Goal: Task Accomplishment & Management: Manage account settings

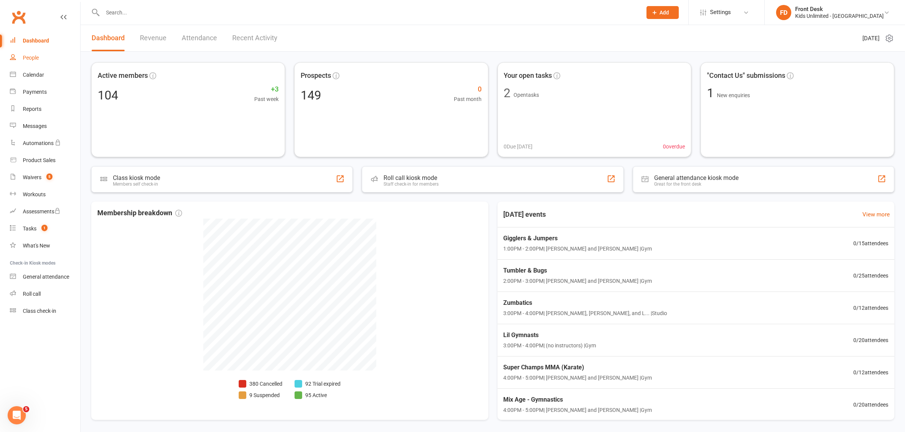
click at [33, 57] on div "People" at bounding box center [31, 58] width 16 height 6
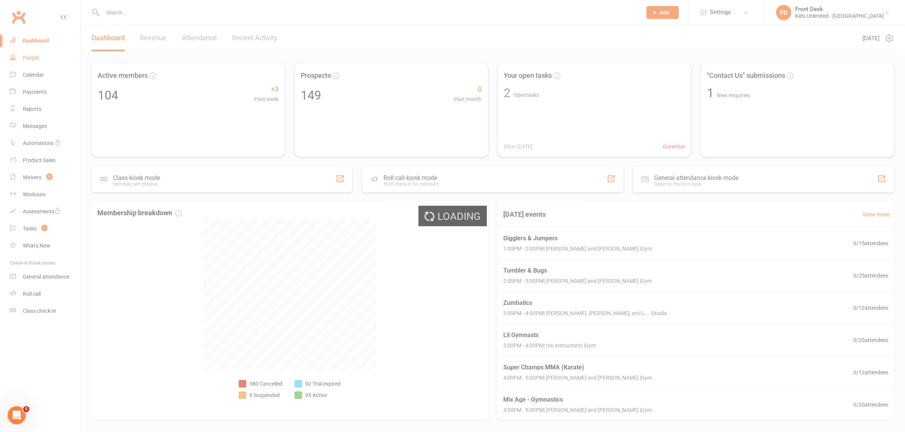
select select "100"
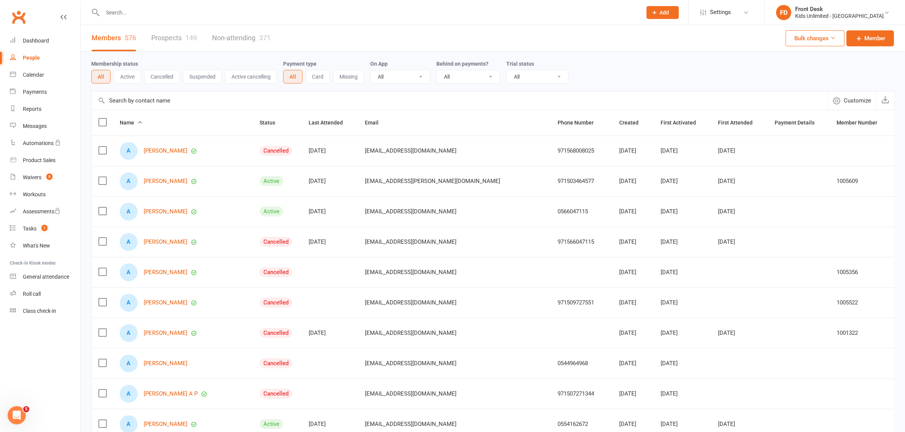
click at [297, 36] on div "Members 576 Prospects 149 Non-attending 371 Bulk changes Member" at bounding box center [493, 38] width 824 height 27
click at [295, 35] on div "Members 576 Prospects 149 Non-attending 371 Bulk changes Member" at bounding box center [493, 38] width 824 height 27
click at [294, 35] on div "Members 576 Prospects 149 Non-attending 371 Bulk changes Member" at bounding box center [493, 38] width 824 height 27
click at [38, 109] on div "Reports" at bounding box center [32, 109] width 19 height 6
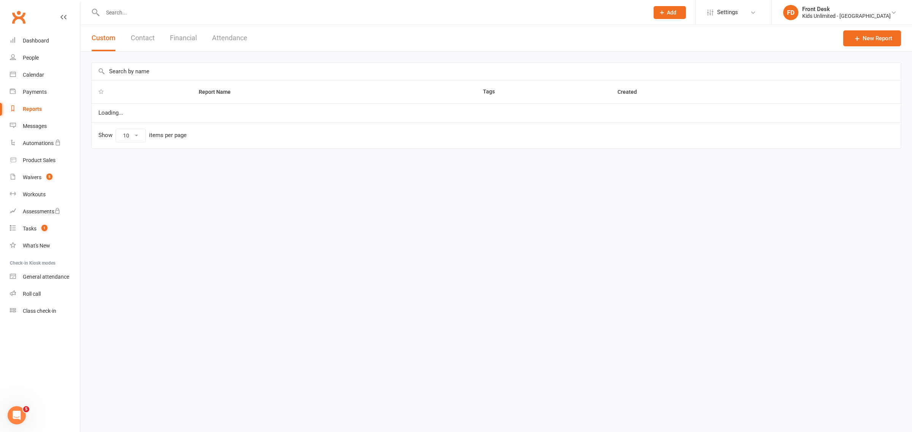
select select "100"
click at [179, 38] on button "Financial" at bounding box center [183, 38] width 27 height 26
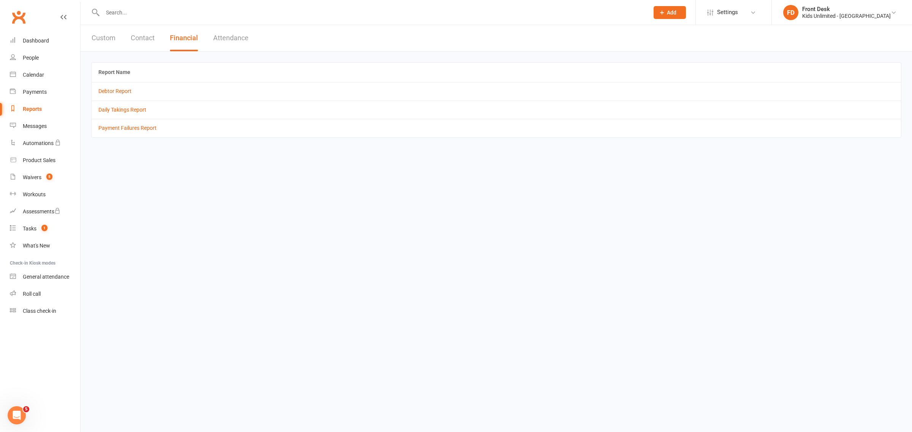
click at [117, 106] on td "Daily Takings Report" at bounding box center [496, 110] width 809 height 18
click at [132, 111] on link "Daily Takings Report" at bounding box center [122, 110] width 48 height 6
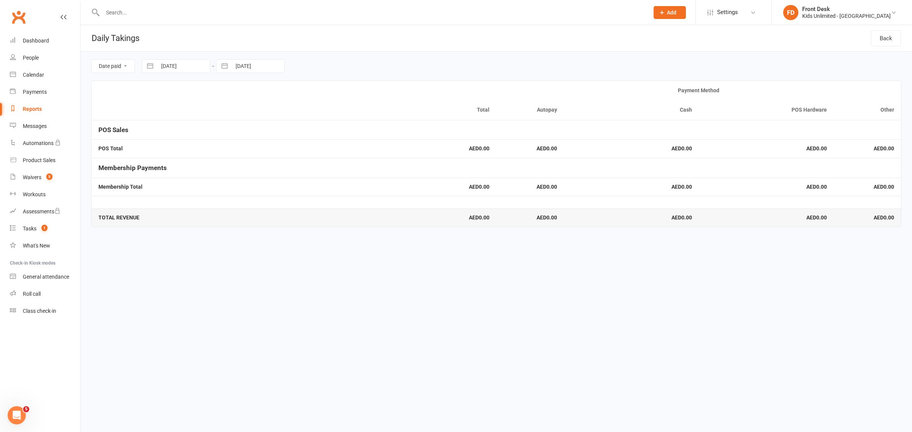
click at [196, 67] on input "[DATE]" at bounding box center [183, 66] width 53 height 13
select select "6"
select select "2025"
select select "7"
select select "2025"
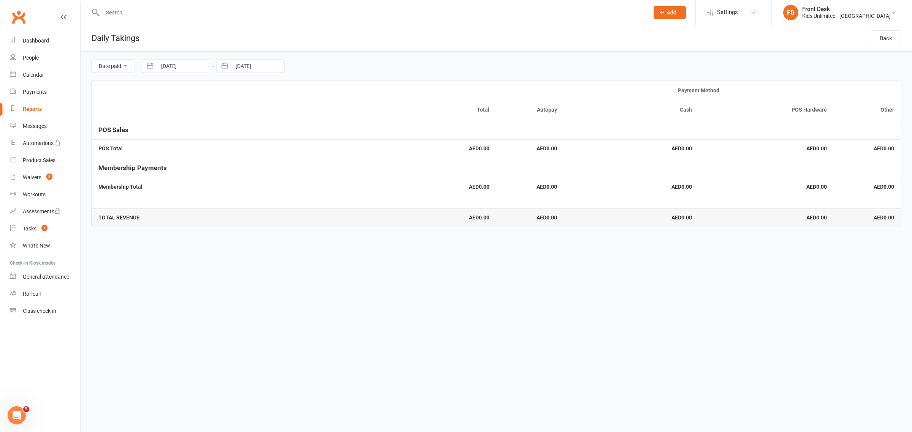
select select "8"
select select "2025"
click at [177, 153] on td "11" at bounding box center [172, 154] width 15 height 14
type input "[DATE]"
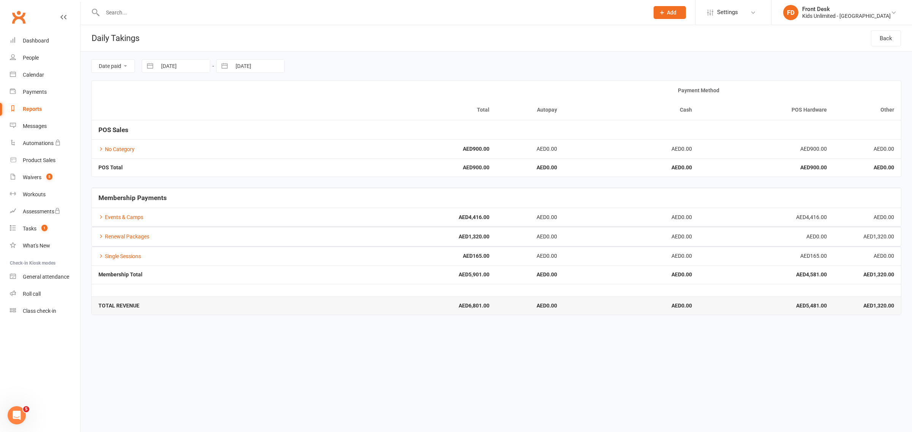
click at [242, 65] on input "[DATE]" at bounding box center [257, 66] width 53 height 13
select select "6"
select select "2025"
select select "7"
select select "2025"
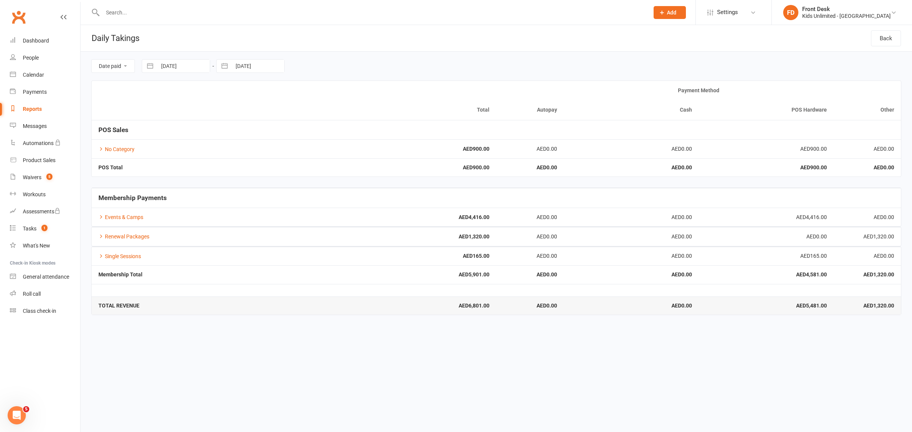
select select "8"
select select "2025"
click at [250, 153] on td "11" at bounding box center [247, 154] width 15 height 14
type input "[DATE]"
click at [122, 238] on link "Renewal Packages" at bounding box center [123, 237] width 51 height 6
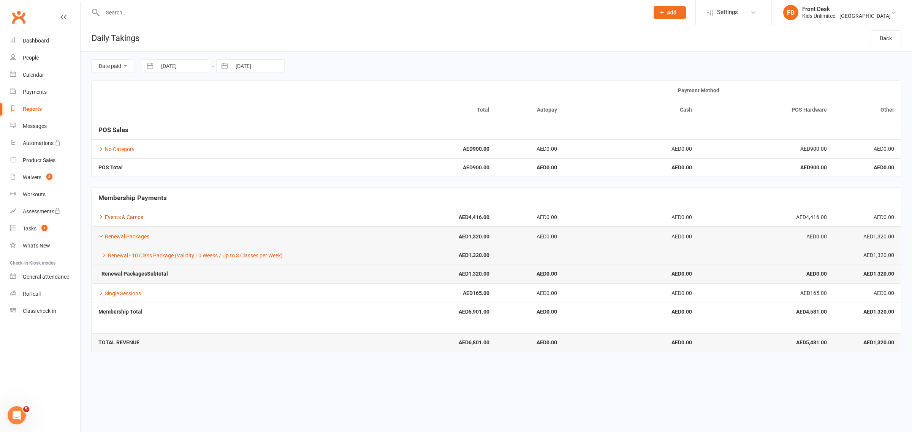
click at [117, 215] on link "Events & Camps" at bounding box center [120, 217] width 45 height 6
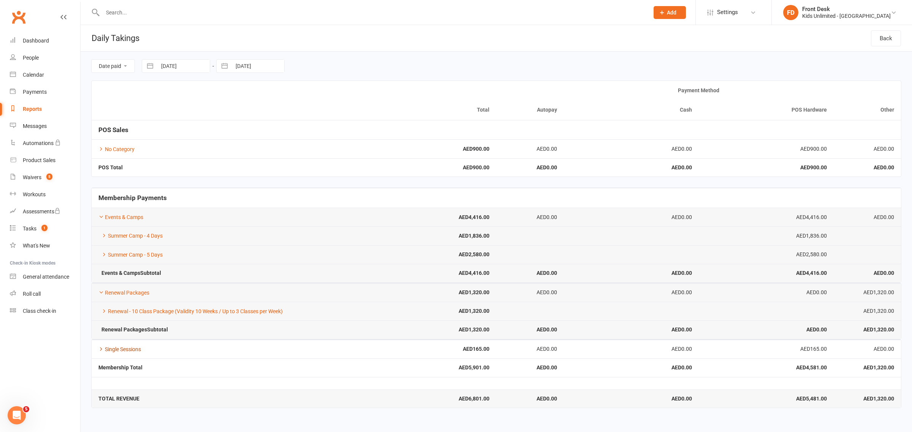
click at [135, 348] on link "Single Sessions" at bounding box center [119, 350] width 43 height 6
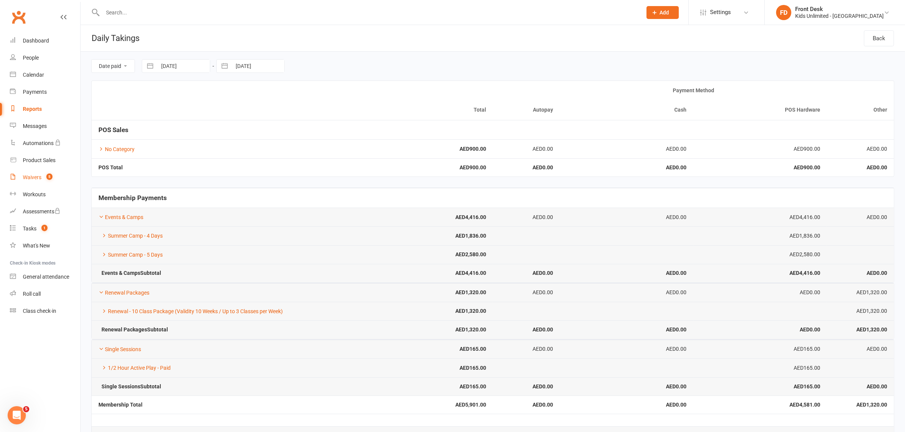
click at [39, 179] on div "Waivers" at bounding box center [32, 177] width 19 height 6
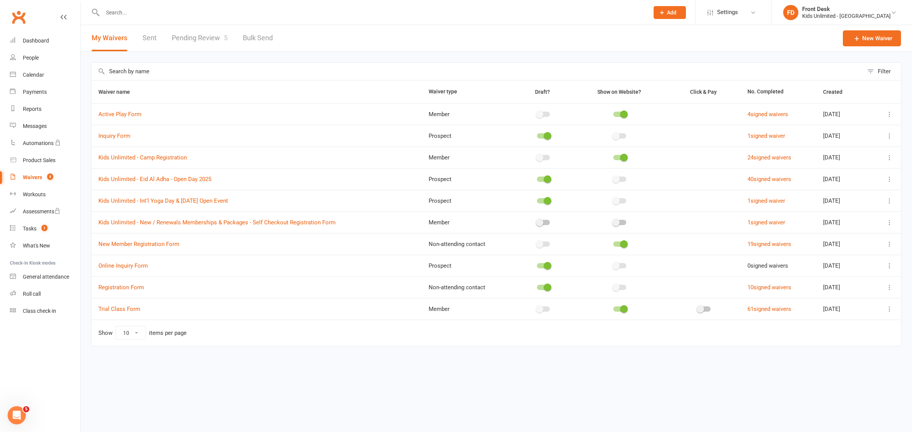
click at [204, 39] on link "Pending Review 5" at bounding box center [200, 38] width 56 height 26
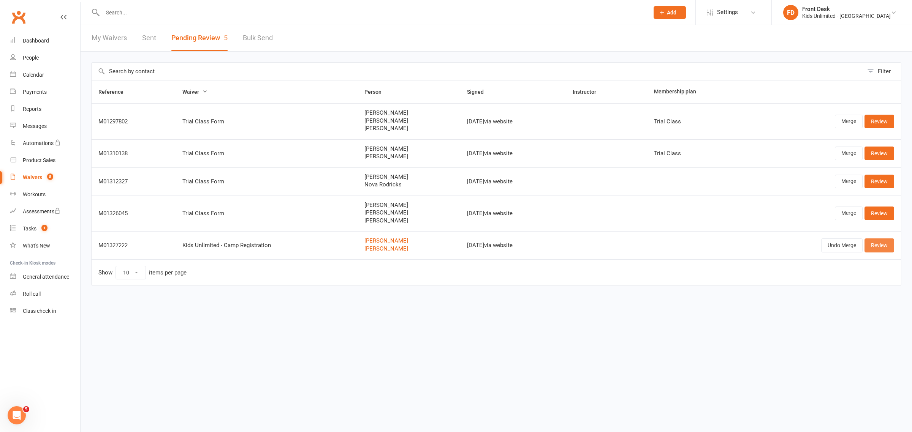
click at [882, 246] on link "Review" at bounding box center [880, 246] width 30 height 14
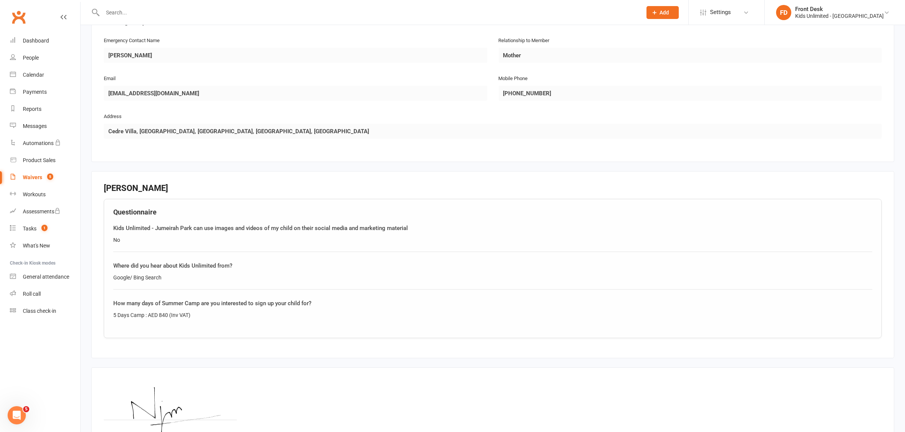
scroll to position [776, 0]
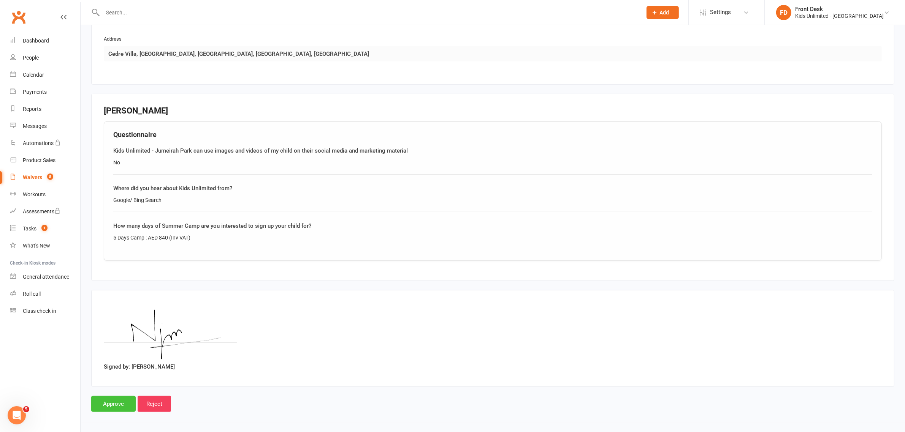
click at [112, 401] on input "Approve" at bounding box center [113, 404] width 44 height 16
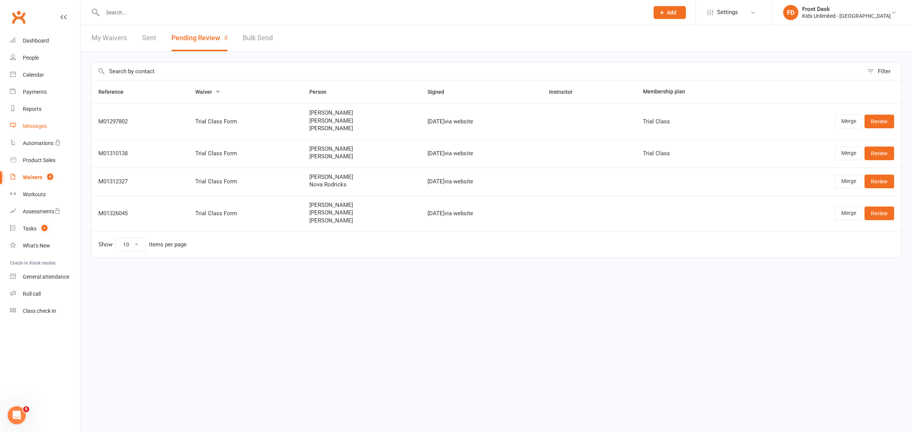
click at [33, 125] on div "Messages" at bounding box center [35, 126] width 24 height 6
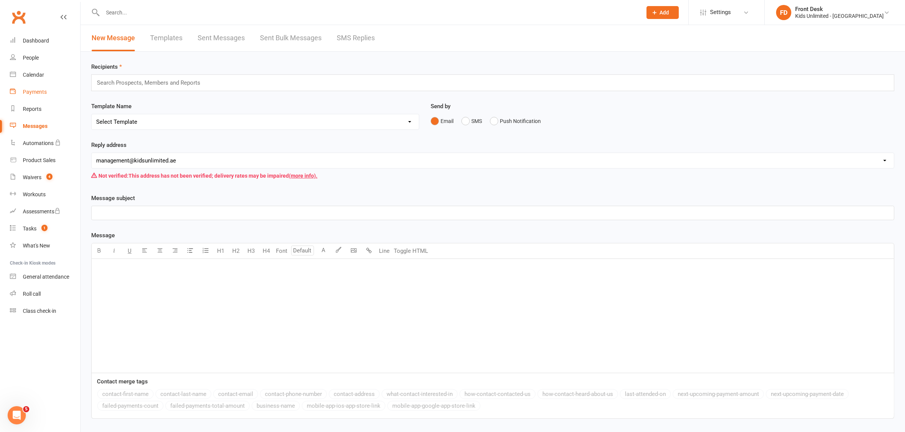
click at [35, 90] on div "Payments" at bounding box center [35, 92] width 24 height 6
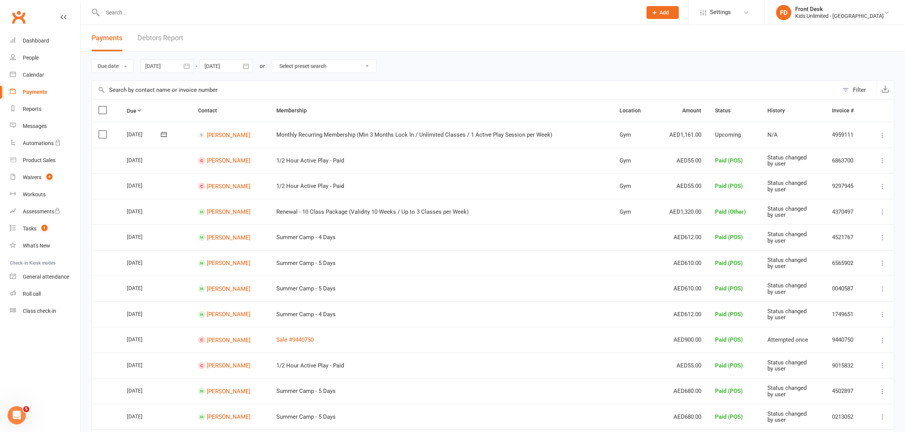
click at [152, 9] on input "text" at bounding box center [368, 12] width 536 height 11
click at [250, 392] on link "[PERSON_NAME]" at bounding box center [229, 391] width 44 height 7
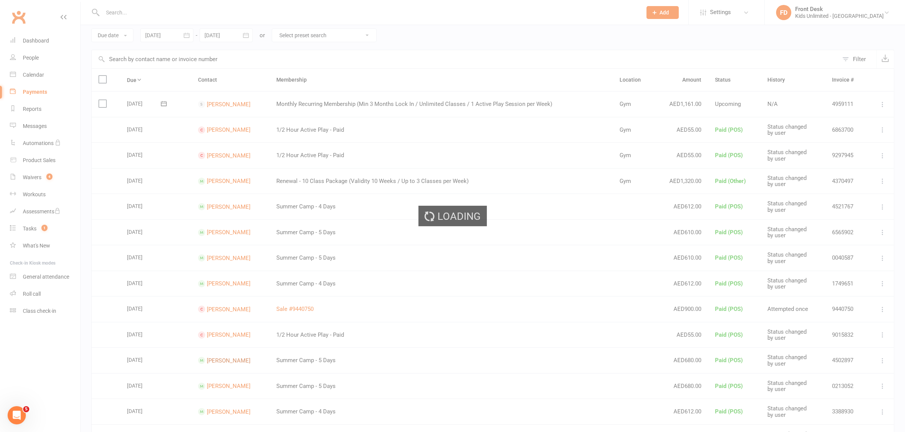
scroll to position [48, 0]
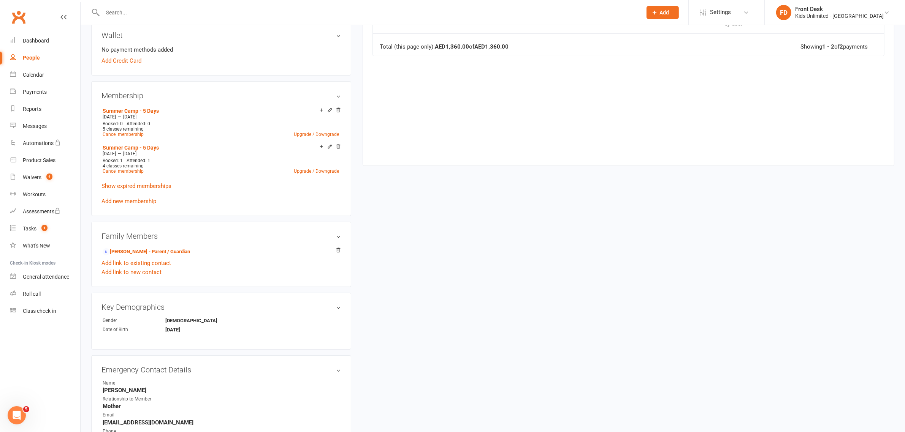
scroll to position [238, 0]
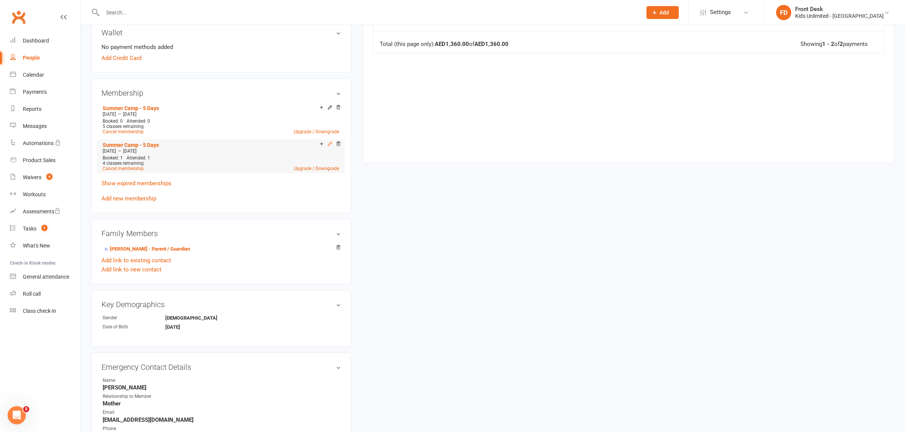
click at [329, 143] on icon at bounding box center [329, 143] width 5 height 5
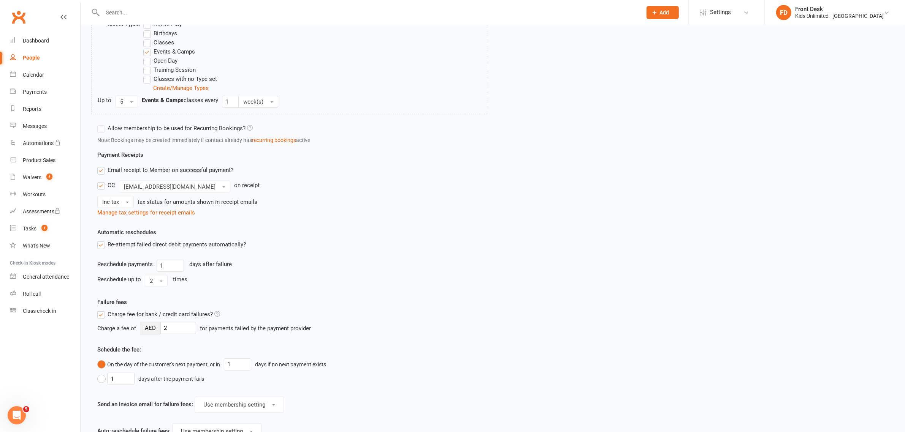
scroll to position [311, 0]
click at [59, 14] on div "Clubworx" at bounding box center [40, 22] width 80 height 28
click at [61, 21] on link at bounding box center [63, 24] width 6 height 23
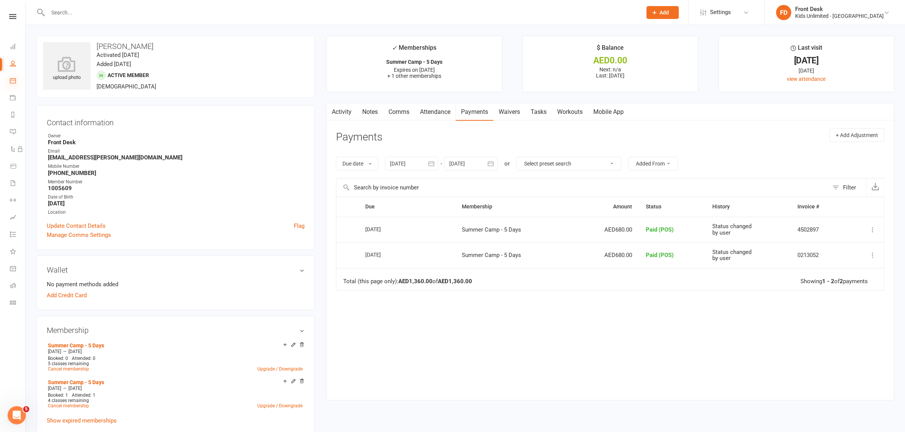
click at [14, 82] on icon at bounding box center [13, 81] width 6 height 6
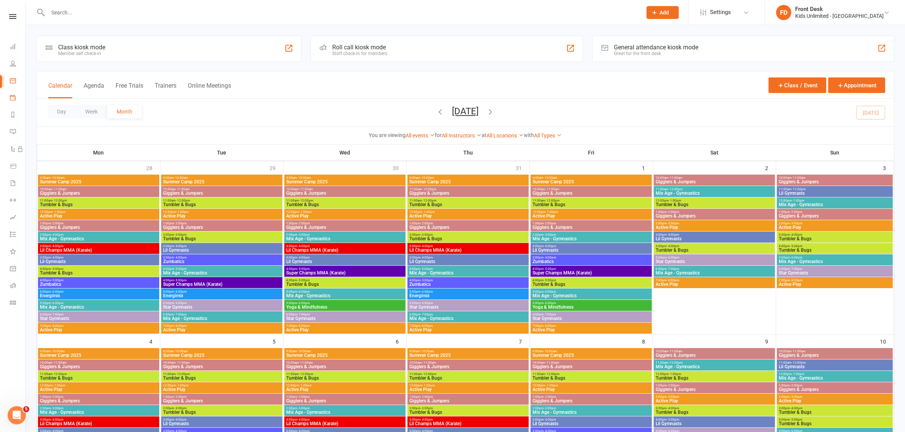
click at [12, 106] on link "Payments" at bounding box center [18, 98] width 16 height 17
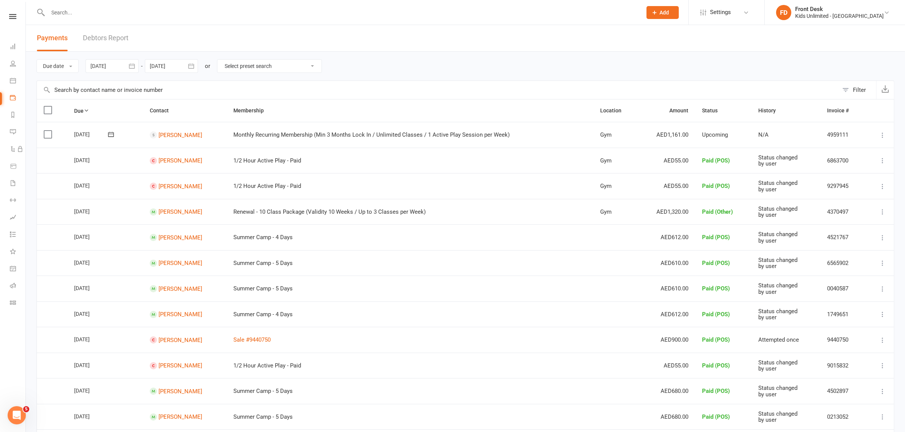
click at [105, 16] on input "text" at bounding box center [341, 12] width 591 height 11
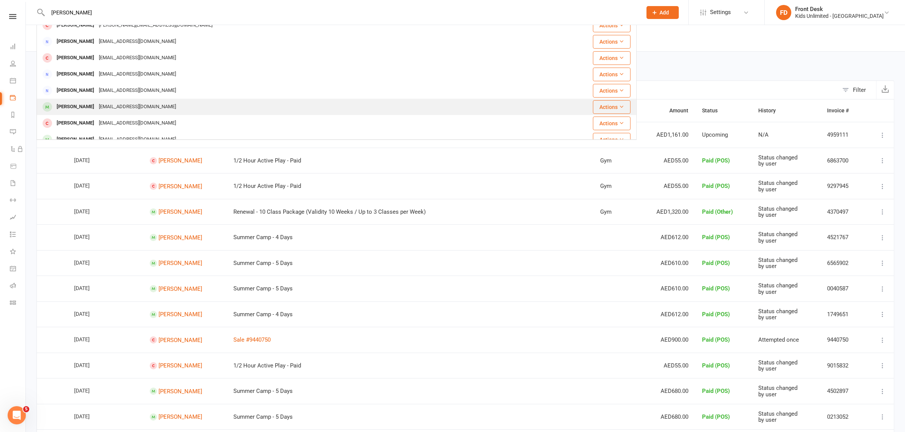
scroll to position [48, 0]
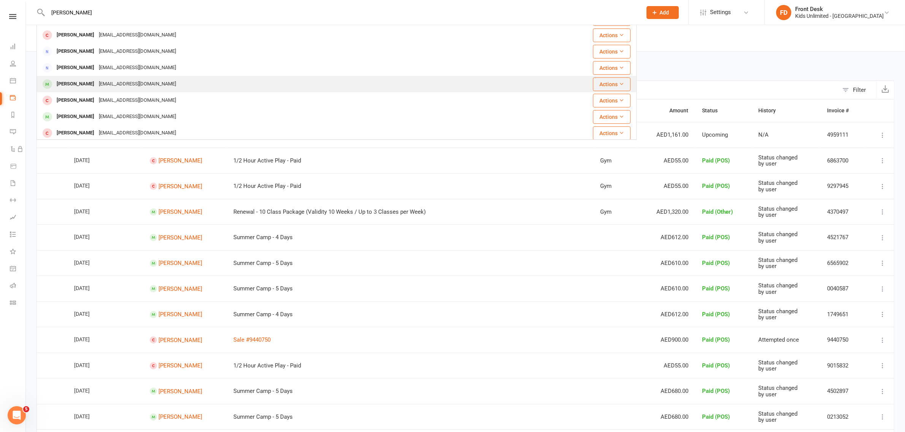
type input "[PERSON_NAME]"
click at [118, 84] on div "[EMAIL_ADDRESS][DOMAIN_NAME]" at bounding box center [138, 84] width 82 height 11
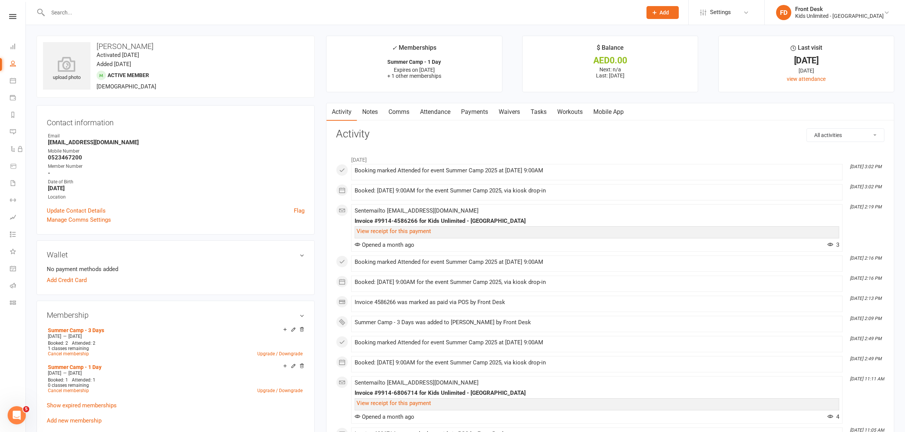
click at [472, 111] on link "Payments" at bounding box center [475, 111] width 38 height 17
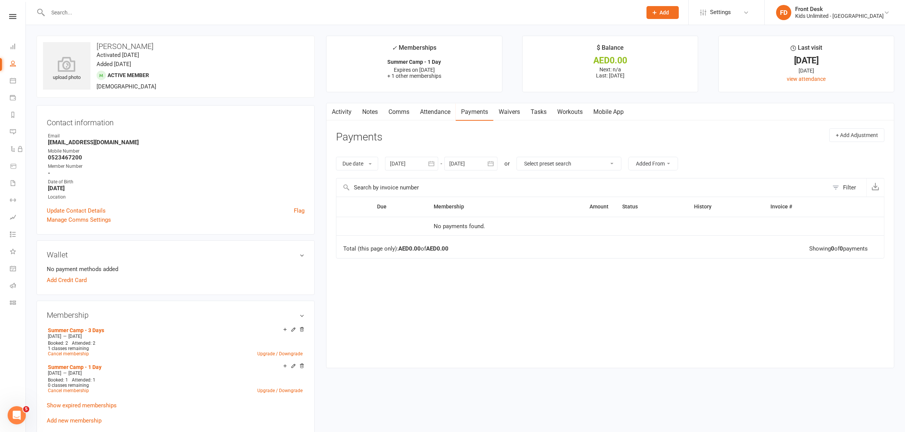
click at [429, 163] on icon "button" at bounding box center [432, 164] width 8 height 8
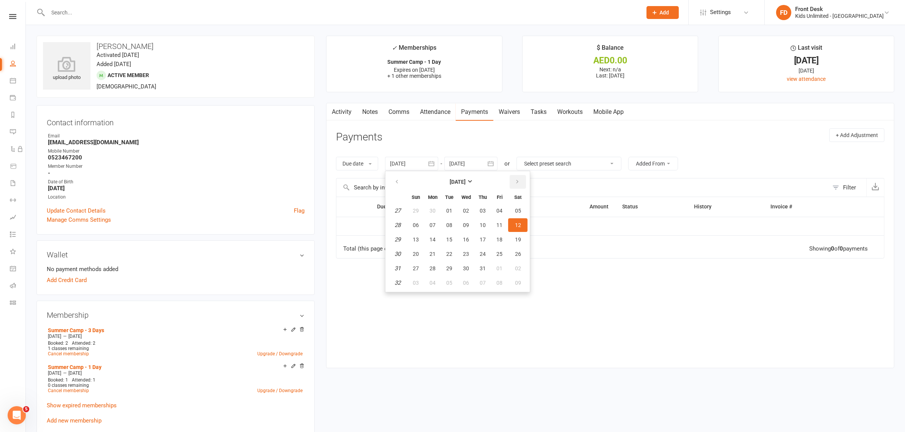
click at [515, 181] on icon "button" at bounding box center [517, 182] width 5 height 6
click at [448, 238] on span "12" at bounding box center [449, 240] width 6 height 6
type input "[DATE]"
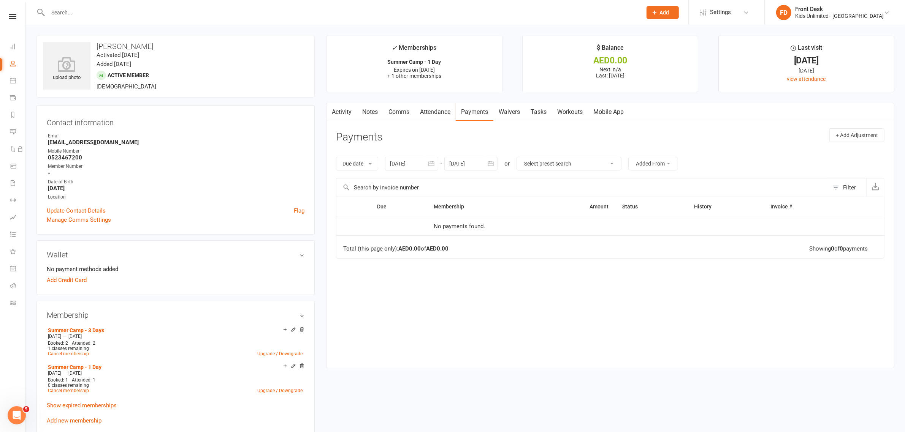
click at [76, 401] on p "Show expired memberships" at bounding box center [176, 405] width 258 height 9
click at [77, 420] on link "Add new membership" at bounding box center [74, 421] width 55 height 7
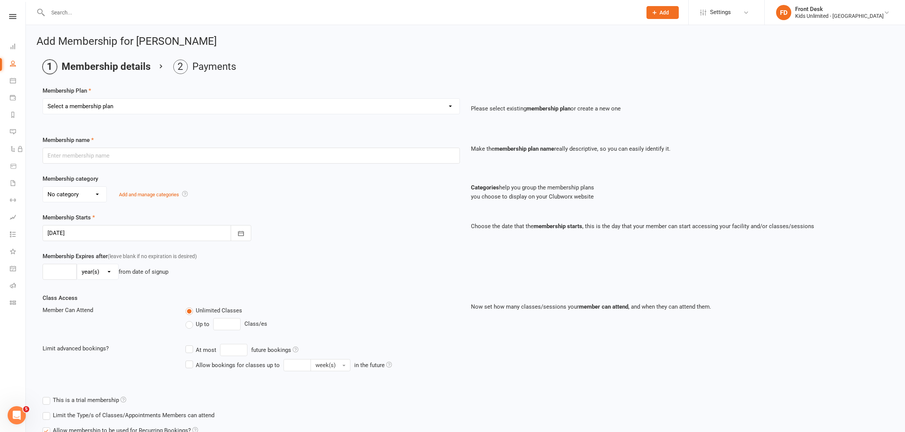
click at [62, 109] on select "Select a membership plan Create new Membership Plan Active Play - Free 1/2 Hour…" at bounding box center [251, 106] width 417 height 15
select select "12"
click at [43, 99] on select "Select a membership plan Create new Membership Plan Active Play - Free 1/2 Hour…" at bounding box center [251, 106] width 417 height 15
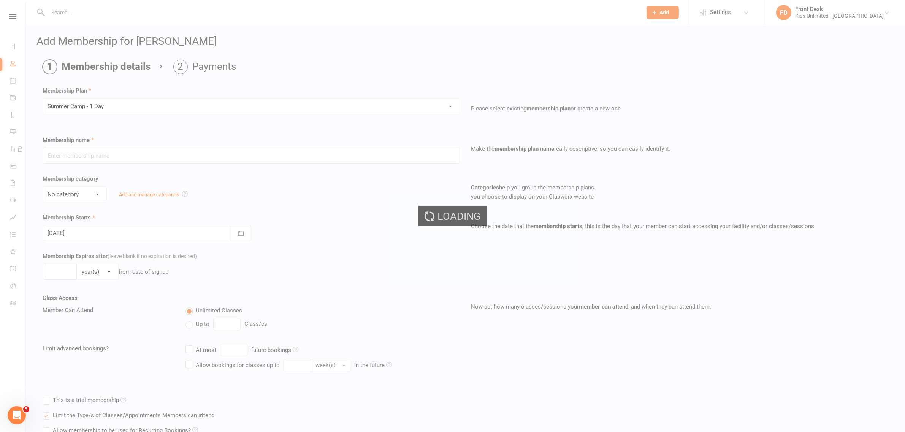
type input "Summer Camp - 1 Day"
select select "1"
type input "60"
select select "0"
type input "1"
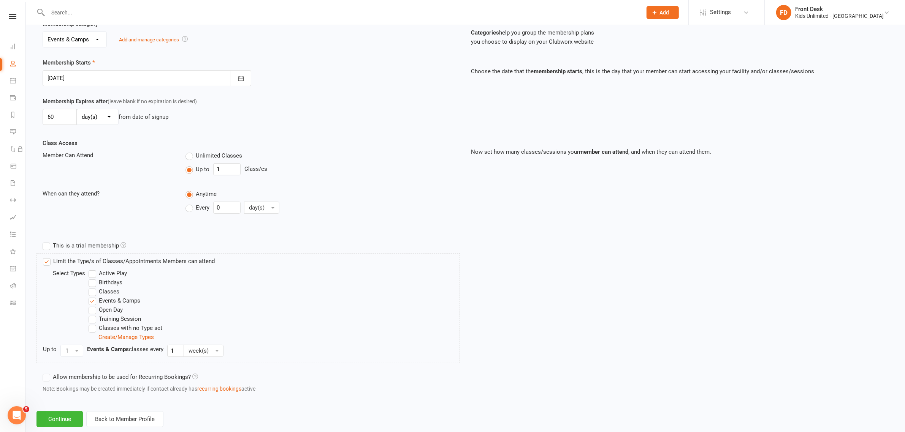
scroll to position [172, 0]
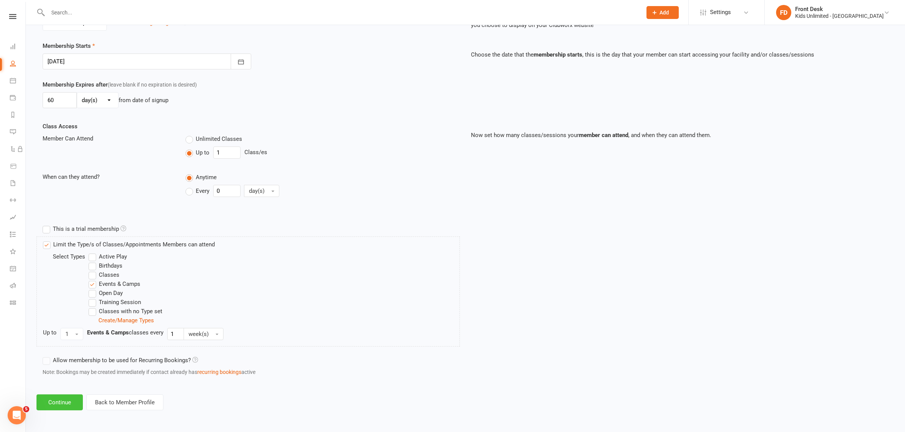
click at [68, 406] on button "Continue" at bounding box center [59, 403] width 46 height 16
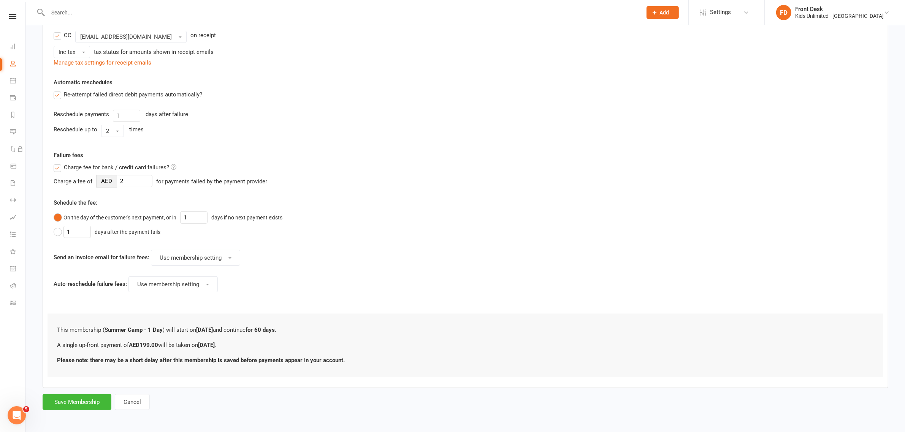
scroll to position [0, 0]
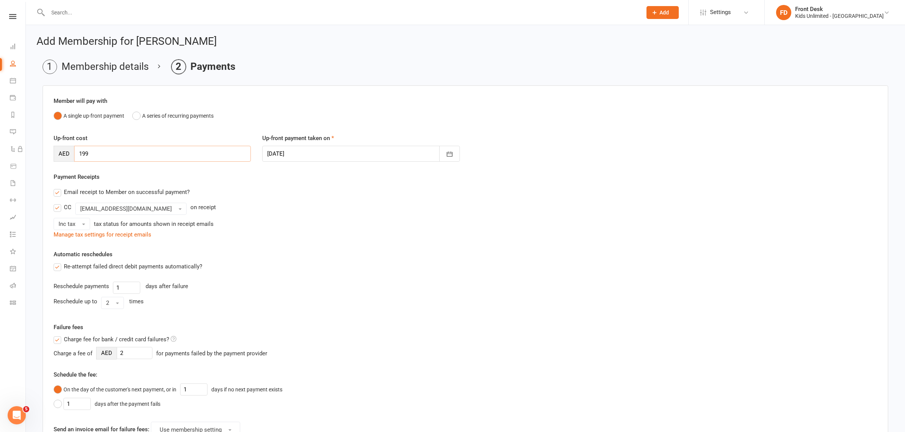
drag, startPoint x: 97, startPoint y: 153, endPoint x: 29, endPoint y: 154, distance: 68.4
click at [29, 154] on div "Add Membership for [PERSON_NAME] Membership details Payments Member will pay wi…" at bounding box center [465, 310] width 879 height 570
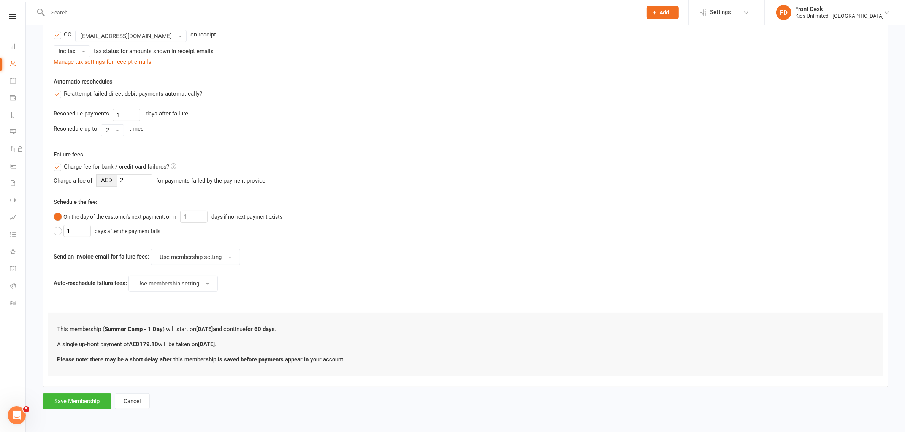
scroll to position [175, 0]
type input "179.10"
click at [95, 398] on button "Save Membership" at bounding box center [77, 401] width 69 height 16
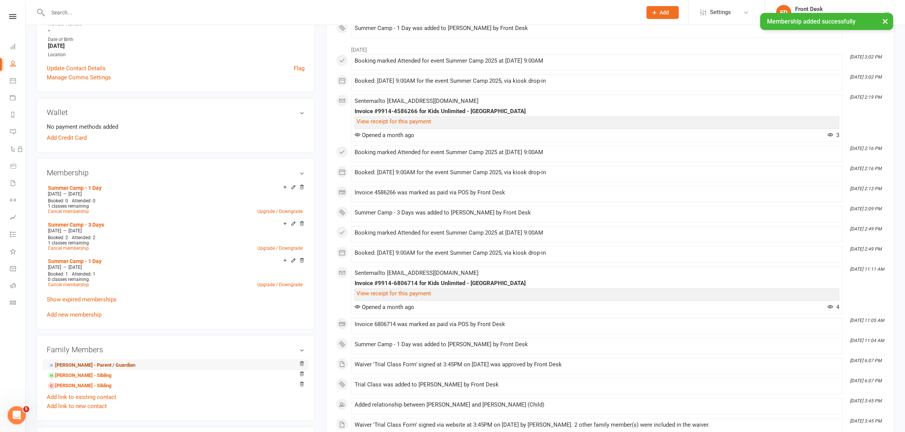
scroll to position [190, 0]
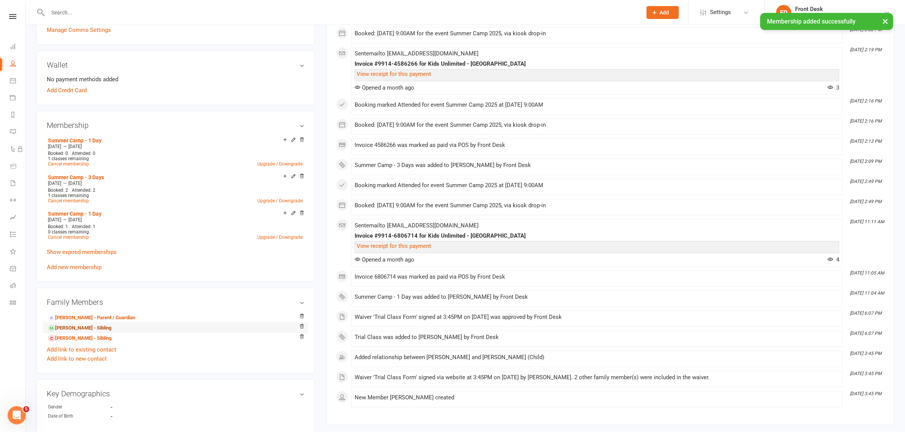
click at [84, 329] on link "[PERSON_NAME] - Sibling" at bounding box center [79, 329] width 63 height 8
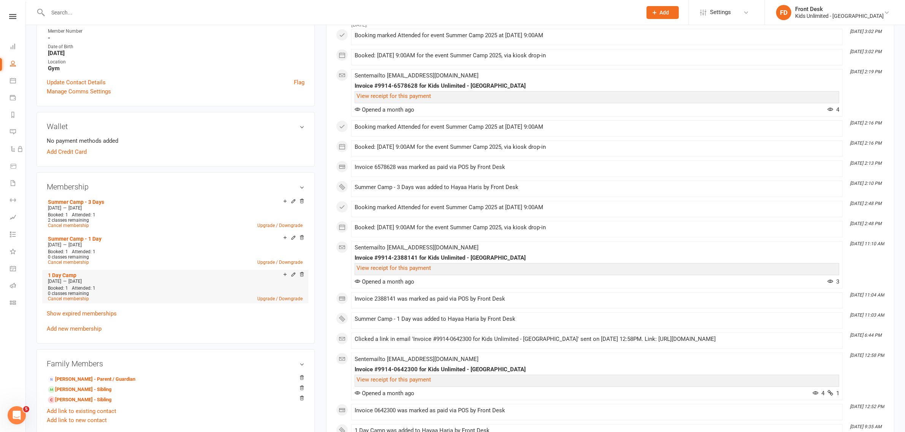
scroll to position [190, 0]
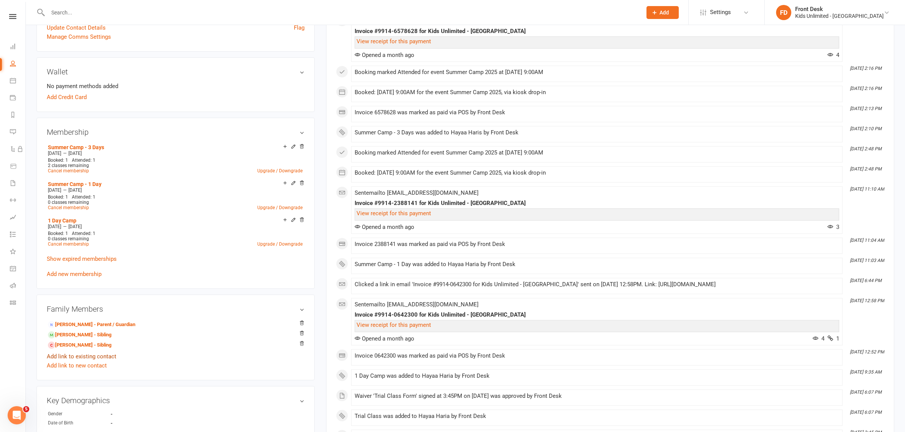
click at [66, 356] on link "Add link to existing contact" at bounding box center [82, 356] width 70 height 9
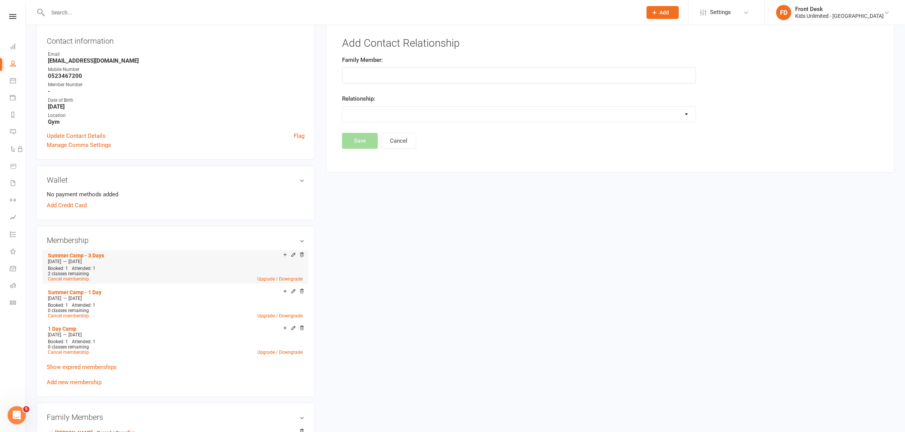
scroll to position [143, 0]
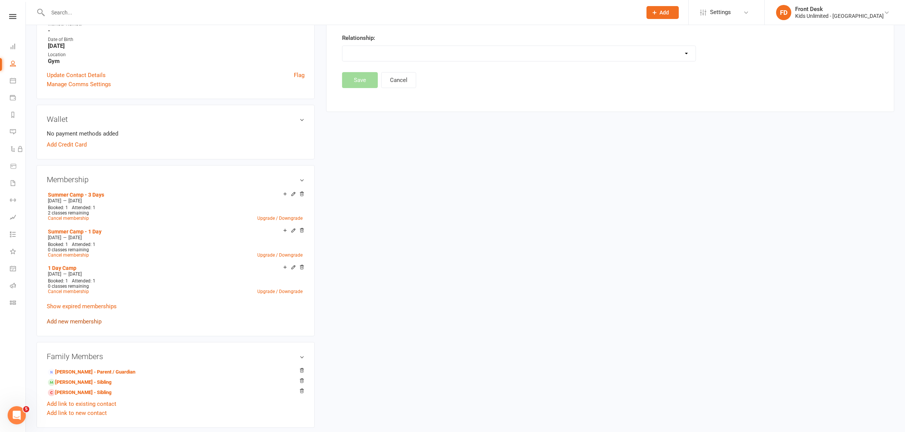
click at [78, 322] on link "Add new membership" at bounding box center [74, 321] width 55 height 7
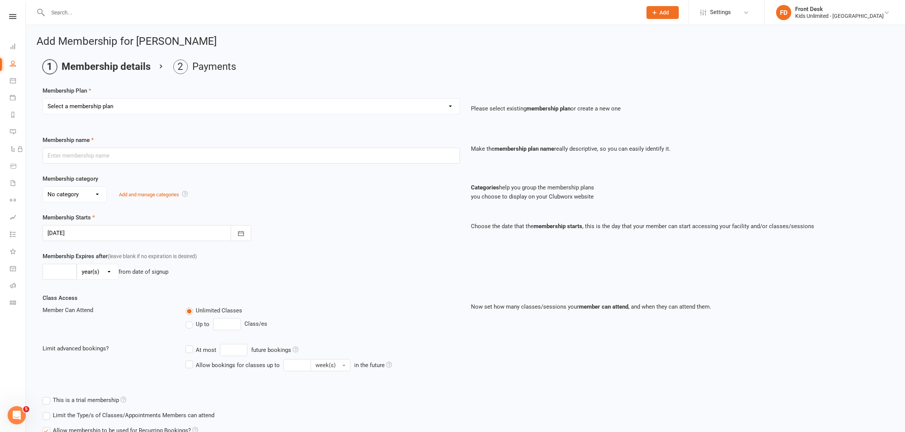
click at [152, 103] on select "Select a membership plan Create new Membership Plan Active Play - Free 1/2 Hour…" at bounding box center [251, 106] width 417 height 15
select select "12"
click at [43, 99] on select "Select a membership plan Create new Membership Plan Active Play - Free 1/2 Hour…" at bounding box center [251, 106] width 417 height 15
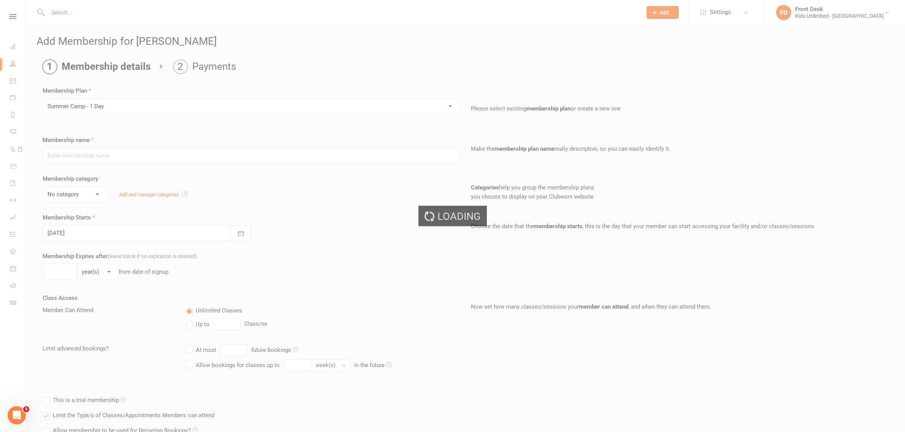
type input "Summer Camp - 1 Day"
select select "1"
type input "60"
select select "0"
type input "1"
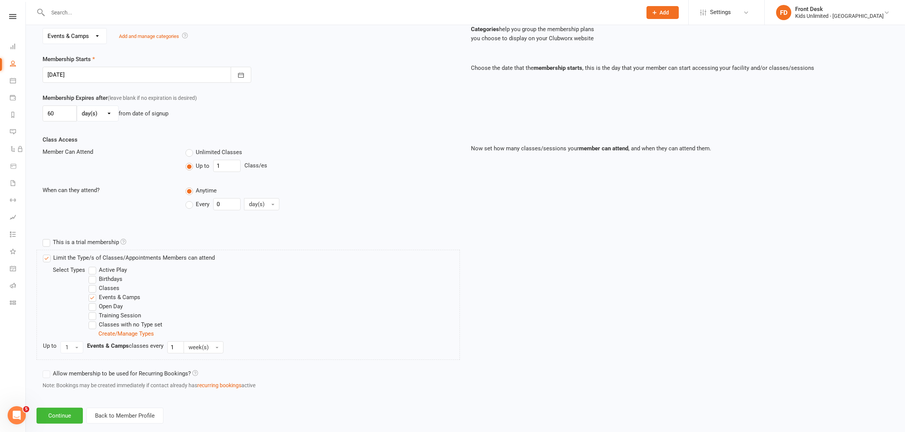
scroll to position [172, 0]
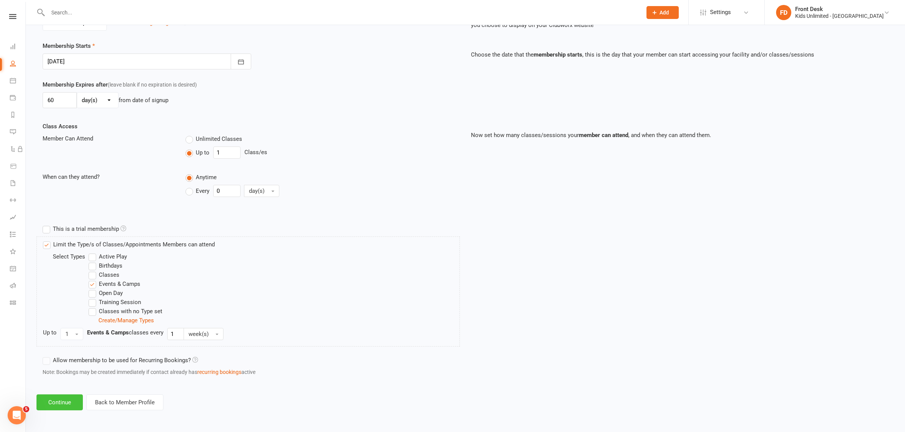
click at [73, 398] on button "Continue" at bounding box center [59, 403] width 46 height 16
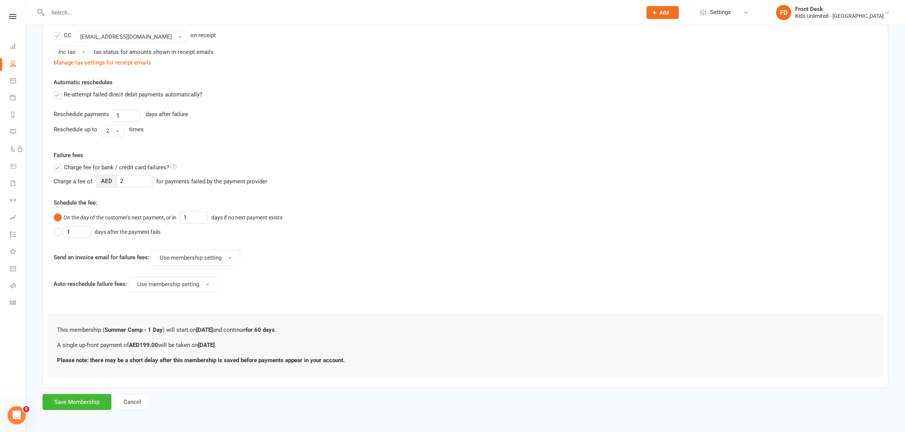
scroll to position [0, 0]
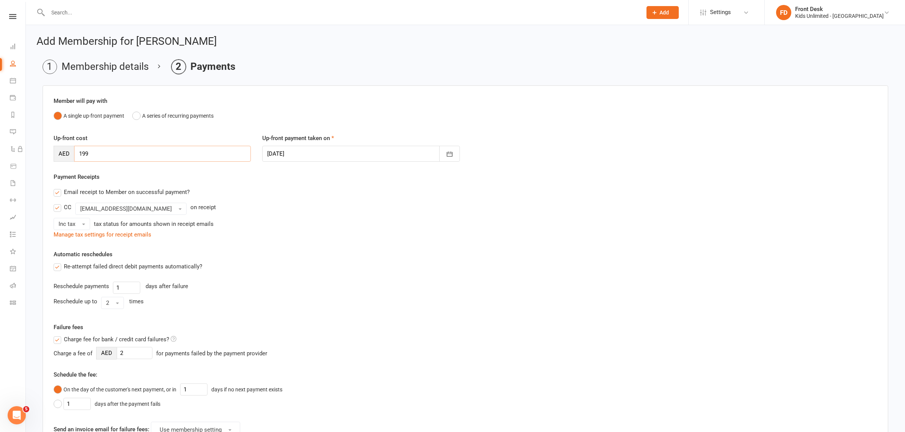
drag, startPoint x: 100, startPoint y: 153, endPoint x: 0, endPoint y: 153, distance: 99.6
click at [0, 153] on ui-view "Prospect Member Non-attending contact Class / event Appointment Task Membership…" at bounding box center [452, 298] width 905 height 593
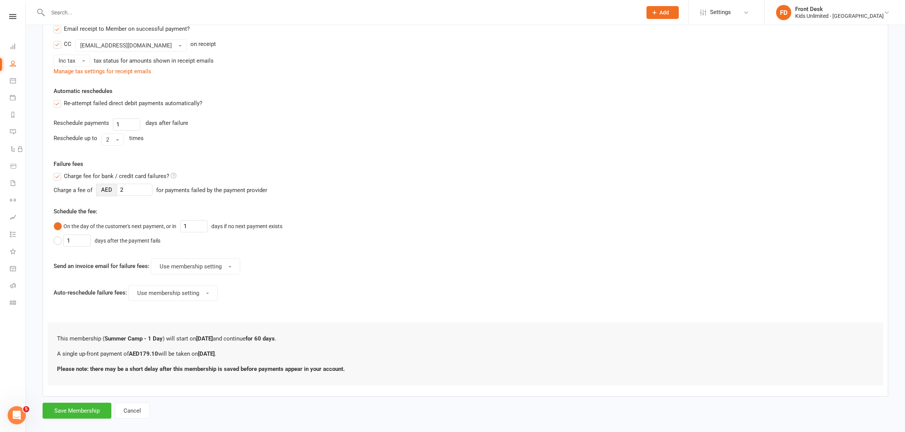
scroll to position [175, 0]
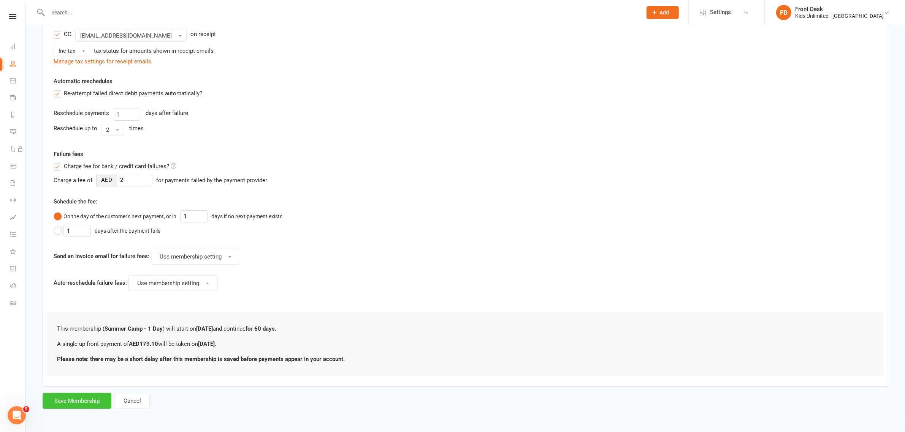
type input "179.10"
click at [98, 400] on button "Save Membership" at bounding box center [77, 401] width 69 height 16
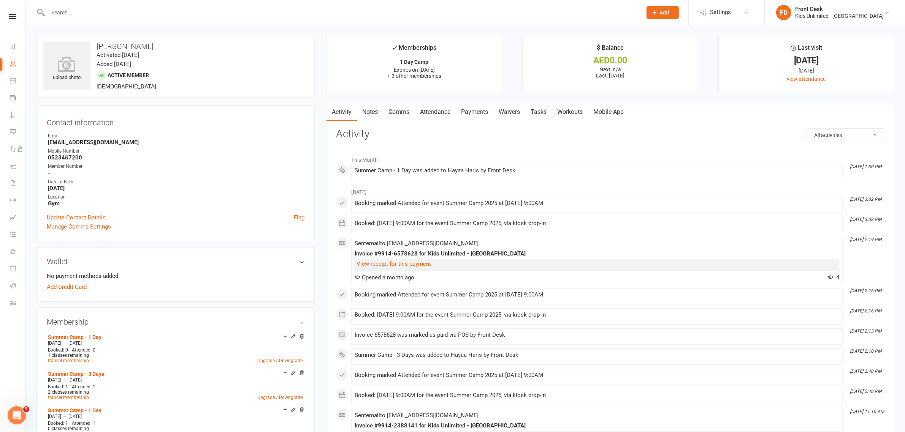
click at [65, 7] on input "text" at bounding box center [341, 12] width 591 height 11
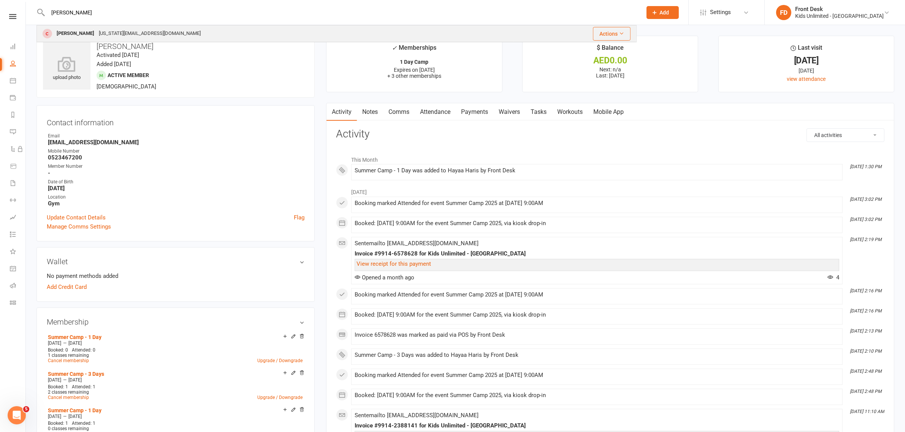
type input "[PERSON_NAME]"
click at [78, 35] on div "[PERSON_NAME]" at bounding box center [75, 33] width 42 height 11
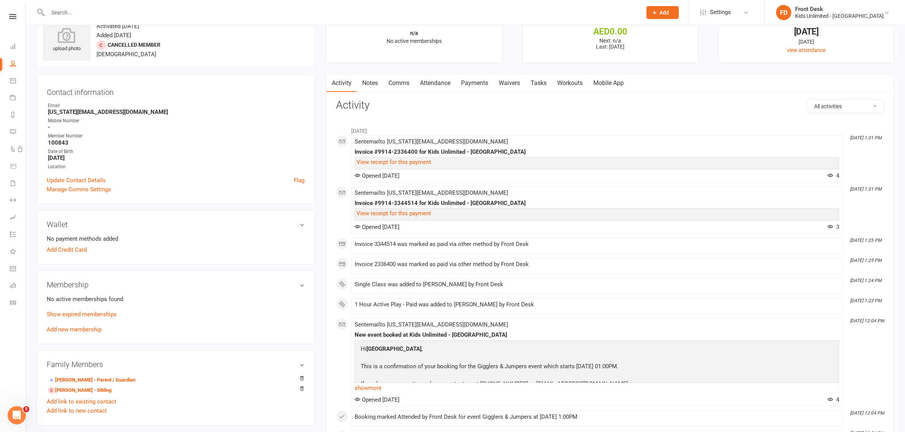
scroll to position [48, 0]
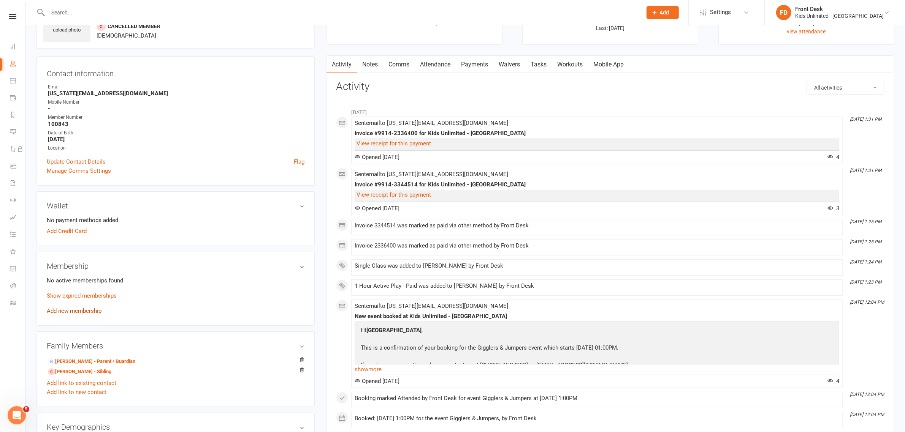
click at [86, 309] on link "Add new membership" at bounding box center [74, 311] width 55 height 7
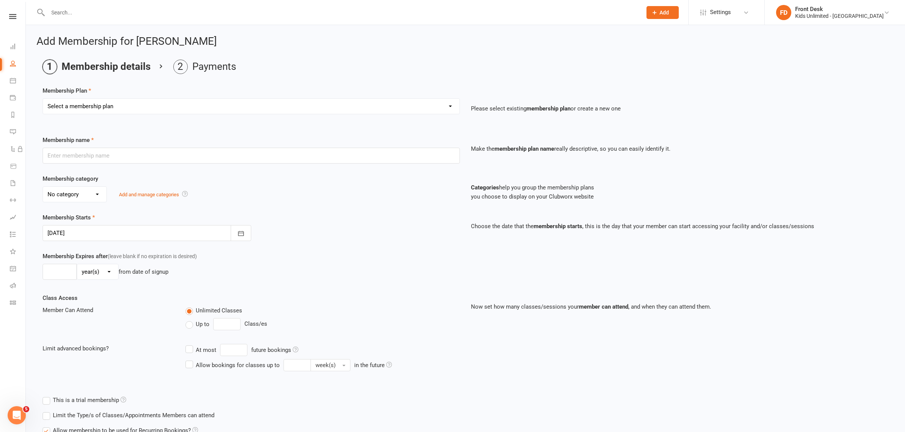
drag, startPoint x: 93, startPoint y: 105, endPoint x: 93, endPoint y: 112, distance: 7.2
click at [93, 105] on select "Select a membership plan Create new Membership Plan Active Play - Free 1/2 Hour…" at bounding box center [251, 106] width 417 height 15
select select "12"
click at [43, 99] on select "Select a membership plan Create new Membership Plan Active Play - Free 1/2 Hour…" at bounding box center [251, 106] width 417 height 15
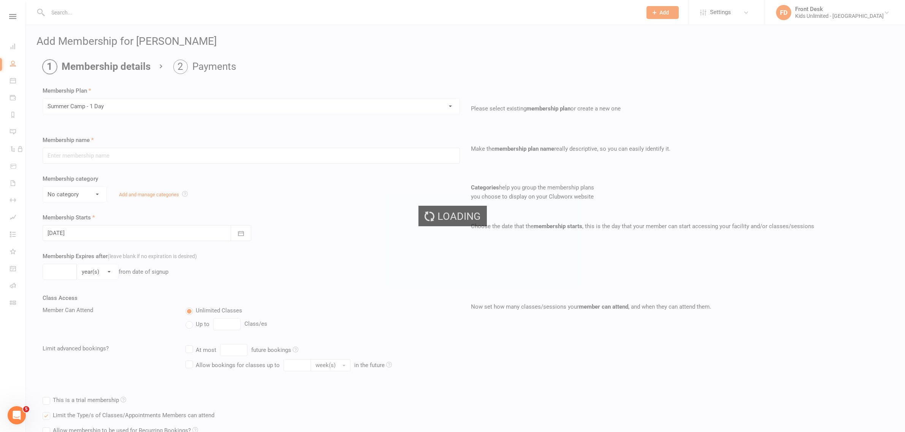
type input "Summer Camp - 1 Day"
select select "1"
type input "60"
select select "0"
type input "1"
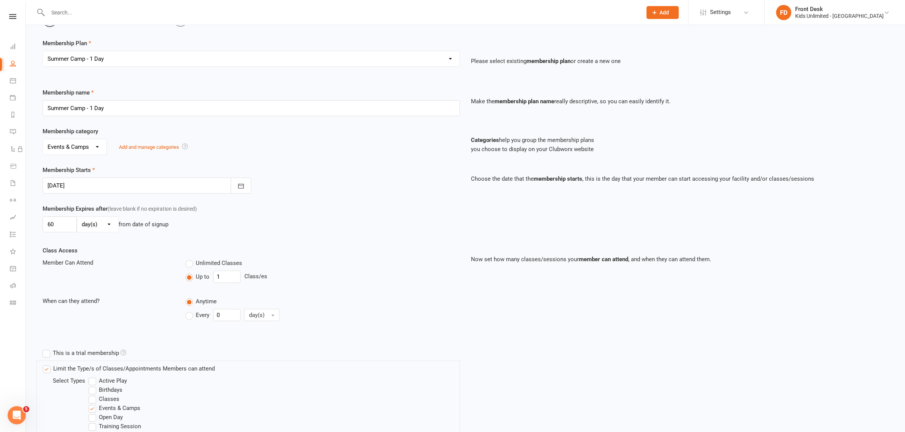
scroll to position [172, 0]
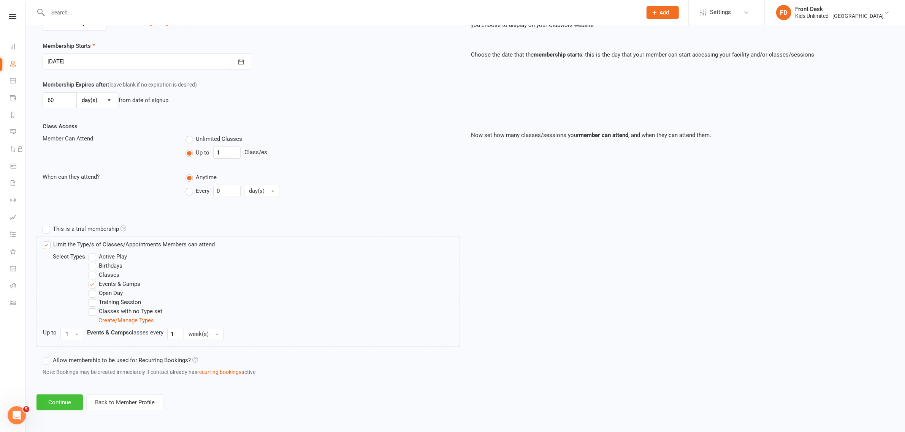
click at [68, 398] on button "Continue" at bounding box center [59, 403] width 46 height 16
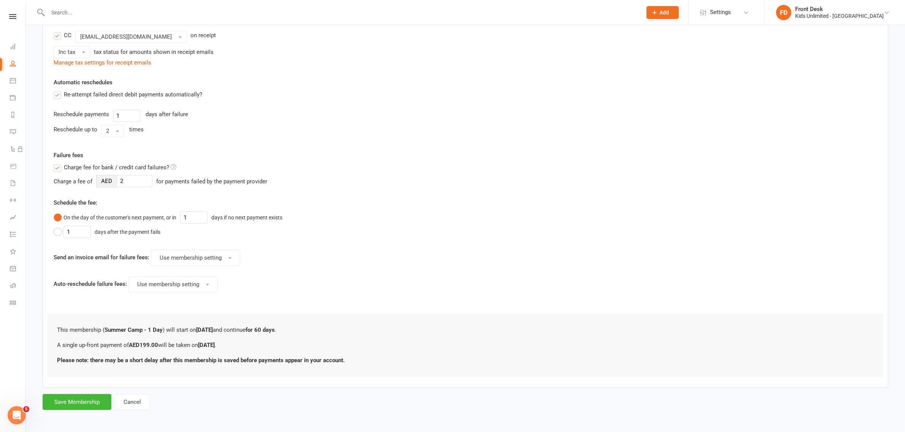
scroll to position [0, 0]
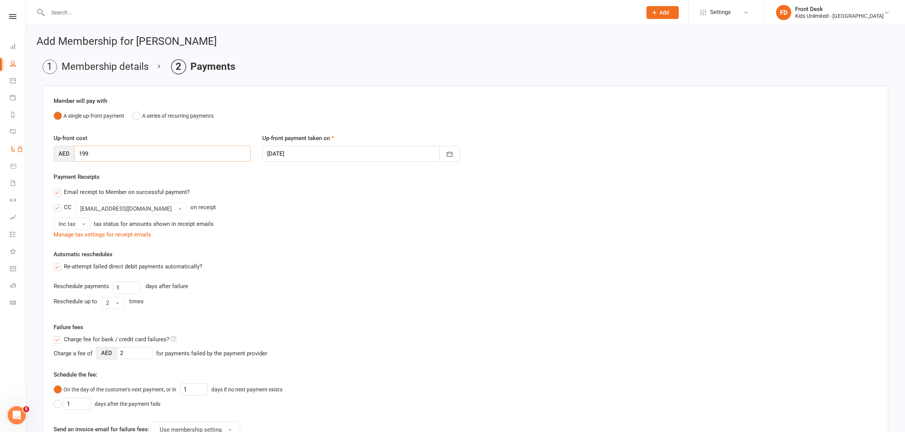
drag, startPoint x: 156, startPoint y: 157, endPoint x: 10, endPoint y: 145, distance: 146.1
click at [13, 146] on ui-view "Prospect Member Non-attending contact Class / event Appointment Task Membership…" at bounding box center [452, 298] width 905 height 593
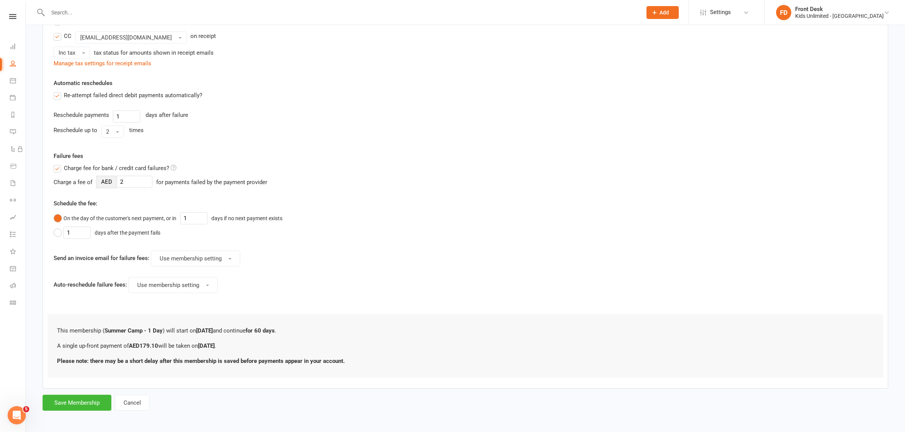
scroll to position [175, 0]
type input "179.10"
click at [73, 398] on button "Save Membership" at bounding box center [77, 401] width 69 height 16
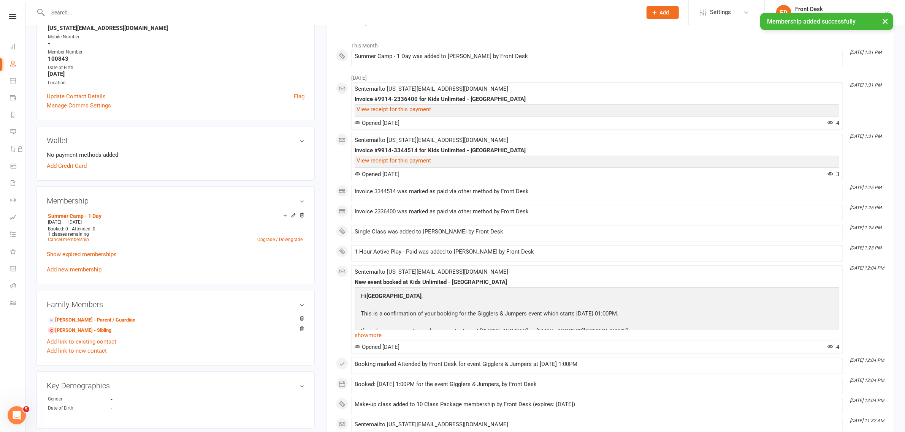
scroll to position [143, 0]
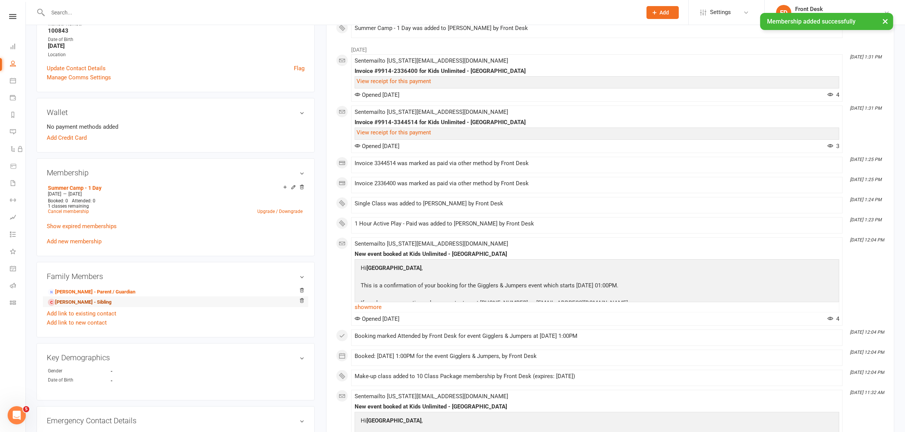
click at [71, 303] on link "[PERSON_NAME] - Sibling" at bounding box center [79, 303] width 63 height 8
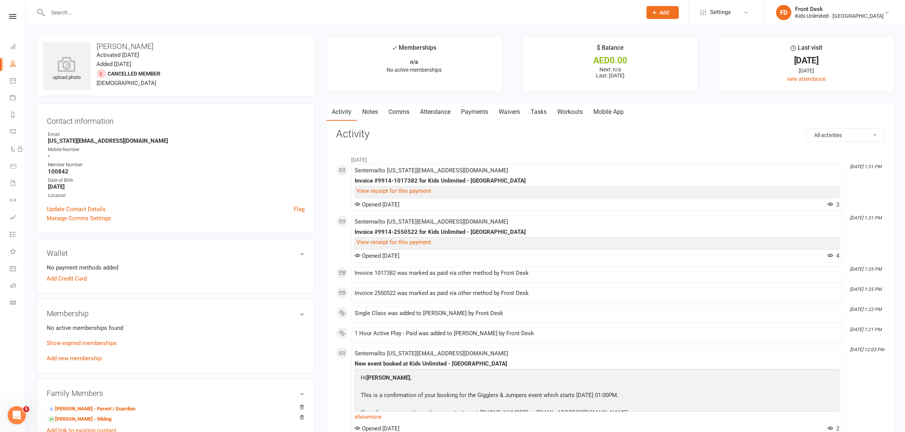
scroll to position [95, 0]
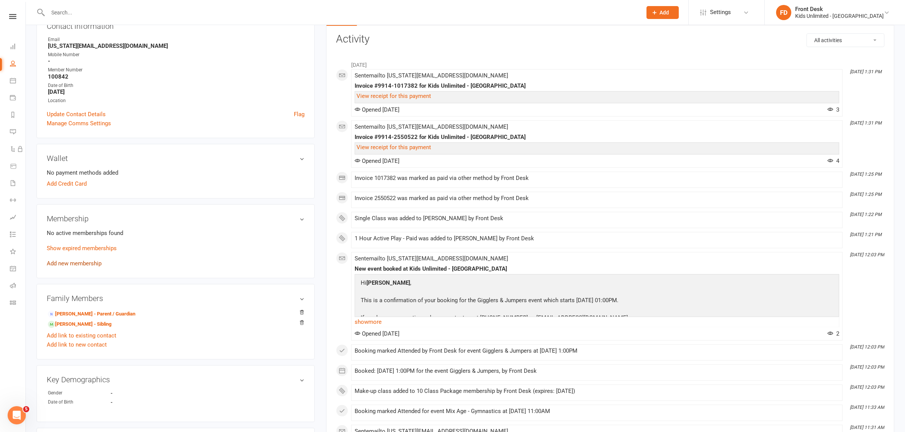
click at [72, 263] on link "Add new membership" at bounding box center [74, 263] width 55 height 7
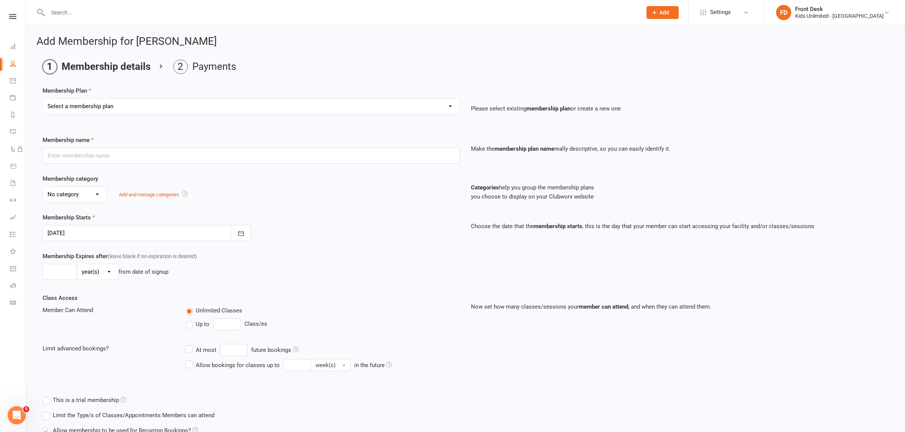
click at [106, 107] on select "Select a membership plan Create new Membership Plan Active Play - Free 1/2 Hour…" at bounding box center [251, 106] width 417 height 15
select select "12"
click at [43, 99] on select "Select a membership plan Create new Membership Plan Active Play - Free 1/2 Hour…" at bounding box center [251, 106] width 417 height 15
type input "Summer Camp - 1 Day"
select select "1"
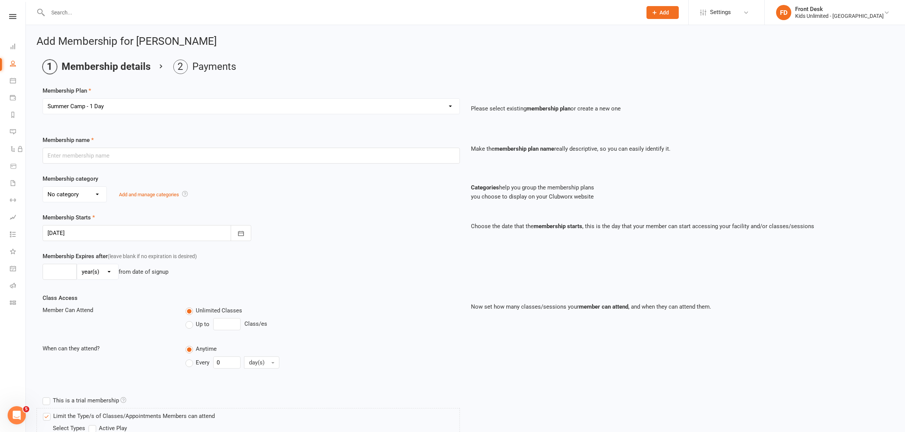
type input "60"
select select "0"
type input "1"
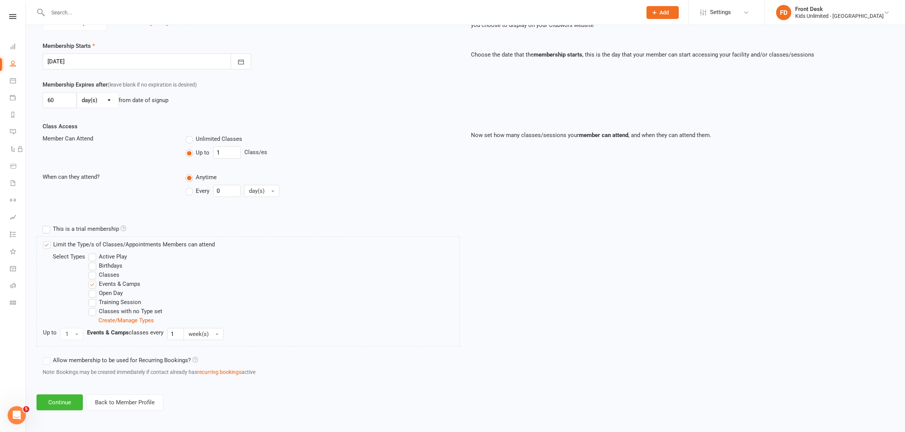
scroll to position [172, 0]
click at [70, 406] on button "Continue" at bounding box center [59, 403] width 46 height 16
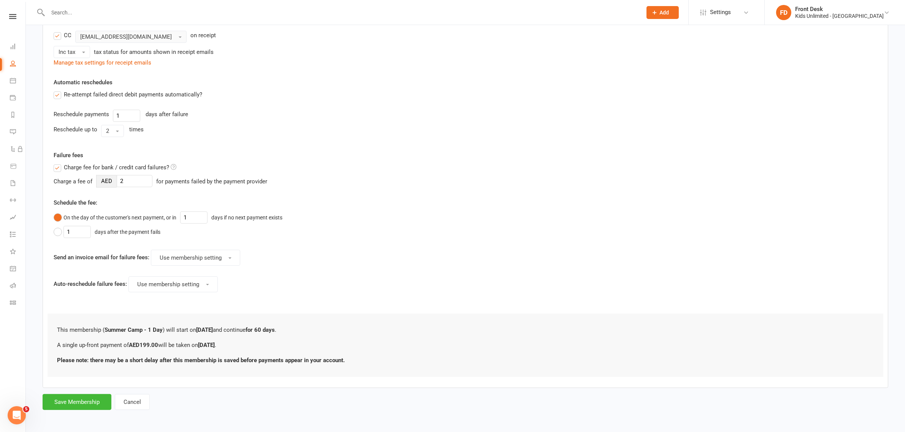
scroll to position [0, 0]
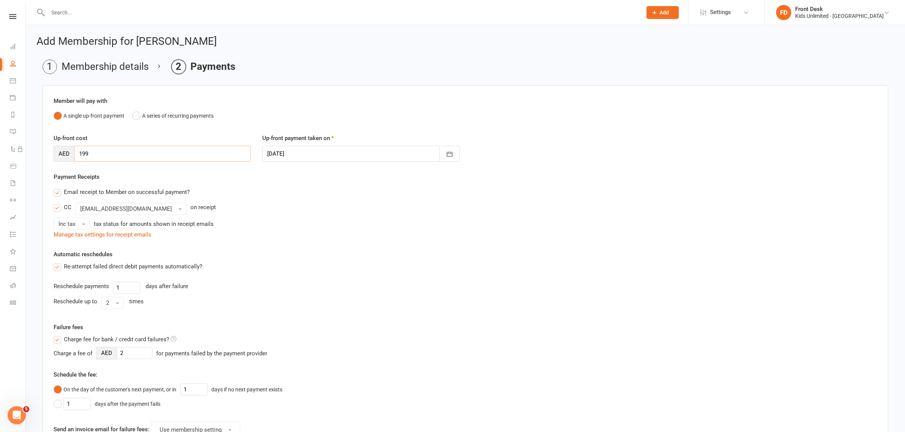
drag, startPoint x: 104, startPoint y: 148, endPoint x: 44, endPoint y: 150, distance: 59.3
click at [44, 150] on div "Member will pay with A single up-front payment A series of recurring payments U…" at bounding box center [466, 323] width 846 height 475
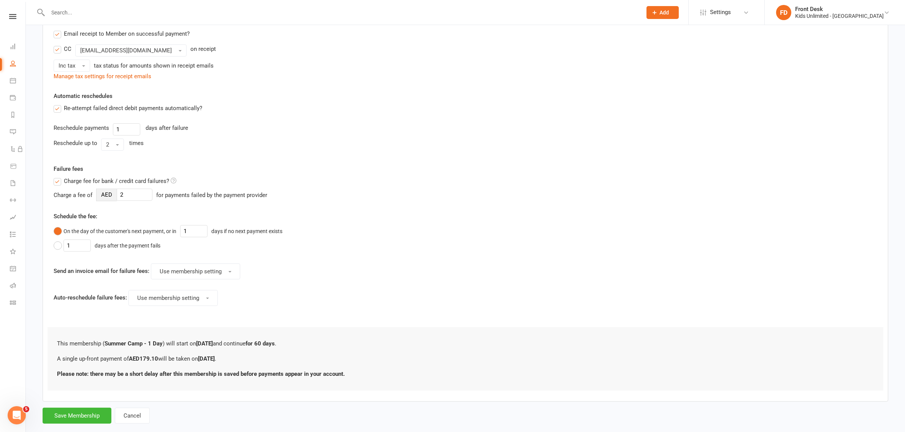
scroll to position [175, 0]
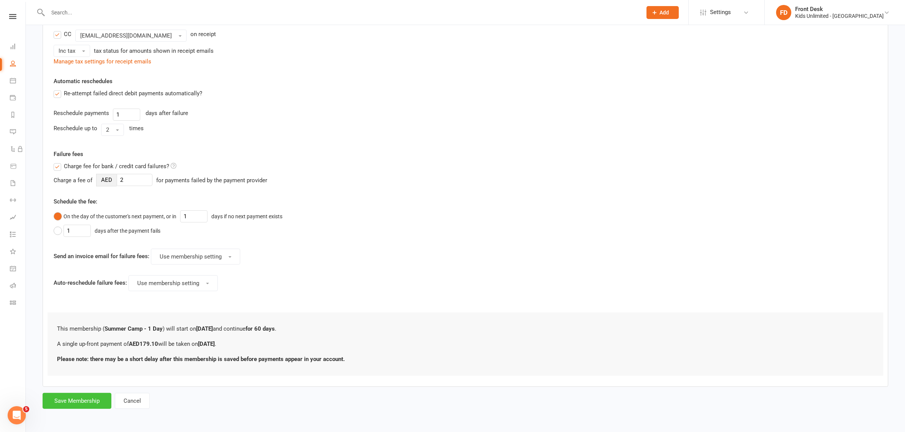
type input "179.10"
click at [84, 397] on button "Save Membership" at bounding box center [77, 401] width 69 height 16
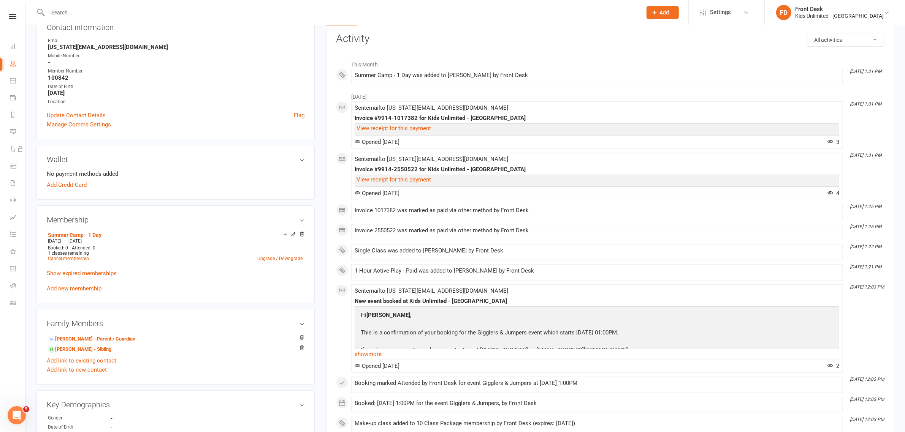
scroll to position [95, 0]
click at [13, 65] on icon at bounding box center [13, 63] width 6 height 6
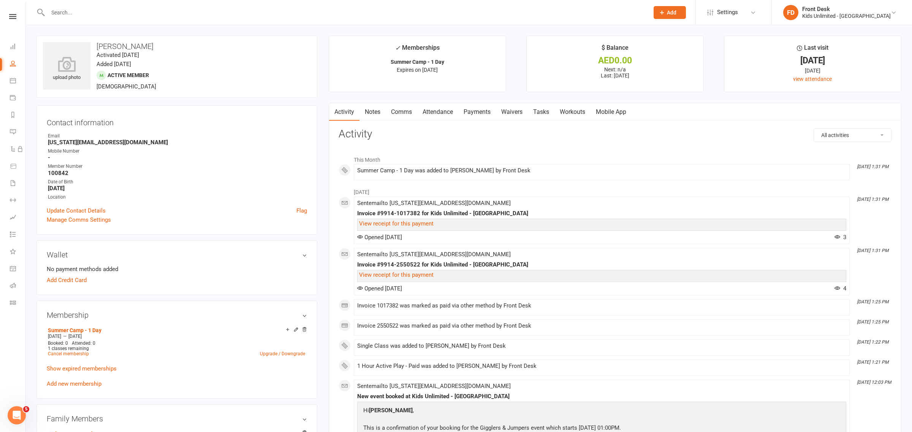
select select "100"
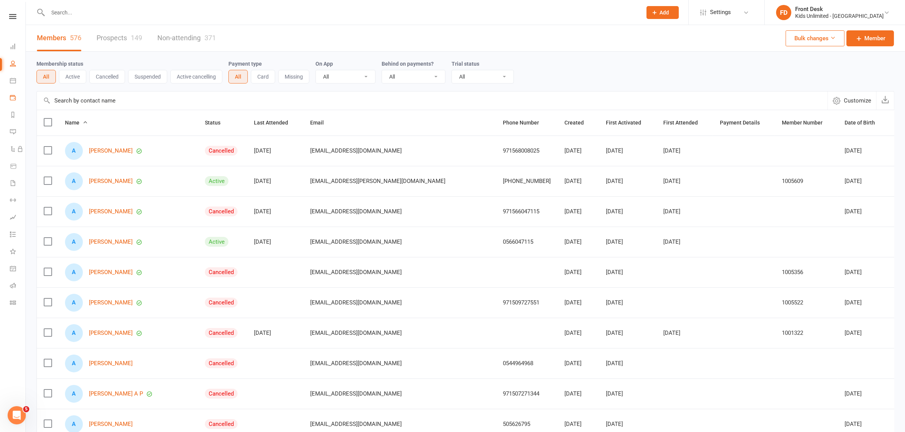
drag, startPoint x: 12, startPoint y: 96, endPoint x: 15, endPoint y: 101, distance: 5.5
click at [12, 96] on icon at bounding box center [13, 98] width 6 height 6
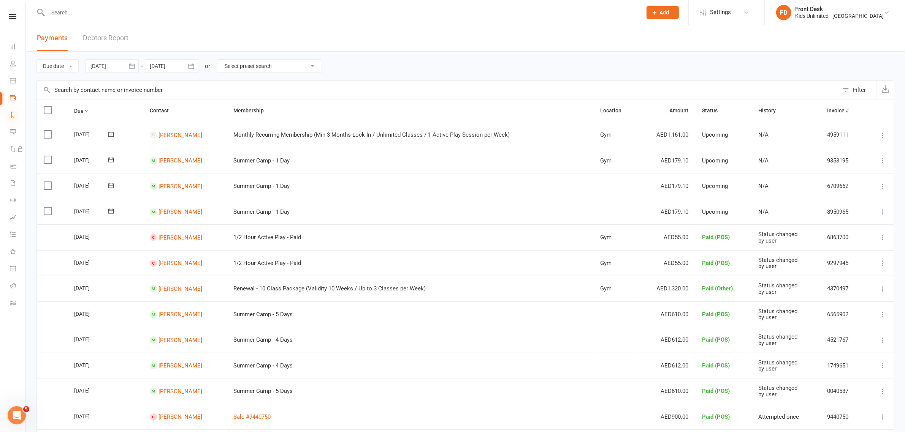
click at [11, 116] on icon at bounding box center [13, 115] width 6 height 6
select select "100"
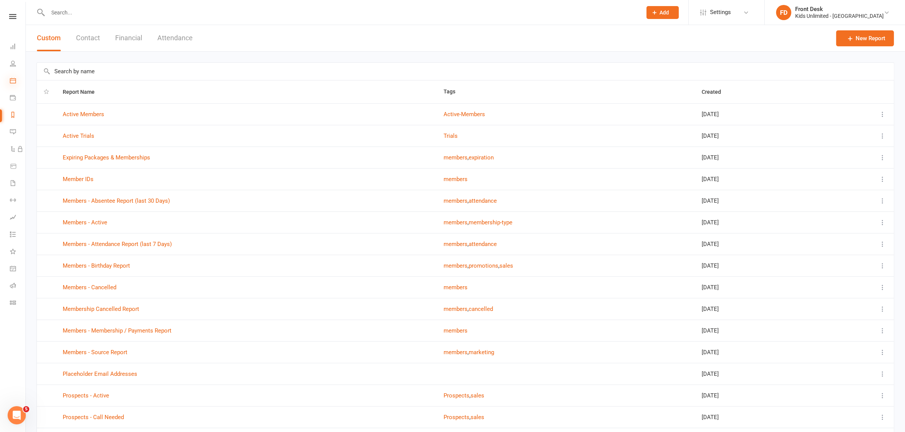
click at [14, 78] on icon at bounding box center [13, 81] width 6 height 6
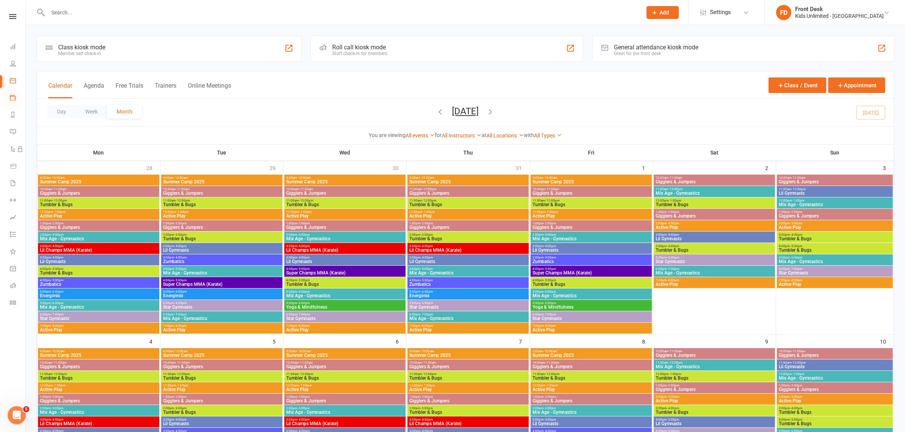
click at [11, 99] on icon at bounding box center [13, 98] width 6 height 6
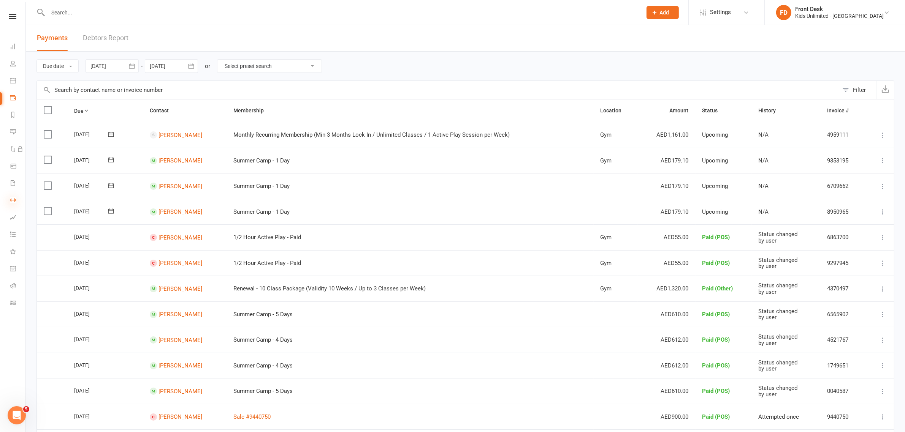
click at [12, 200] on icon at bounding box center [13, 200] width 6 height 6
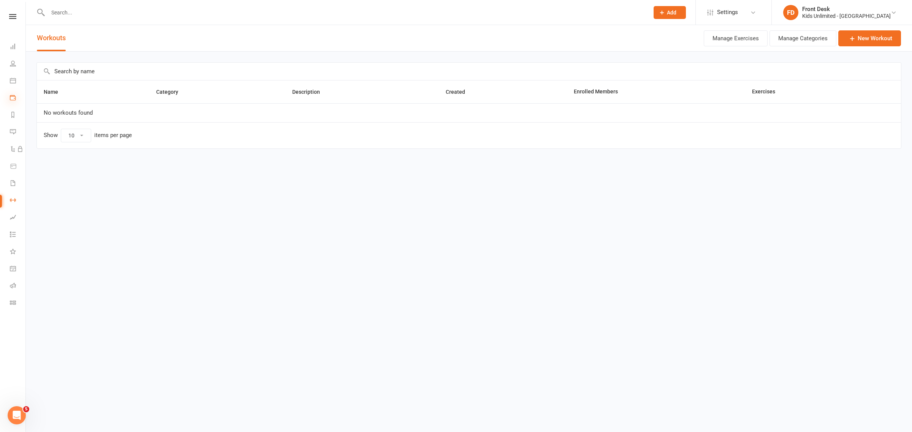
click at [14, 98] on icon at bounding box center [13, 98] width 6 height 6
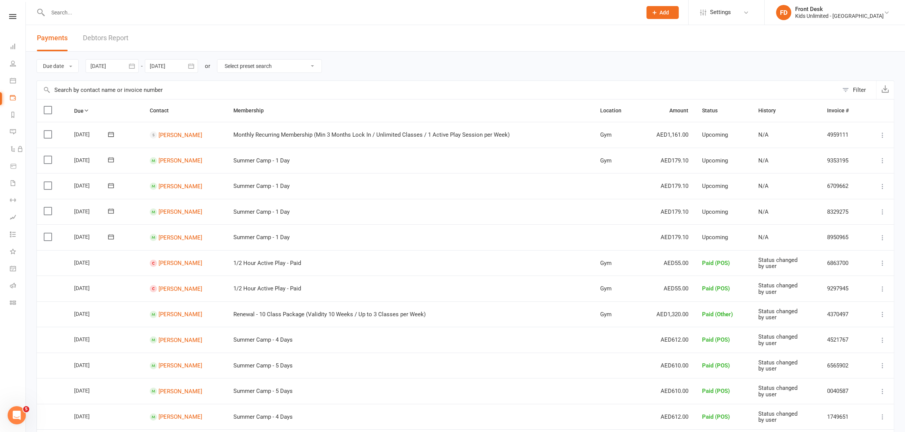
click at [46, 157] on label at bounding box center [49, 160] width 10 height 8
click at [46, 156] on input "checkbox" at bounding box center [46, 156] width 5 height 0
click at [46, 187] on label at bounding box center [49, 186] width 10 height 8
click at [46, 182] on input "checkbox" at bounding box center [46, 182] width 5 height 0
click at [48, 213] on label at bounding box center [49, 212] width 10 height 8
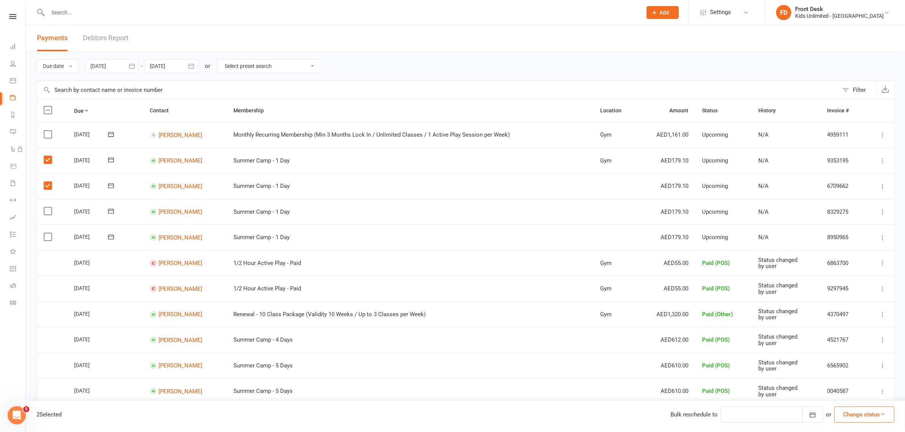
click at [48, 208] on input "checkbox" at bounding box center [46, 208] width 5 height 0
click at [48, 236] on label at bounding box center [49, 237] width 10 height 8
click at [48, 233] on input "checkbox" at bounding box center [46, 233] width 5 height 0
click at [856, 415] on button "Change status" at bounding box center [864, 415] width 60 height 16
click at [841, 363] on link "Paid (POS)" at bounding box center [856, 363] width 75 height 15
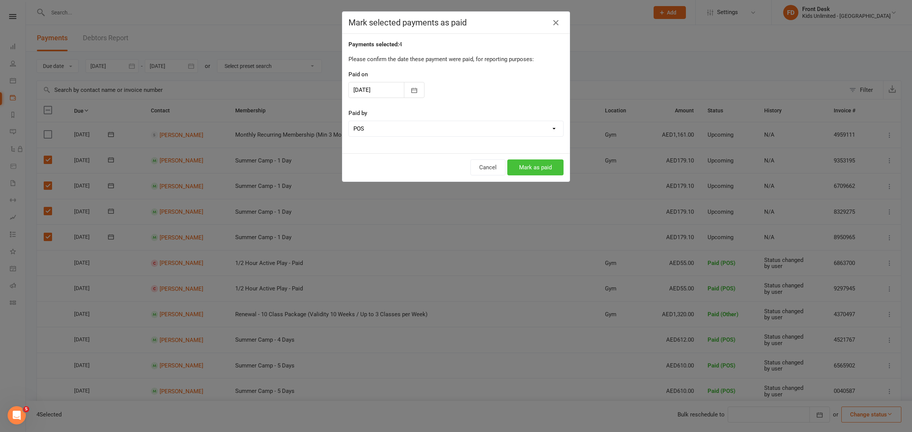
click at [548, 165] on button "Mark as paid" at bounding box center [535, 168] width 56 height 16
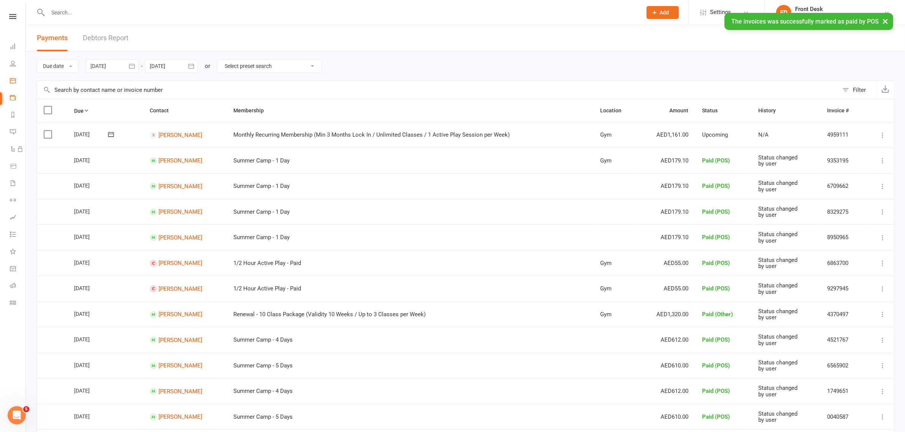
click at [13, 76] on link "Calendar" at bounding box center [18, 81] width 16 height 17
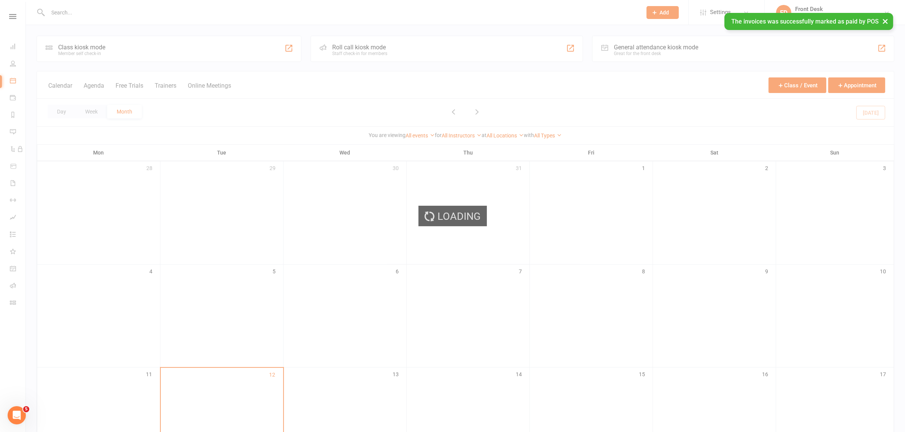
click at [11, 134] on div "Loading" at bounding box center [452, 216] width 905 height 432
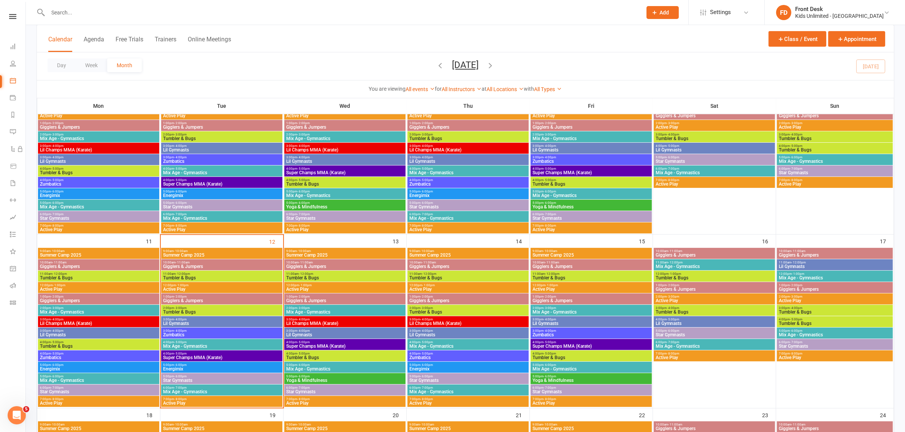
scroll to position [285, 0]
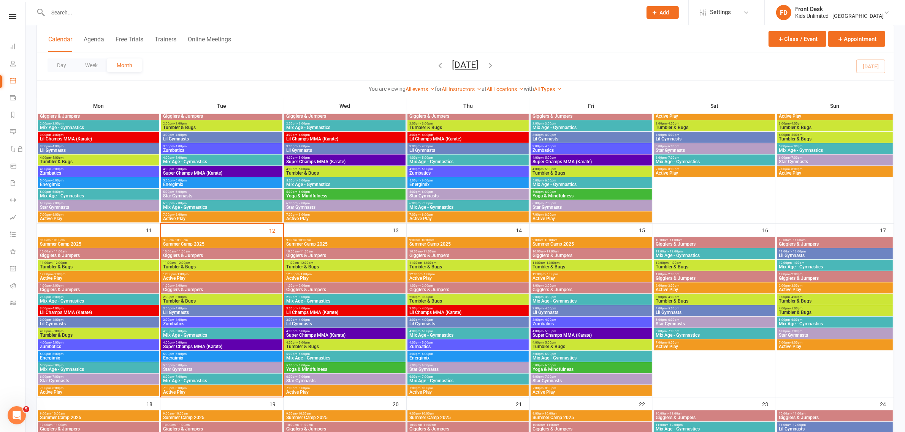
click at [265, 246] on span "Summer Camp 2025" at bounding box center [222, 244] width 118 height 5
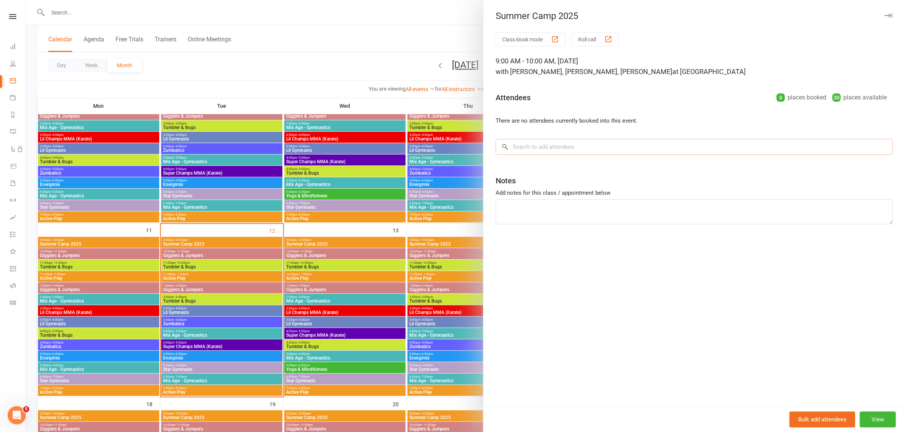
click at [571, 149] on input "search" at bounding box center [694, 147] width 397 height 16
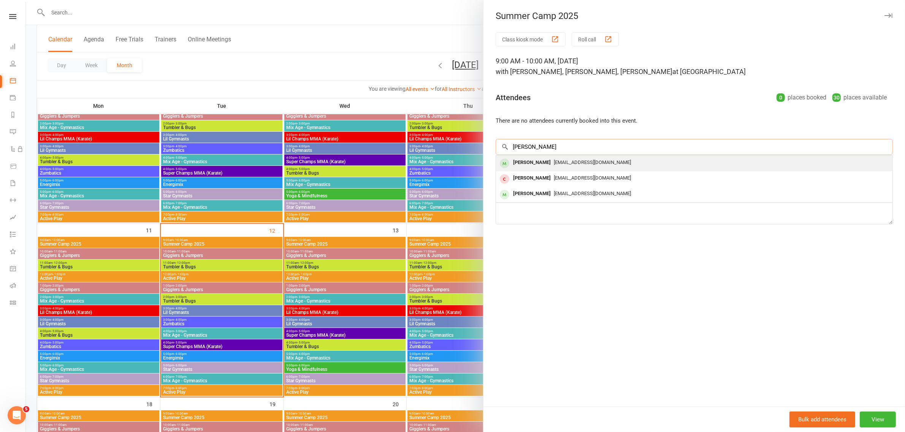
type input "[PERSON_NAME]"
click at [534, 164] on div "[PERSON_NAME]" at bounding box center [532, 162] width 44 height 11
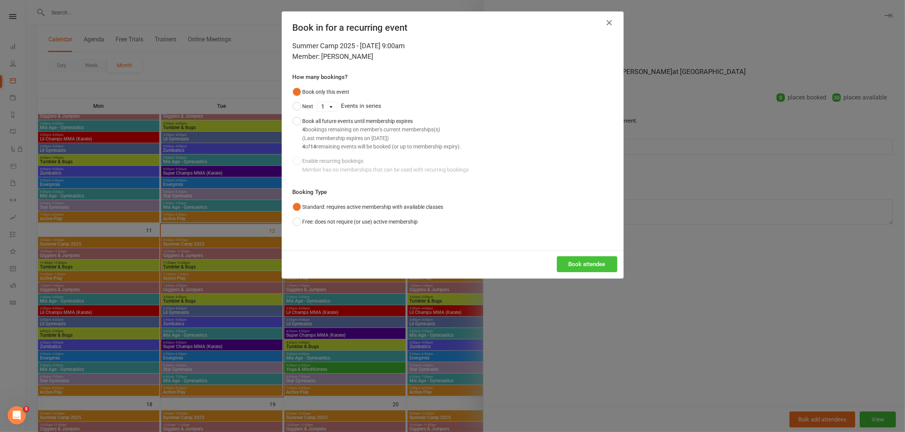
drag, startPoint x: 591, startPoint y: 270, endPoint x: 587, endPoint y: 259, distance: 12.1
click at [591, 270] on button "Book attendee" at bounding box center [587, 265] width 60 height 16
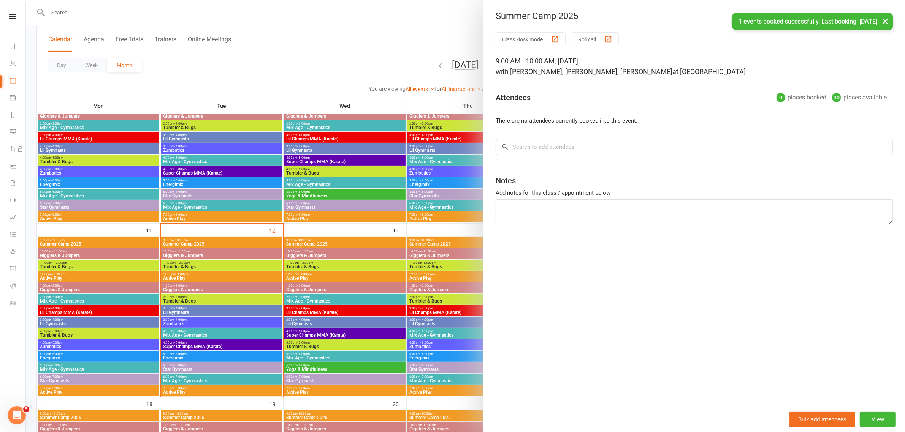
click at [554, 157] on div "Class kiosk mode Roll call 9:00 AM - 10:00 AM, [DATE] with [PERSON_NAME], [PERS…" at bounding box center [693, 219] width 421 height 375
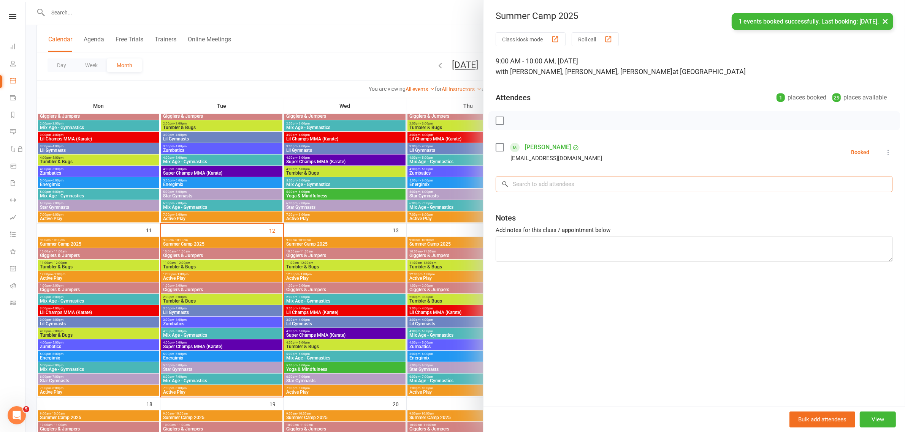
click at [547, 185] on input "search" at bounding box center [694, 184] width 397 height 16
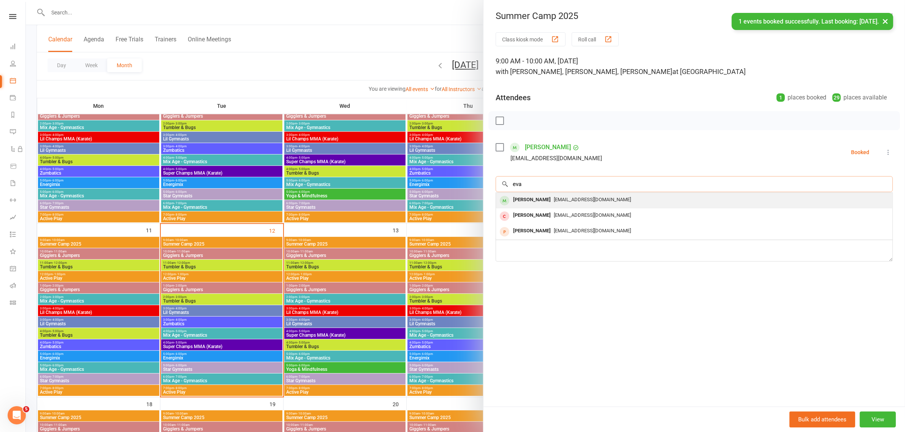
type input "eva"
click at [523, 203] on div "[PERSON_NAME]" at bounding box center [532, 200] width 44 height 11
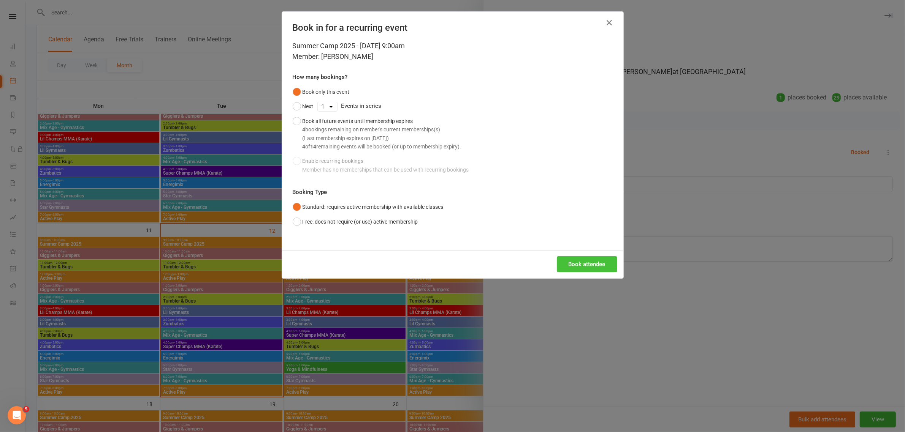
click at [589, 264] on button "Book attendee" at bounding box center [587, 265] width 60 height 16
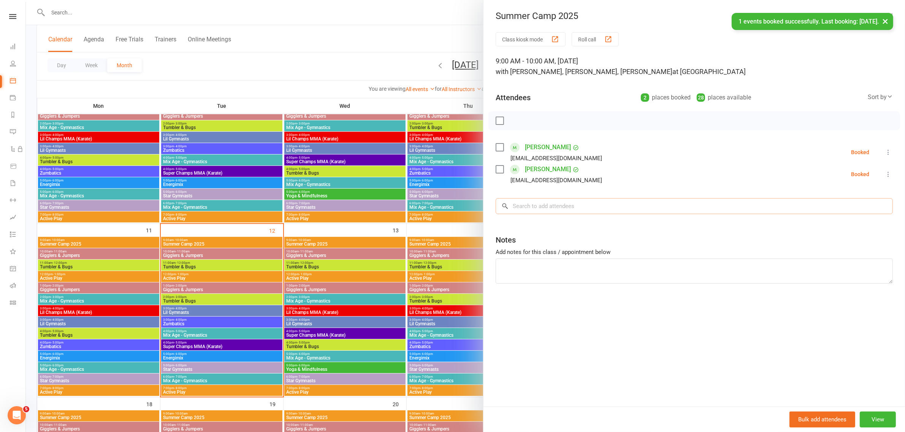
click at [570, 207] on input "search" at bounding box center [694, 206] width 397 height 16
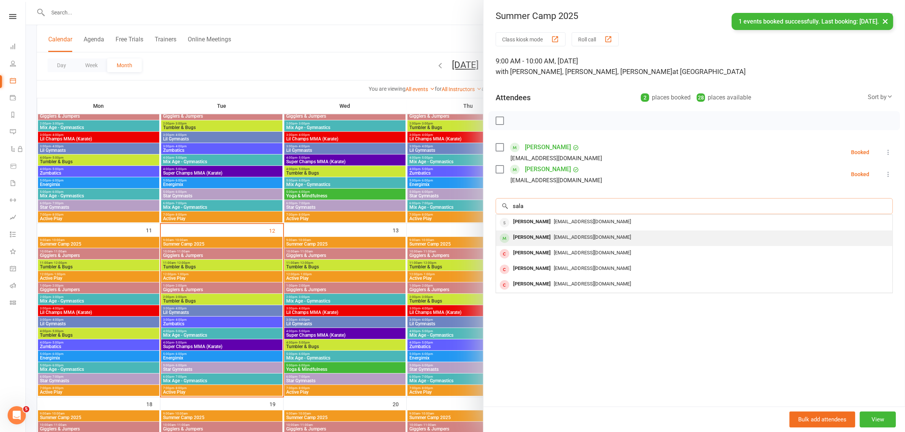
type input "sala"
click at [555, 239] on span "[EMAIL_ADDRESS][DOMAIN_NAME]" at bounding box center [592, 237] width 77 height 6
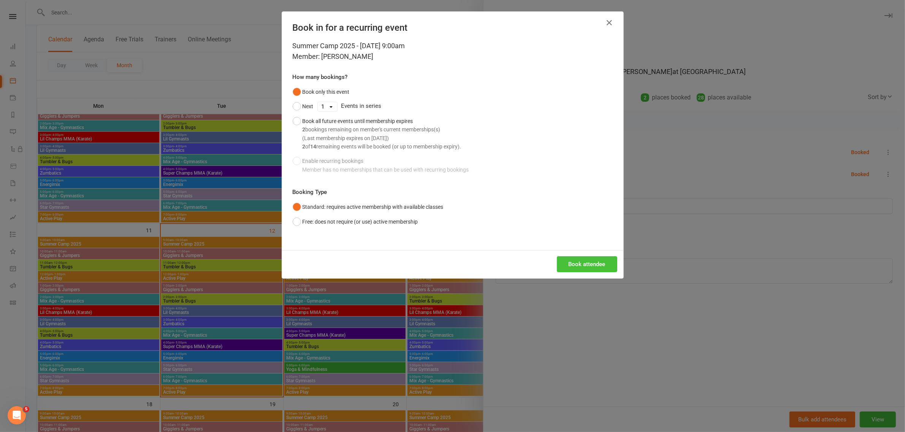
click at [565, 264] on button "Book attendee" at bounding box center [587, 265] width 60 height 16
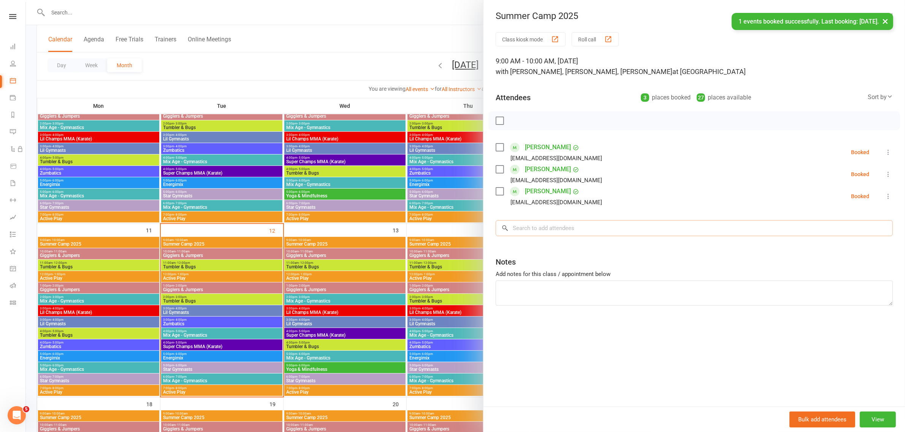
click at [546, 230] on input "search" at bounding box center [694, 228] width 397 height 16
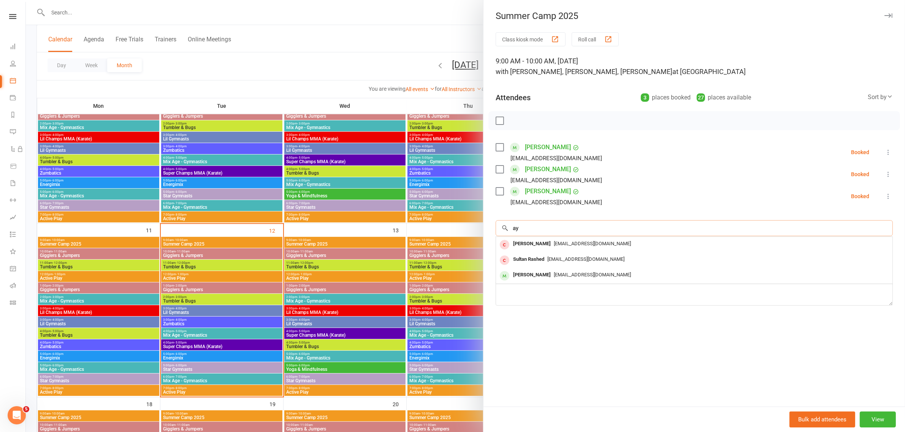
type input "a"
type input "haya"
click at [538, 256] on div "[PERSON_NAME]" at bounding box center [532, 259] width 44 height 11
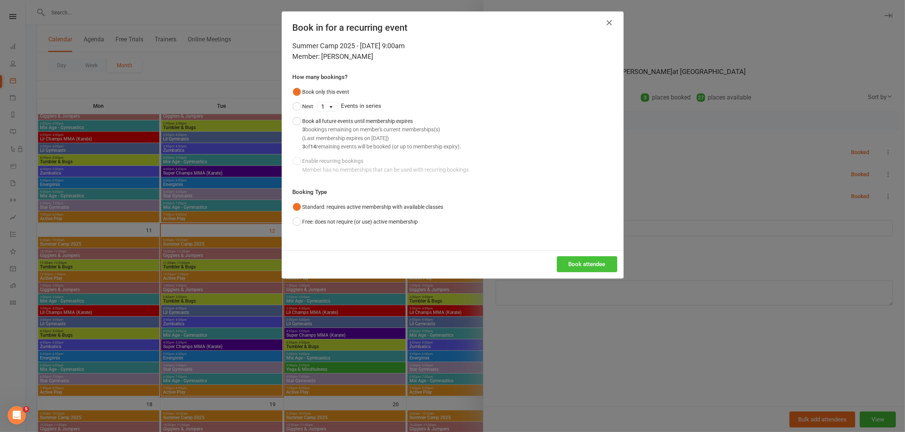
click at [580, 263] on button "Book attendee" at bounding box center [587, 265] width 60 height 16
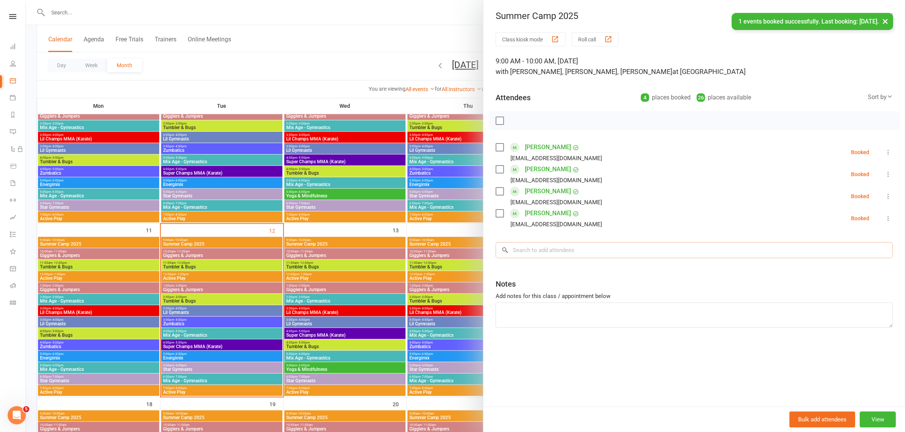
click at [548, 246] on input "search" at bounding box center [694, 250] width 397 height 16
type input "ben"
click at [563, 272] on div "[PERSON_NAME] [EMAIL_ADDRESS][DOMAIN_NAME]" at bounding box center [694, 267] width 396 height 16
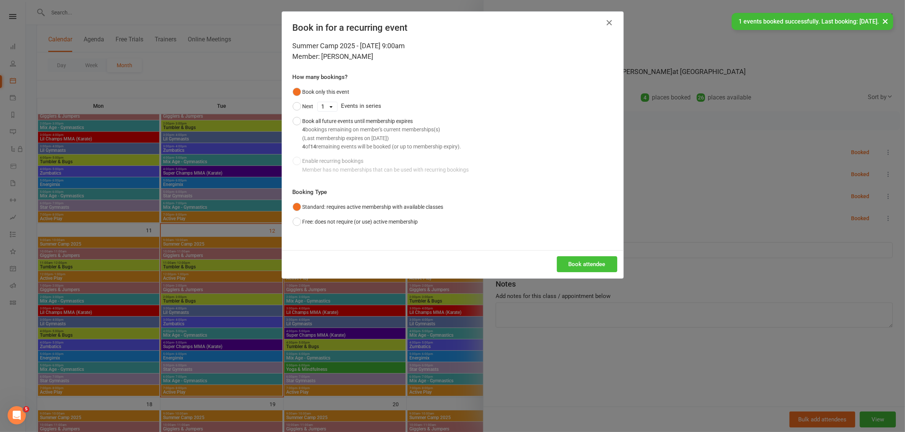
click at [575, 258] on button "Book attendee" at bounding box center [587, 265] width 60 height 16
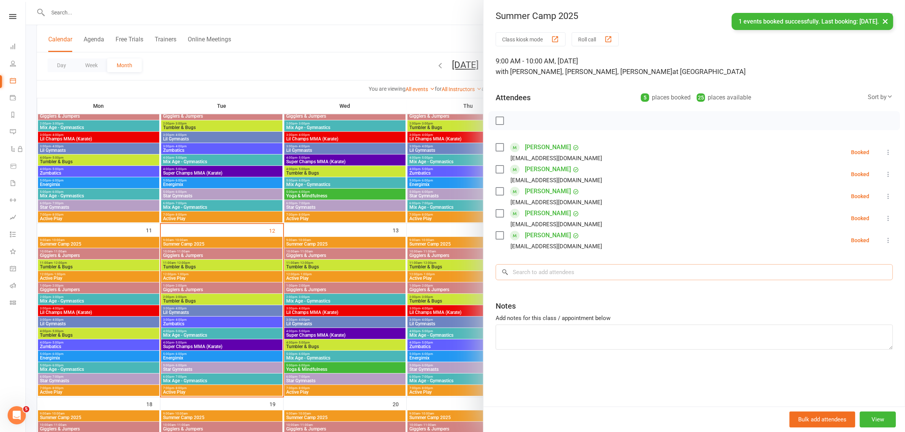
click at [573, 272] on input "search" at bounding box center [694, 273] width 397 height 16
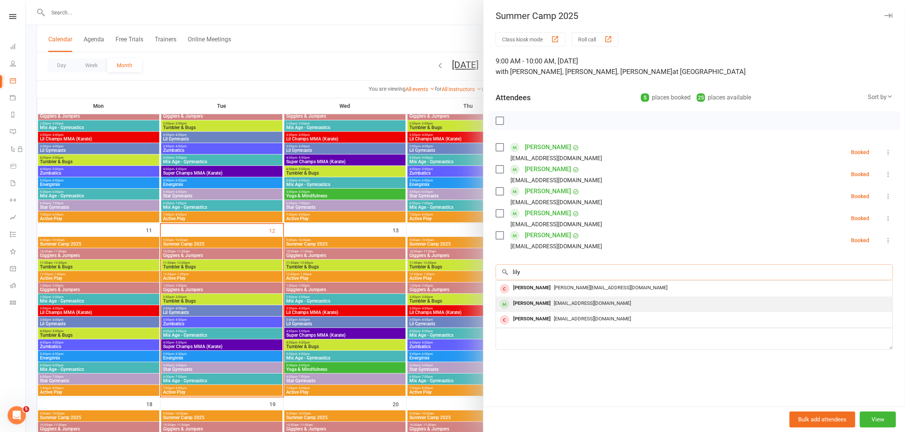
type input "lily"
click at [577, 307] on div "[EMAIL_ADDRESS][DOMAIN_NAME]" at bounding box center [694, 303] width 390 height 11
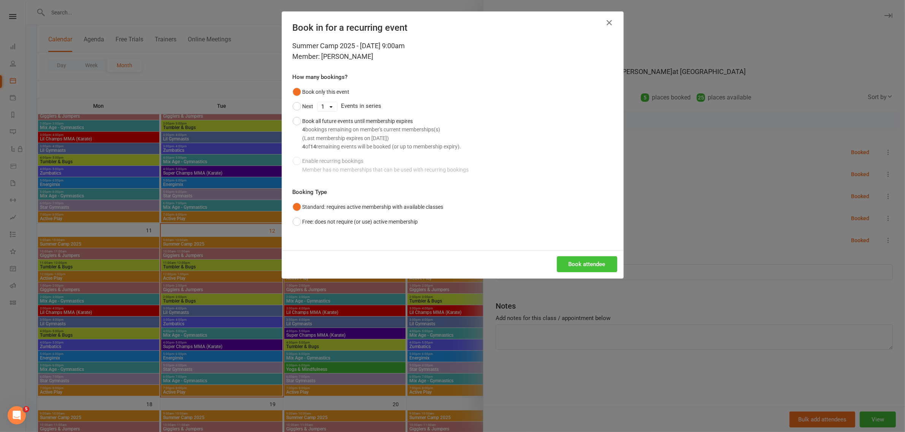
click at [588, 257] on button "Book attendee" at bounding box center [587, 265] width 60 height 16
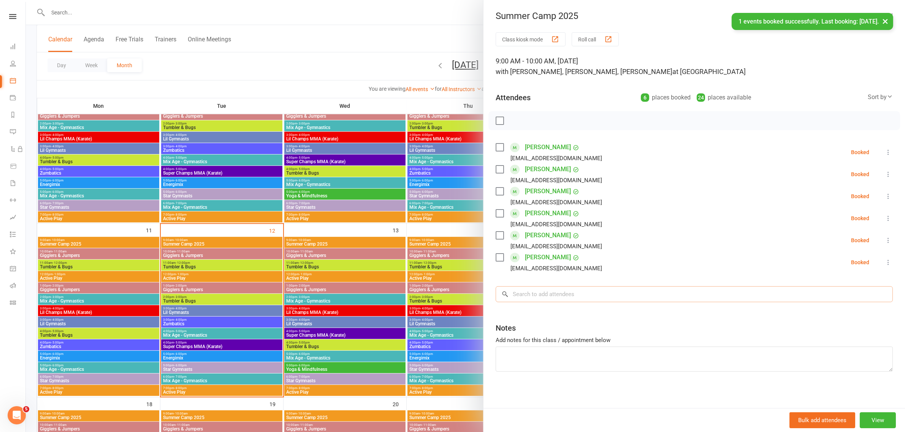
click at [582, 295] on input "search" at bounding box center [694, 295] width 397 height 16
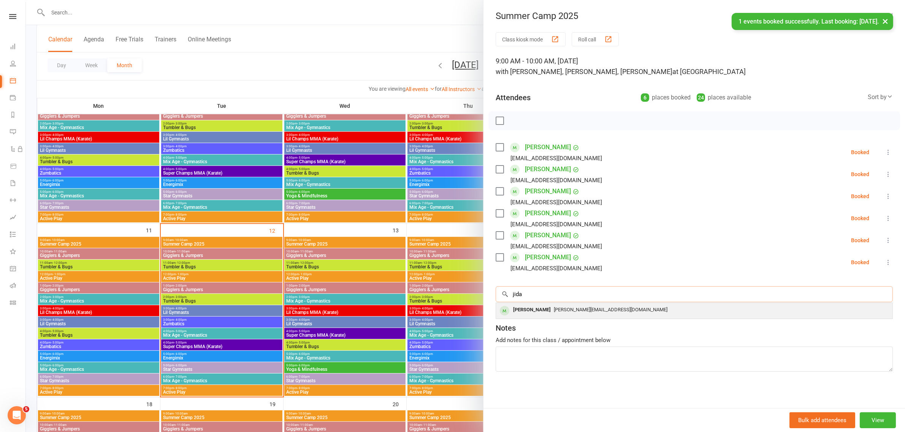
type input "jida"
click at [584, 310] on span "[PERSON_NAME][EMAIL_ADDRESS][DOMAIN_NAME]" at bounding box center [611, 310] width 114 height 6
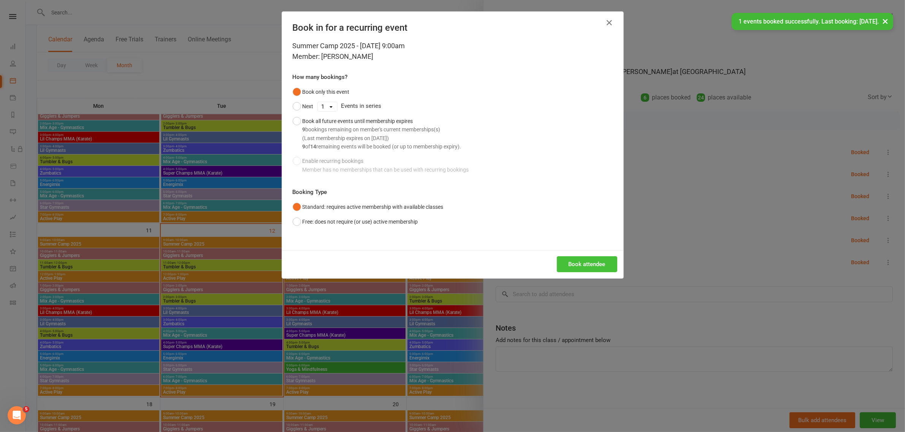
click at [589, 258] on button "Book attendee" at bounding box center [587, 265] width 60 height 16
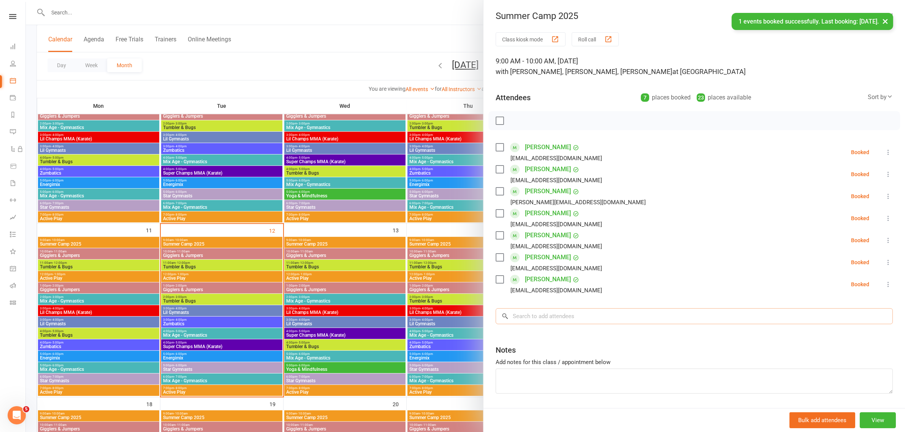
click at [647, 319] on input "search" at bounding box center [694, 317] width 397 height 16
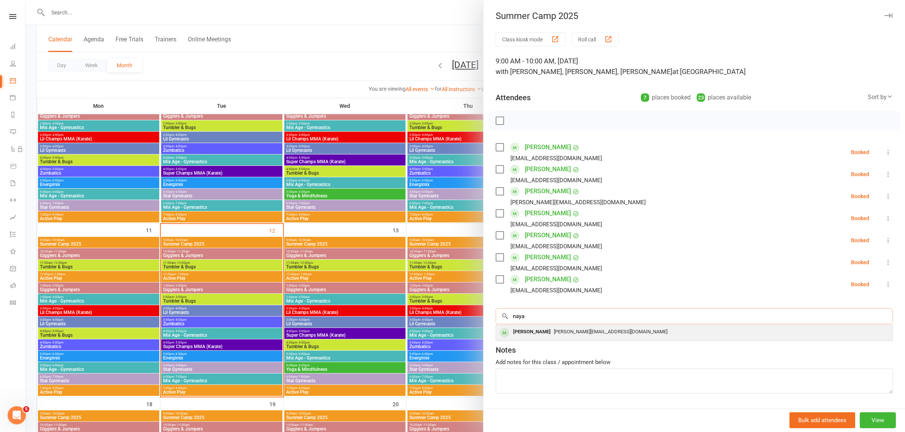
type input "naya"
click at [567, 331] on span "[PERSON_NAME][EMAIL_ADDRESS][DOMAIN_NAME]" at bounding box center [611, 332] width 114 height 6
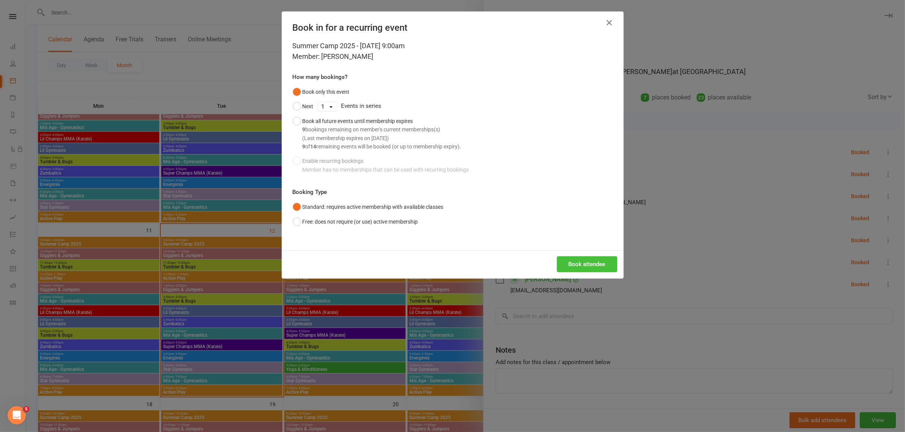
click at [588, 265] on button "Book attendee" at bounding box center [587, 265] width 60 height 16
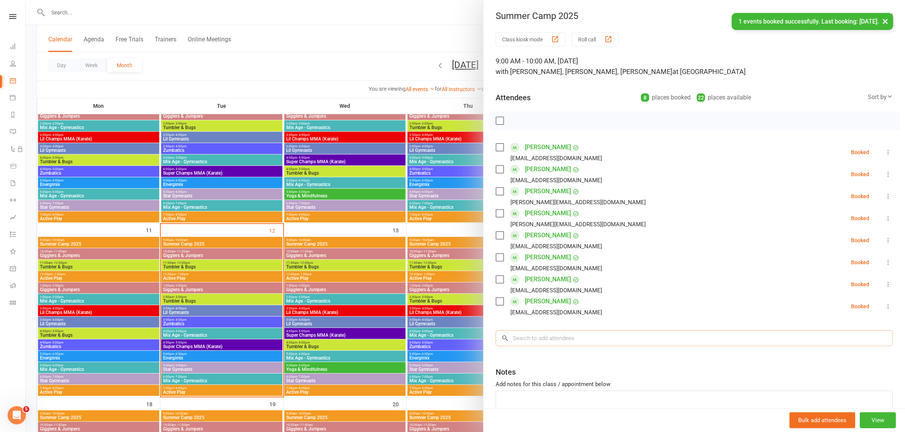
click at [540, 338] on input "search" at bounding box center [694, 339] width 397 height 16
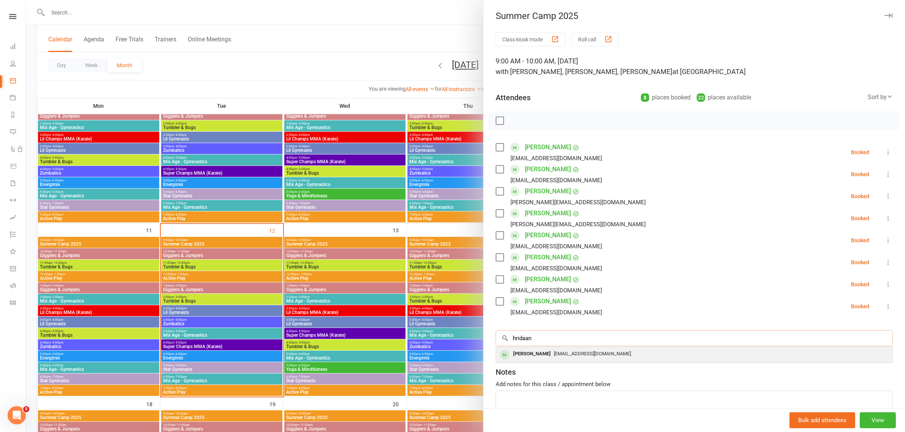
type input "hridaan"
click at [524, 361] on div "[PERSON_NAME] [EMAIL_ADDRESS][DOMAIN_NAME]" at bounding box center [694, 355] width 396 height 16
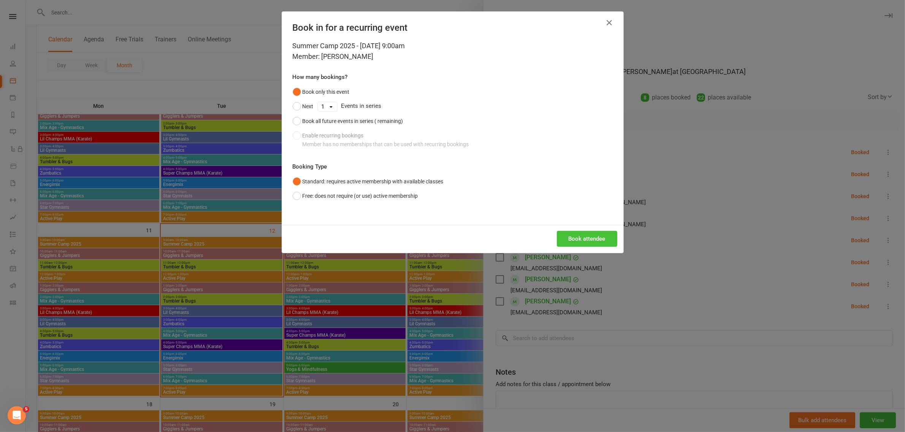
click at [578, 238] on div "Book in for a recurring event Summer Camp 2025 - [DATE] 9:00am Member: [PERSON_…" at bounding box center [452, 132] width 341 height 241
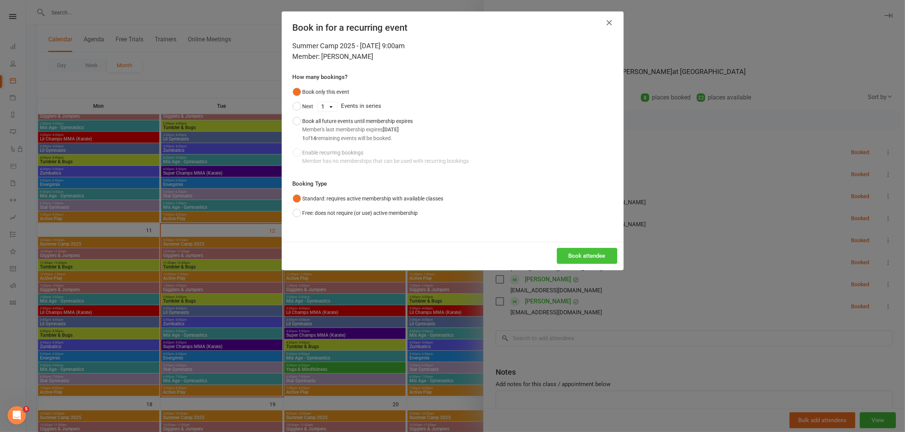
click at [581, 258] on button "Book attendee" at bounding box center [587, 256] width 60 height 16
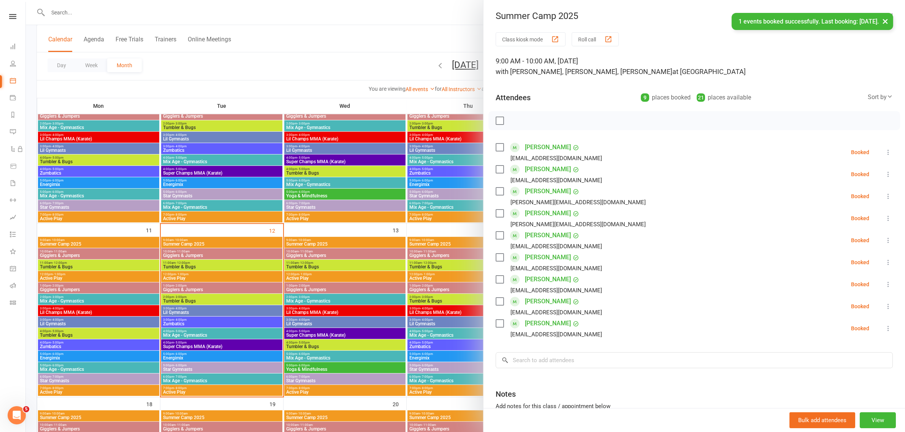
click at [555, 352] on div "Class kiosk mode Roll call 9:00 AM - 10:00 AM, [DATE] with [PERSON_NAME], [PERS…" at bounding box center [693, 254] width 421 height 444
click at [554, 358] on input "search" at bounding box center [694, 361] width 397 height 16
type input "a"
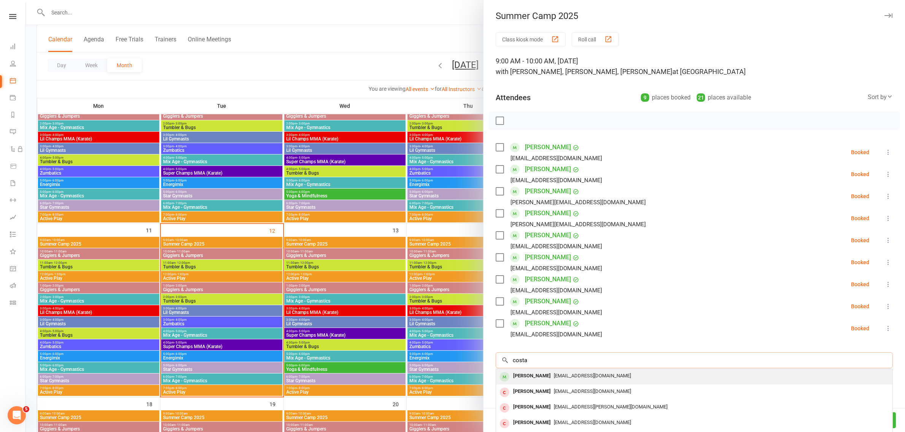
type input "costa"
click at [511, 378] on div "[PERSON_NAME]" at bounding box center [532, 376] width 44 height 11
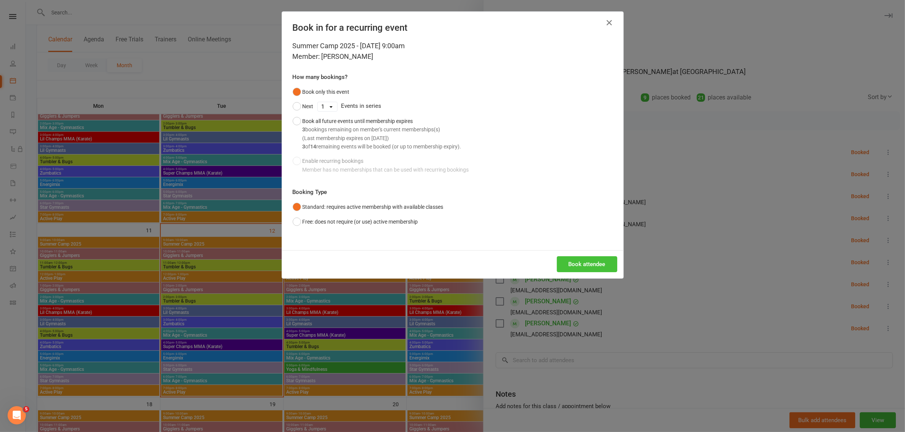
click at [576, 265] on button "Book attendee" at bounding box center [587, 265] width 60 height 16
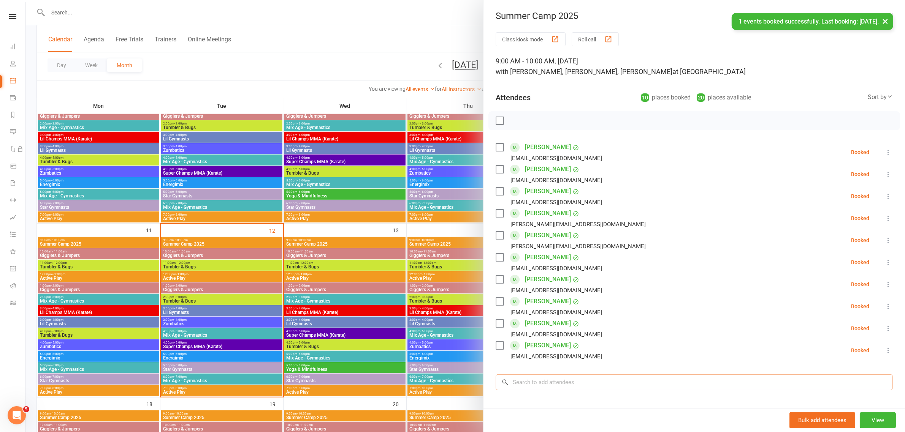
click at [553, 380] on input "search" at bounding box center [694, 383] width 397 height 16
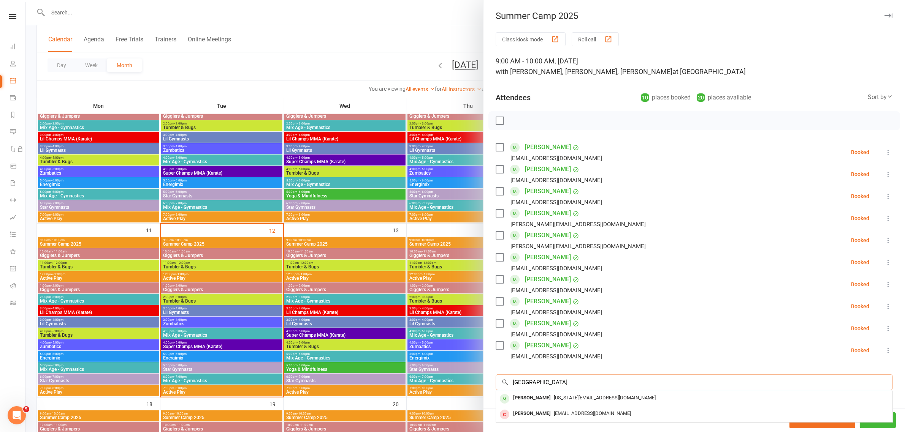
type input "[GEOGRAPHIC_DATA]"
click at [554, 398] on span "[US_STATE][EMAIL_ADDRESS][DOMAIN_NAME]" at bounding box center [605, 398] width 102 height 6
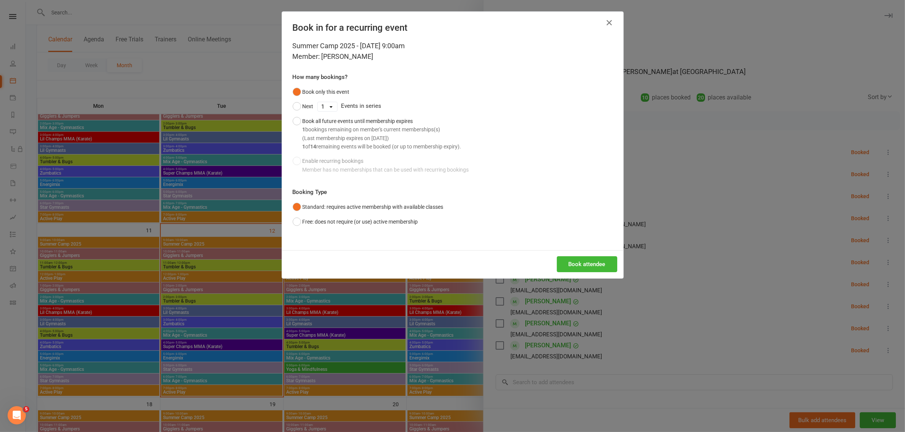
click at [573, 243] on div "Summer Camp 2025 - [DATE] 9:00am Member: [PERSON_NAME] How many bookings? Book …" at bounding box center [452, 146] width 341 height 210
click at [589, 272] on button "Book attendee" at bounding box center [587, 265] width 60 height 16
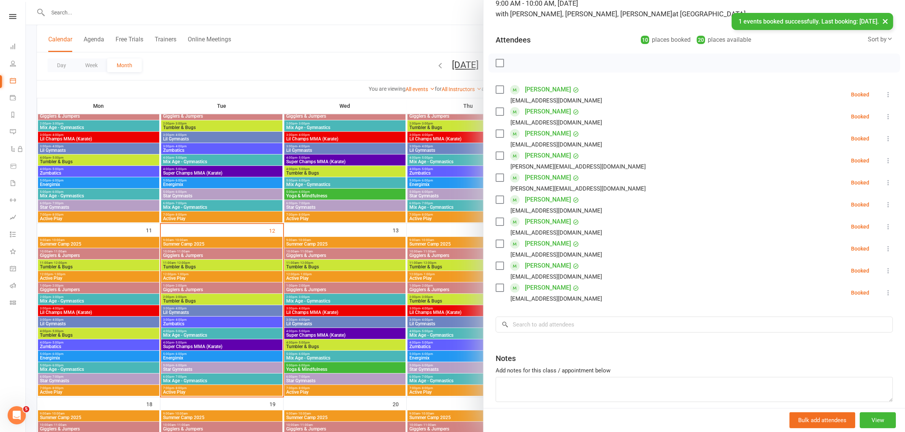
scroll to position [43, 0]
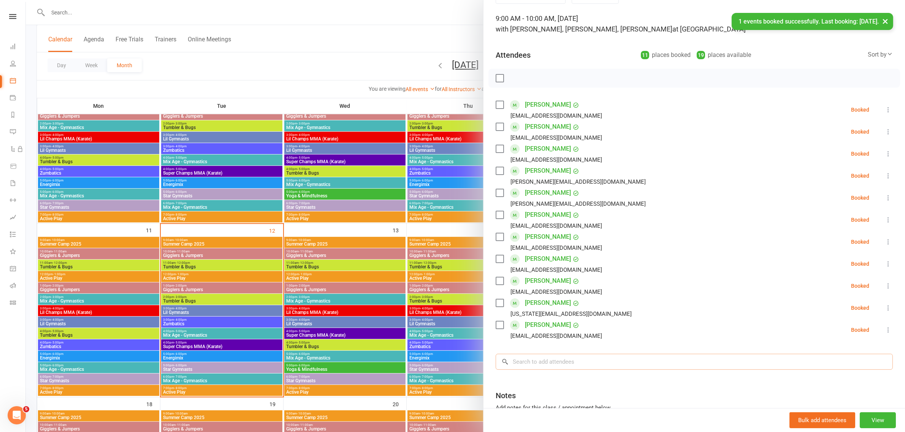
click at [569, 365] on input "search" at bounding box center [694, 362] width 397 height 16
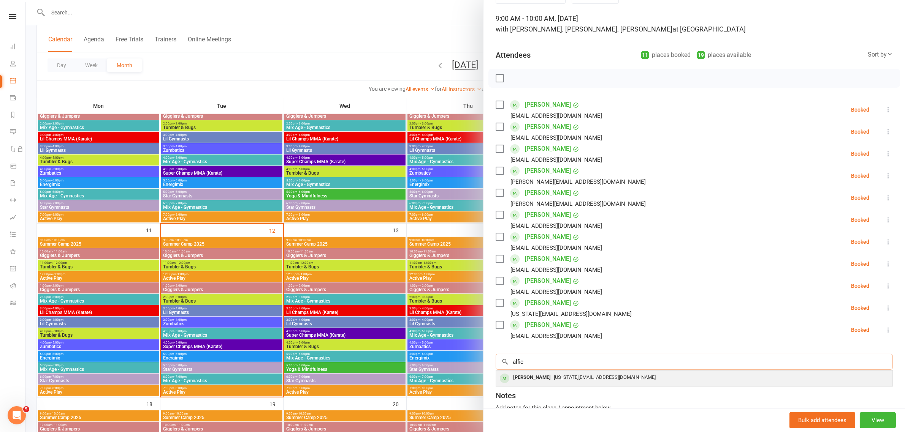
type input "alfie"
click at [554, 380] on span "[US_STATE][EMAIL_ADDRESS][DOMAIN_NAME]" at bounding box center [605, 378] width 102 height 6
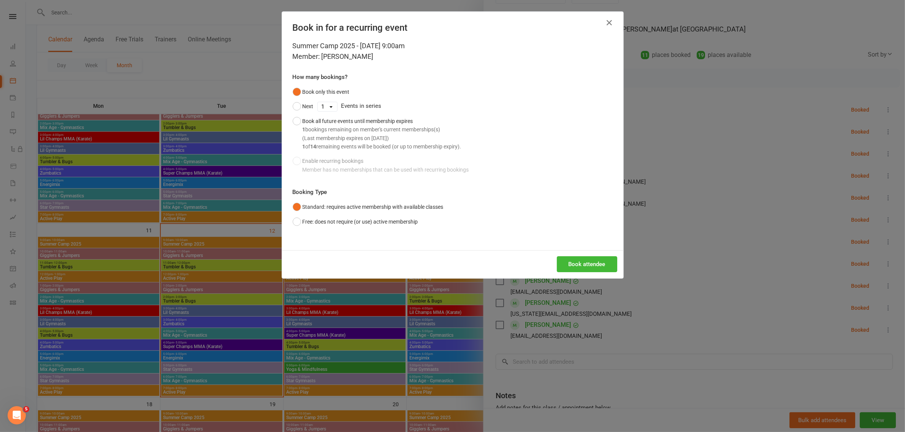
click at [580, 255] on div "Book attendee" at bounding box center [452, 264] width 341 height 28
click at [577, 263] on button "Book attendee" at bounding box center [587, 265] width 60 height 16
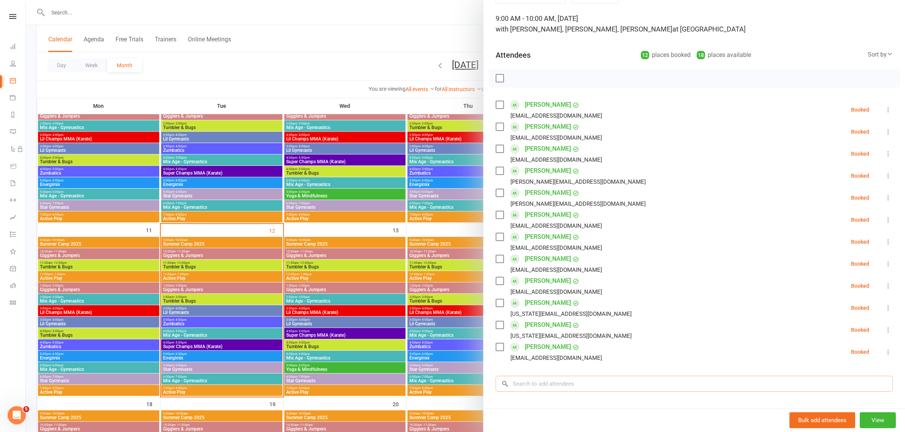
click at [542, 385] on input "search" at bounding box center [694, 384] width 397 height 16
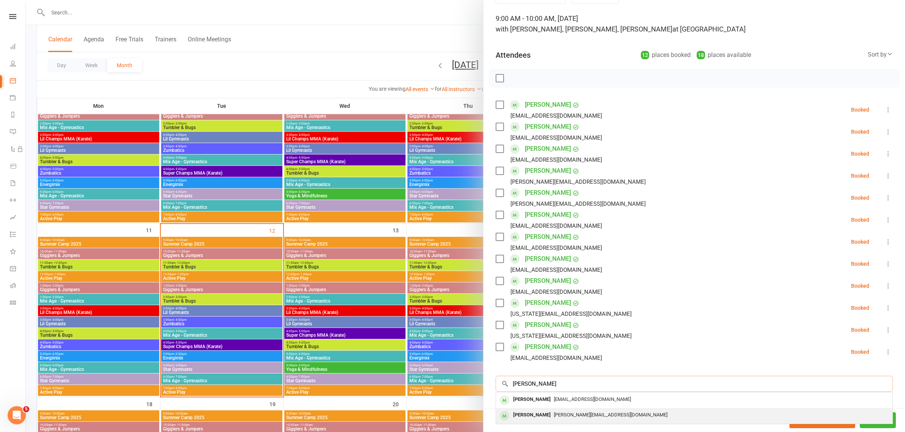
type input "[PERSON_NAME]"
click at [545, 415] on div "[PERSON_NAME]" at bounding box center [532, 415] width 44 height 11
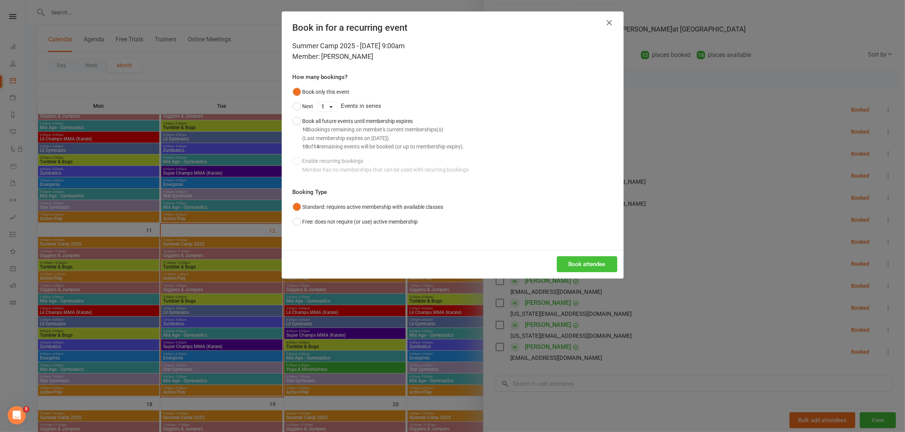
click at [559, 265] on button "Book attendee" at bounding box center [587, 265] width 60 height 16
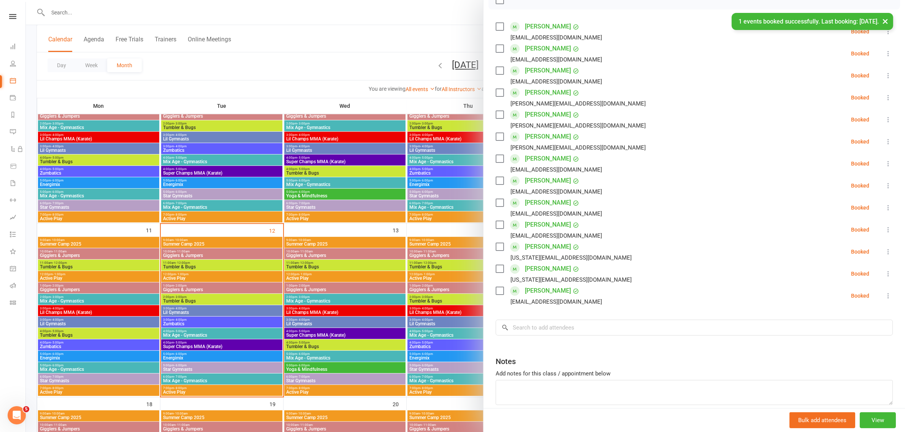
scroll to position [138, 0]
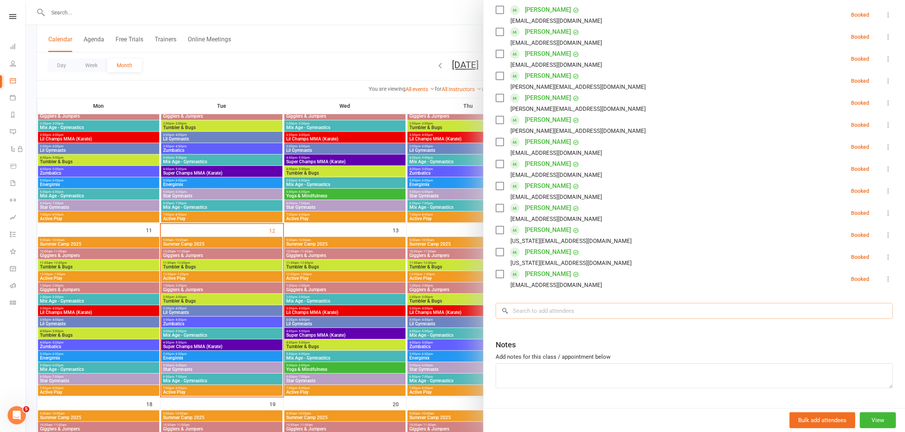
click at [598, 314] on input "search" at bounding box center [694, 311] width 397 height 16
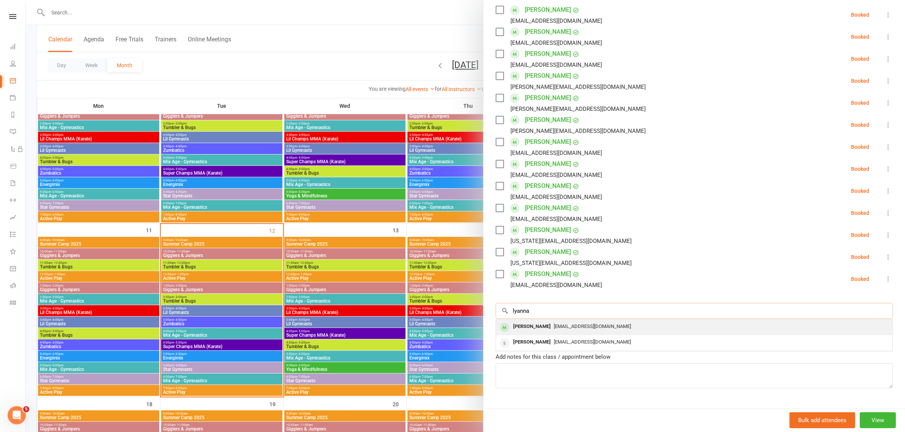
type input "lyanna"
click at [545, 327] on div "[PERSON_NAME]" at bounding box center [532, 327] width 44 height 11
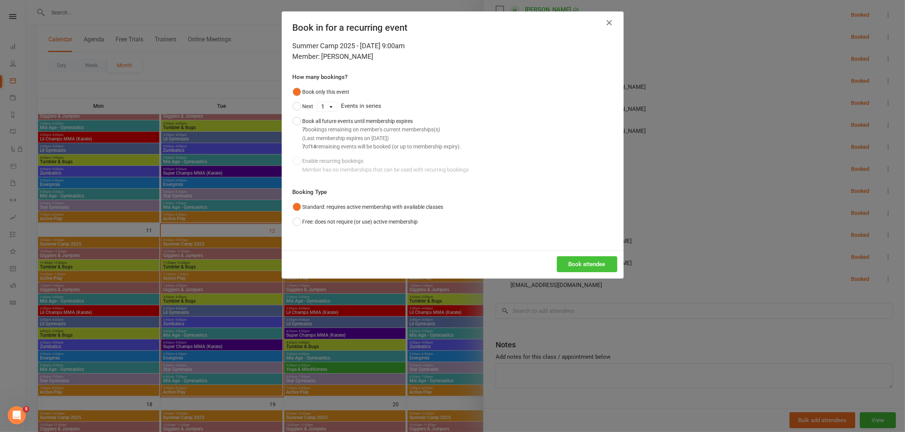
click at [582, 266] on button "Book attendee" at bounding box center [587, 265] width 60 height 16
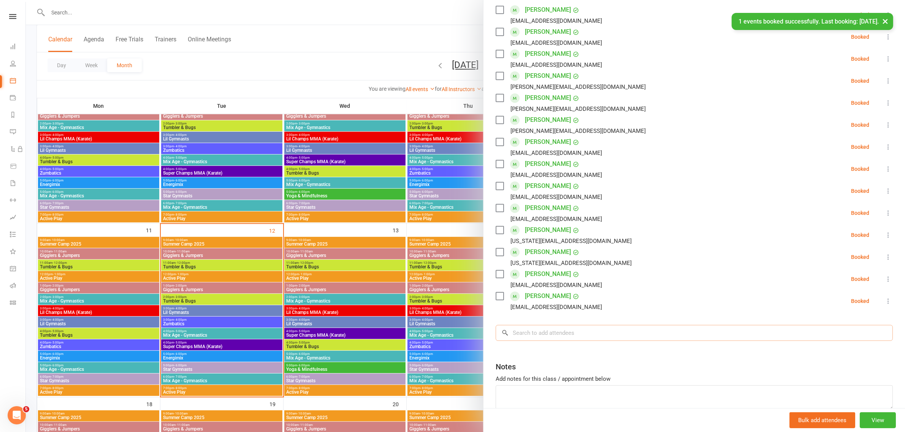
click at [552, 339] on input "search" at bounding box center [694, 333] width 397 height 16
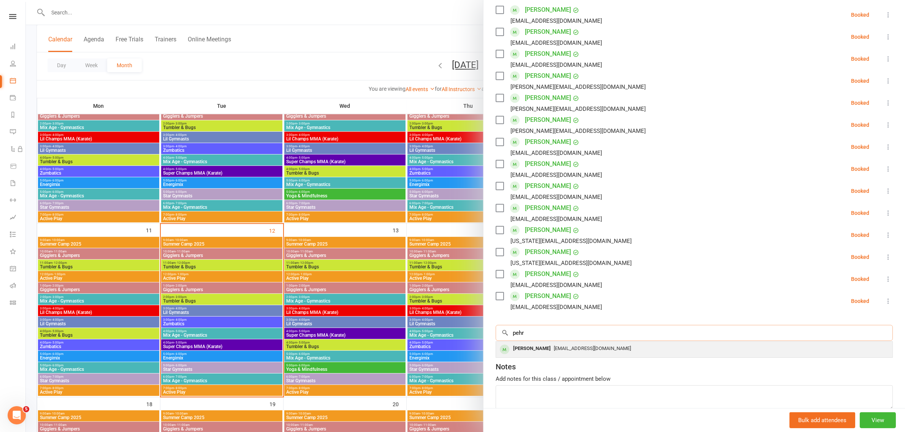
type input "pehr"
click at [528, 345] on div "[PERSON_NAME]" at bounding box center [532, 349] width 44 height 11
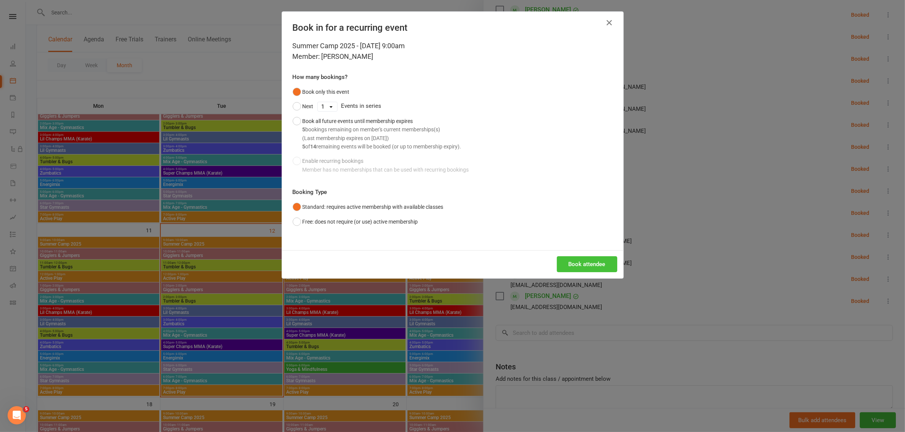
click at [573, 262] on button "Book attendee" at bounding box center [587, 265] width 60 height 16
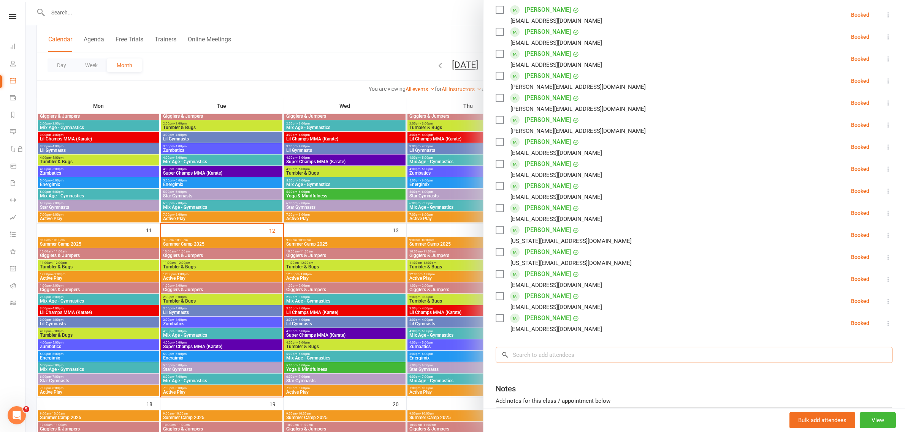
click at [536, 353] on input "search" at bounding box center [694, 355] width 397 height 16
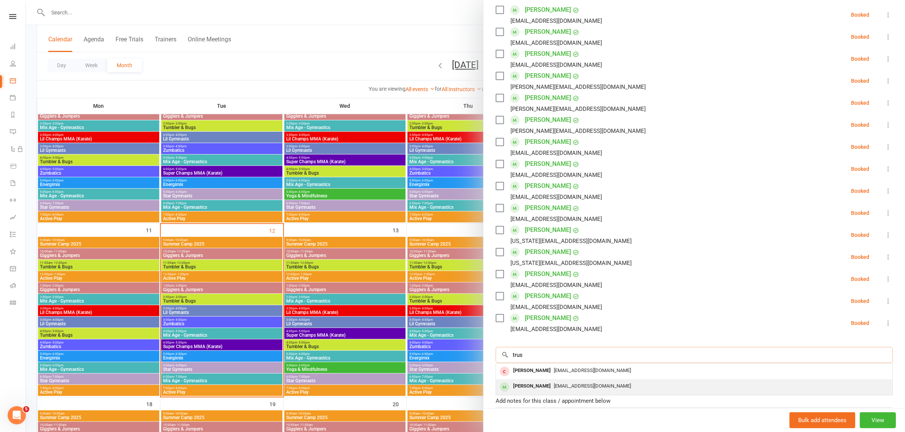
type input "trus"
click at [527, 385] on div "[PERSON_NAME]" at bounding box center [532, 386] width 44 height 11
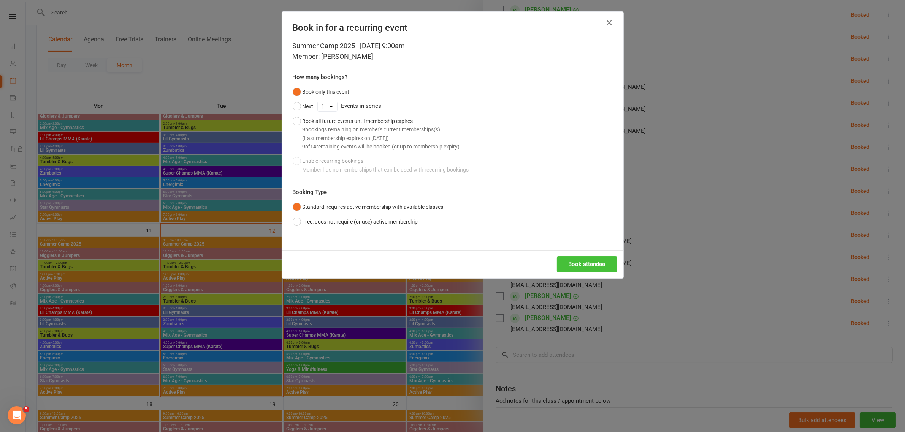
click at [565, 263] on button "Book attendee" at bounding box center [587, 265] width 60 height 16
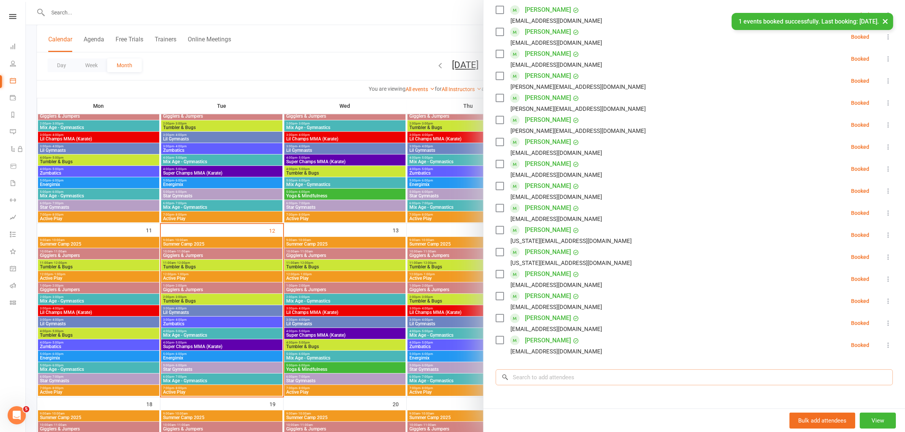
click at [543, 375] on input "search" at bounding box center [694, 378] width 397 height 16
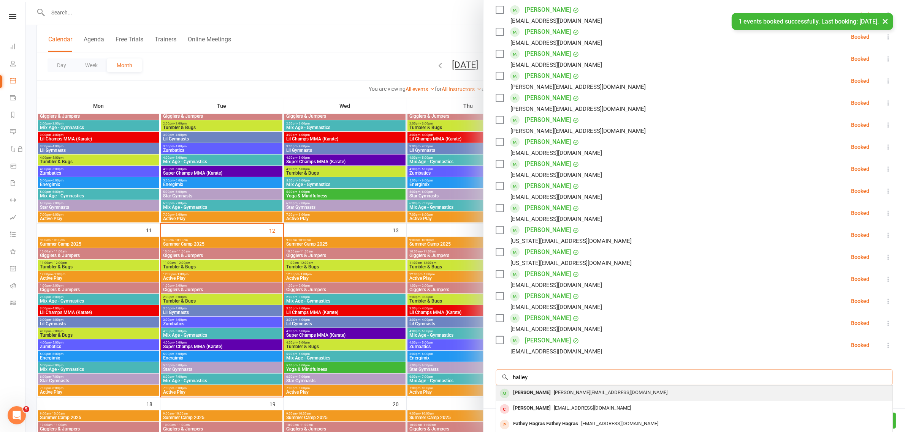
type input "hailey"
click at [554, 390] on span "[PERSON_NAME][EMAIL_ADDRESS][DOMAIN_NAME]" at bounding box center [611, 393] width 114 height 6
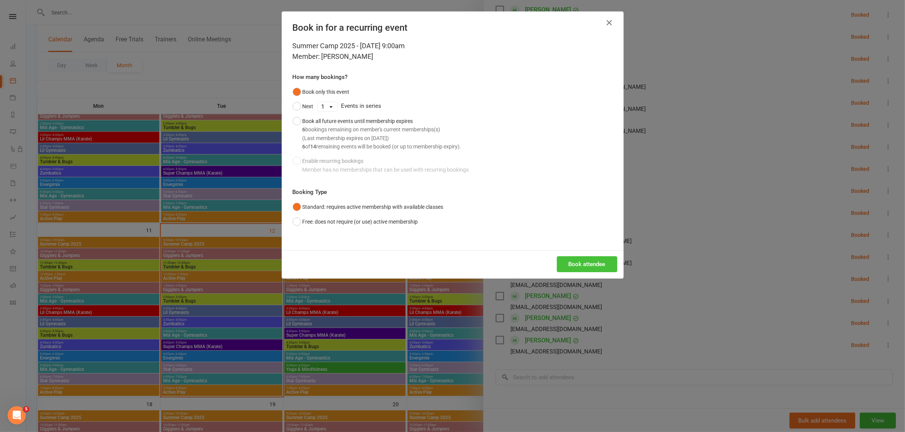
click at [580, 265] on button "Book attendee" at bounding box center [587, 265] width 60 height 16
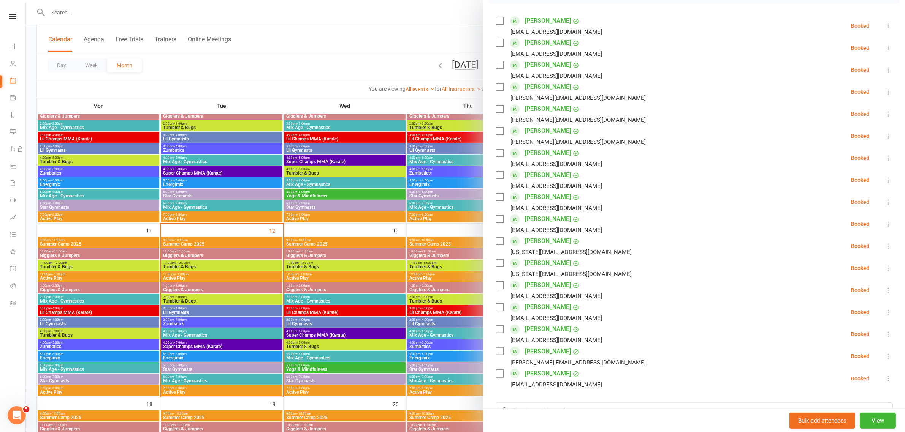
scroll to position [143, 0]
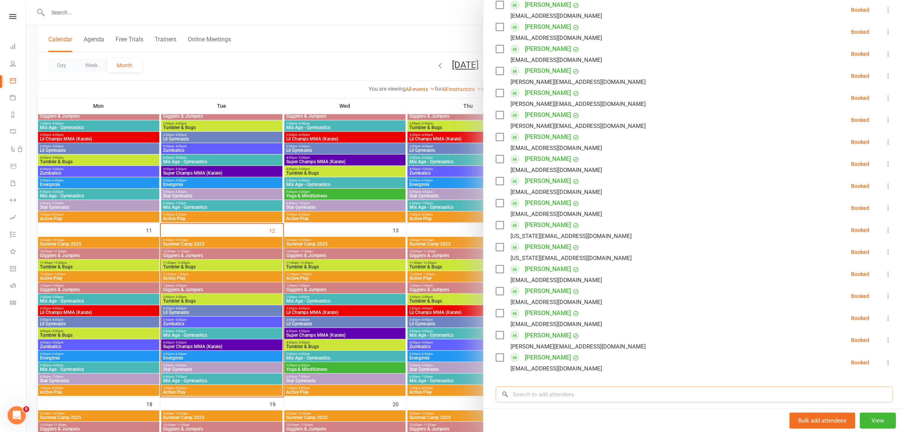
click at [594, 393] on input "search" at bounding box center [694, 395] width 397 height 16
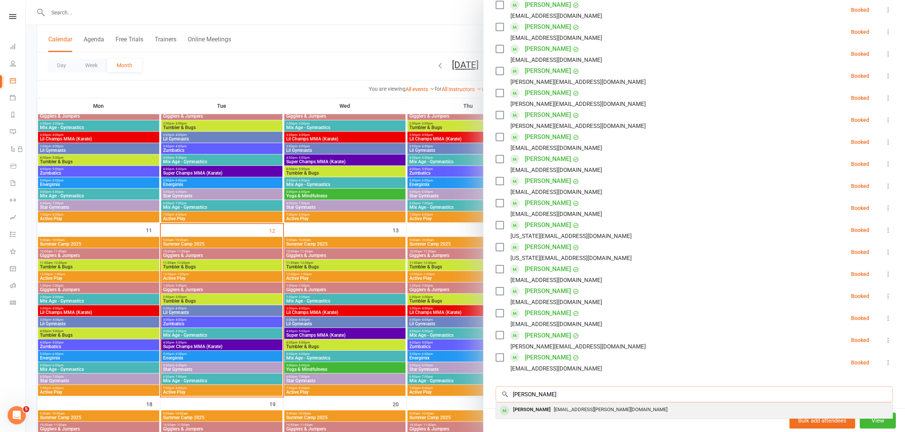
type input "[PERSON_NAME]"
click at [554, 410] on div "[PERSON_NAME]" at bounding box center [532, 410] width 44 height 11
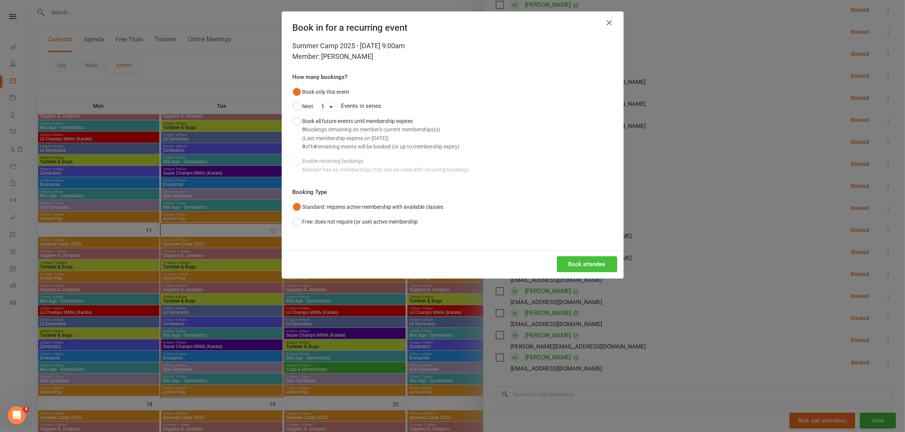
click at [598, 265] on button "Book attendee" at bounding box center [587, 265] width 60 height 16
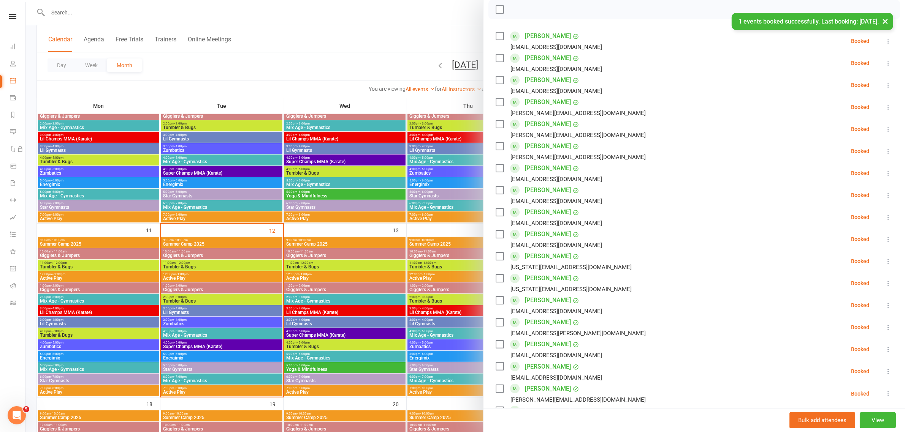
scroll to position [95, 0]
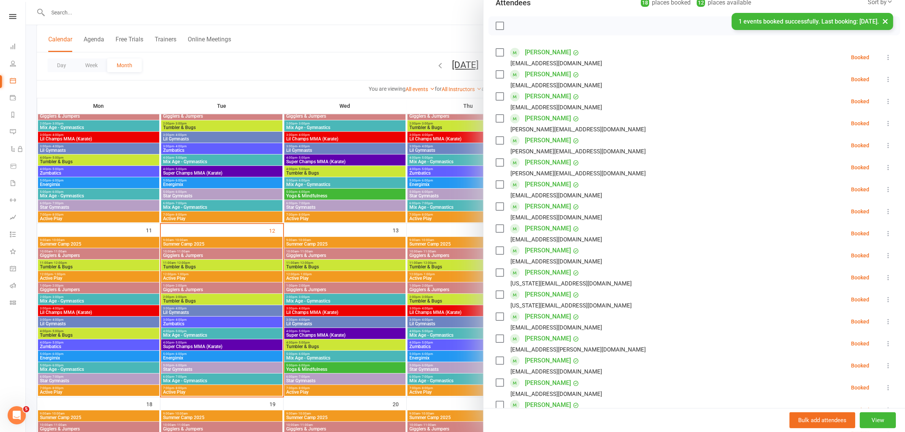
click at [494, 13] on div "× 1 events booked successfully. Last booking: [DATE]." at bounding box center [447, 13] width 895 height 0
click at [496, 25] on label at bounding box center [500, 26] width 8 height 8
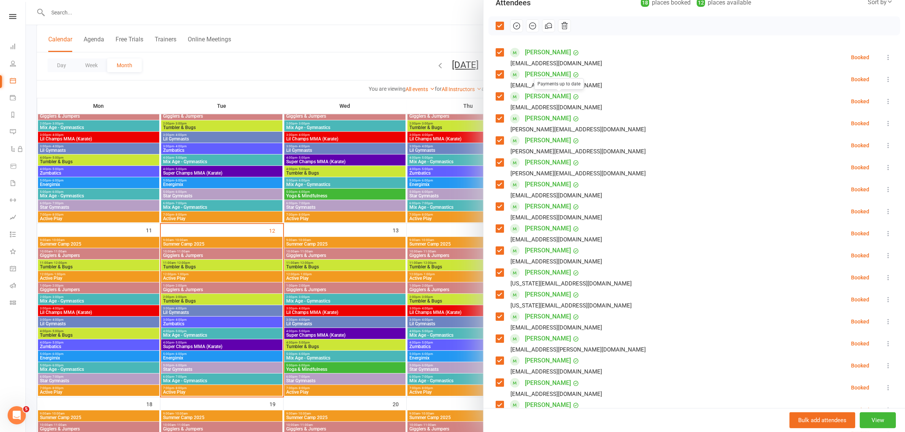
click at [516, 25] on icon "button" at bounding box center [516, 25] width 1 height 1
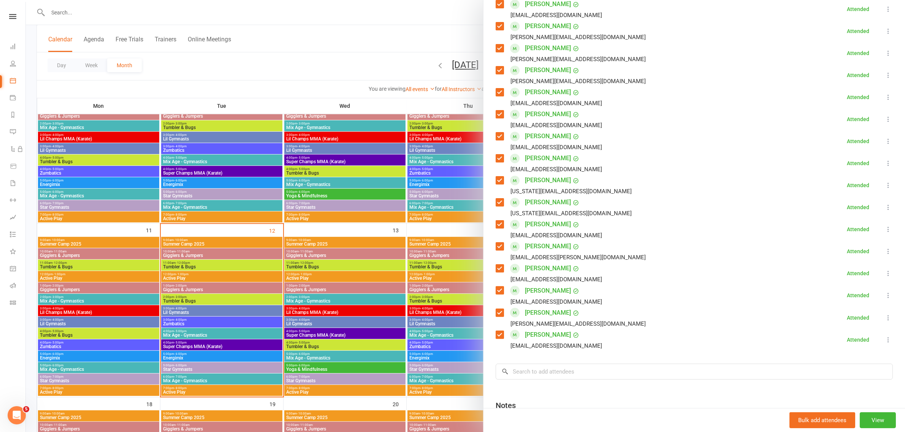
scroll to position [266, 0]
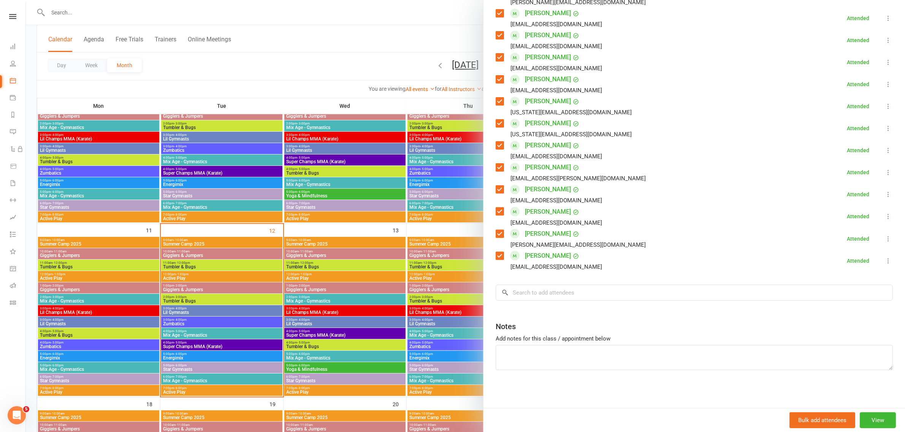
click at [256, 14] on div at bounding box center [465, 216] width 879 height 432
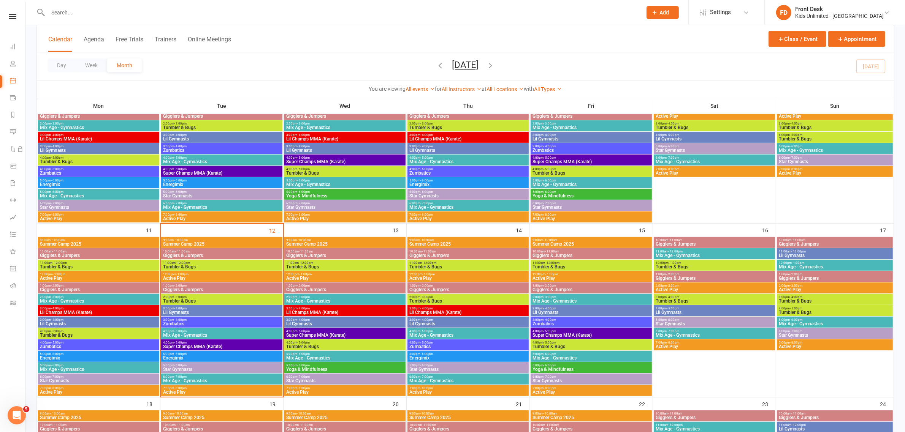
click at [239, 18] on div at bounding box center [336, 12] width 600 height 25
click at [73, 10] on input "text" at bounding box center [341, 12] width 591 height 11
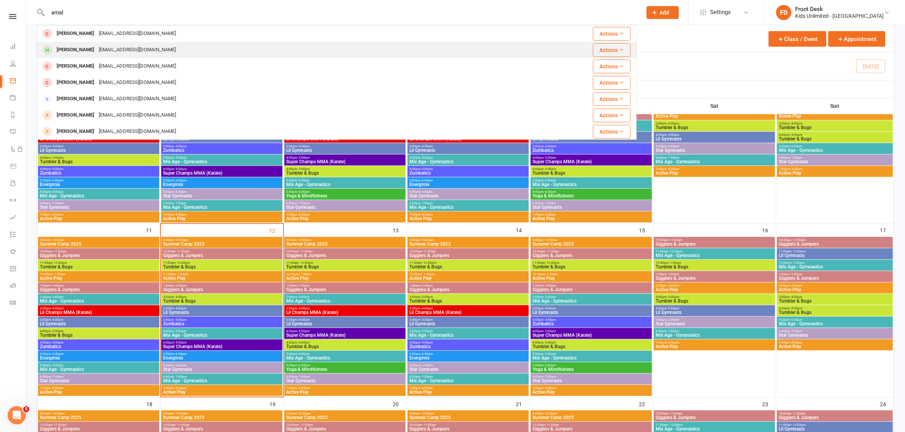
type input "amal"
click at [82, 46] on div "[PERSON_NAME]" at bounding box center [75, 49] width 42 height 11
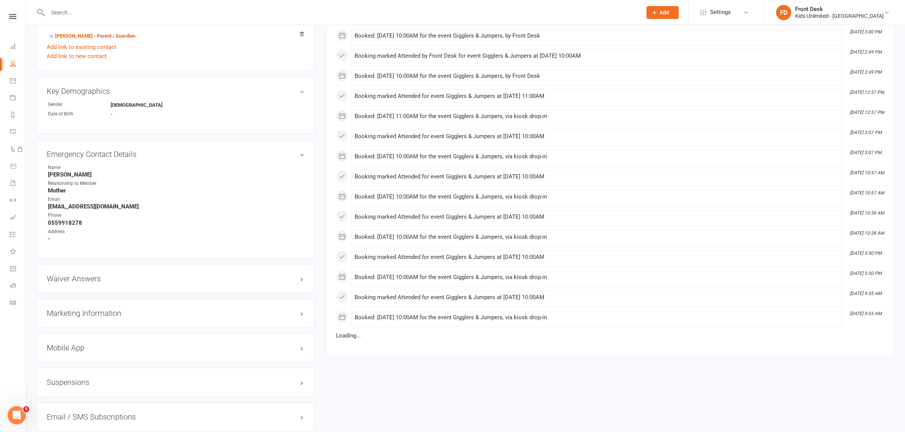
scroll to position [428, 0]
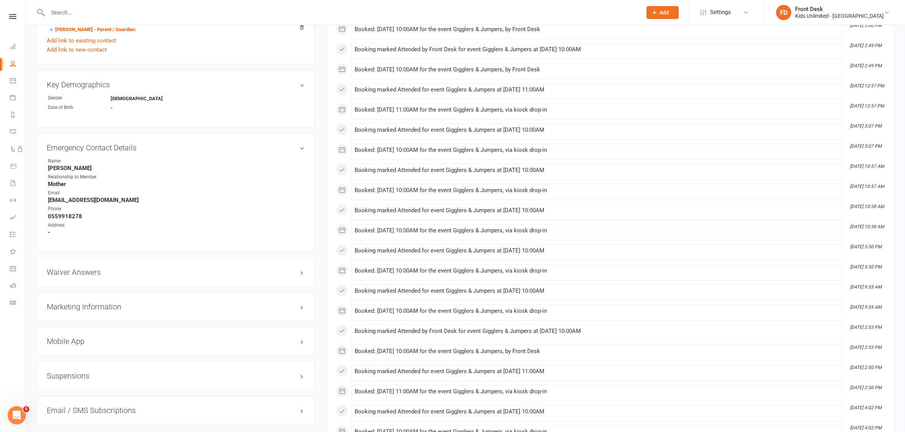
click at [81, 375] on h3 "Suspensions" at bounding box center [176, 376] width 258 height 8
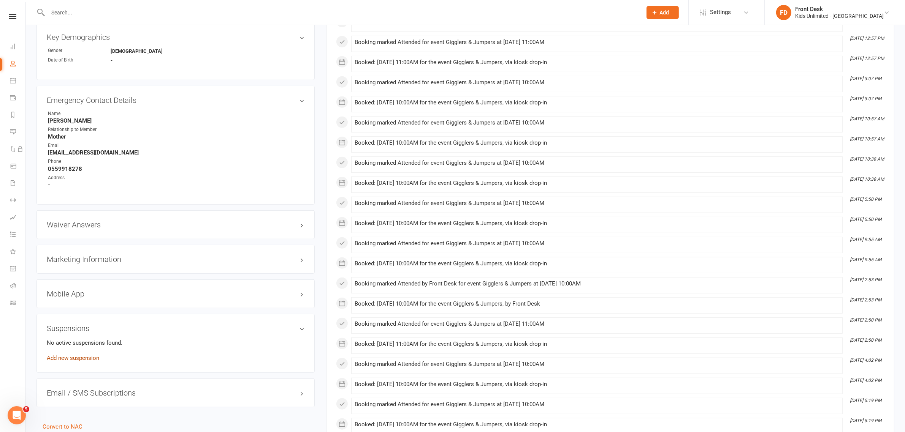
click at [90, 358] on link "Add new suspension" at bounding box center [73, 358] width 52 height 7
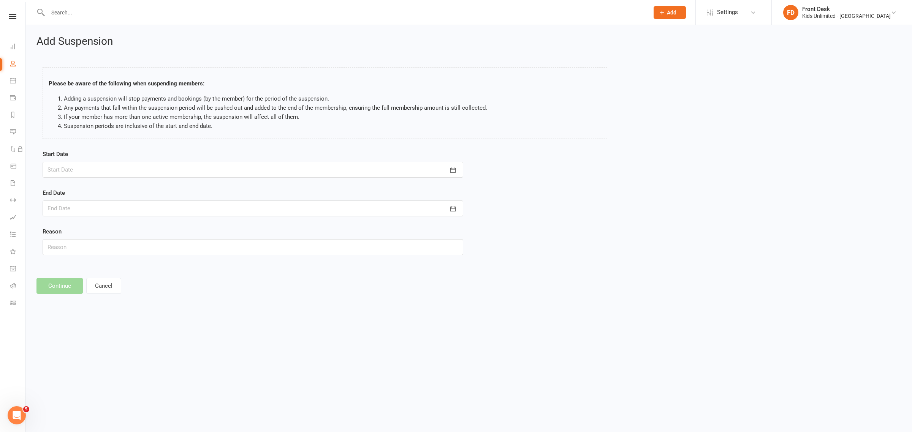
click at [114, 165] on div at bounding box center [253, 170] width 421 height 16
click at [105, 244] on span "12" at bounding box center [107, 247] width 6 height 6
type input "[DATE]"
click at [117, 211] on div at bounding box center [253, 209] width 421 height 16
click at [172, 227] on icon "button" at bounding box center [174, 228] width 5 height 6
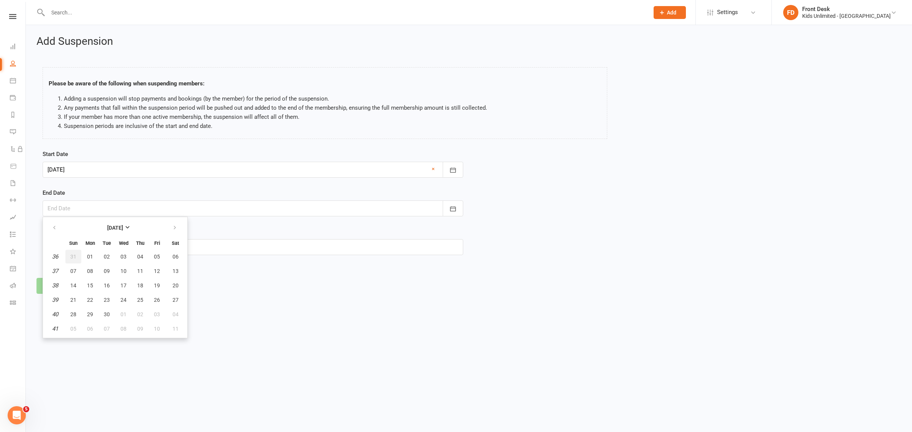
click at [72, 254] on span "31" at bounding box center [73, 257] width 6 height 6
type input "[DATE]"
click at [128, 253] on input "text" at bounding box center [253, 247] width 421 height 16
type input "Vacation"
click at [76, 286] on button "Continue" at bounding box center [59, 286] width 46 height 16
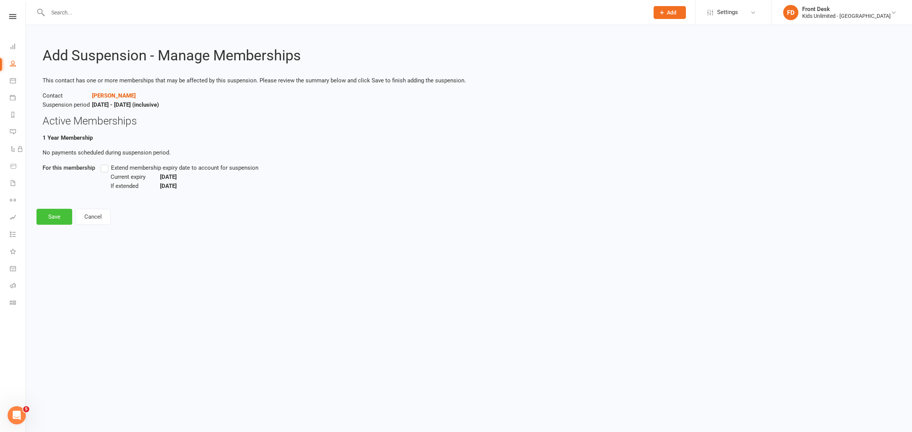
click at [40, 217] on button "Save" at bounding box center [54, 217] width 36 height 16
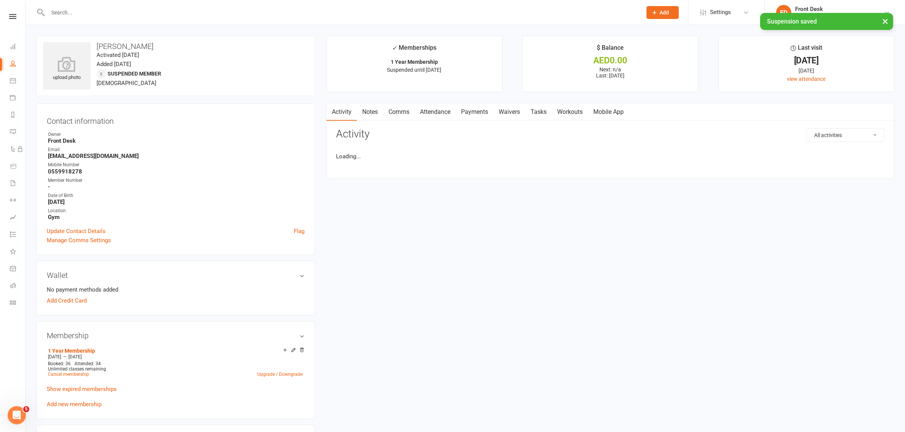
click at [106, 169] on strong "0559918278" at bounding box center [176, 171] width 257 height 7
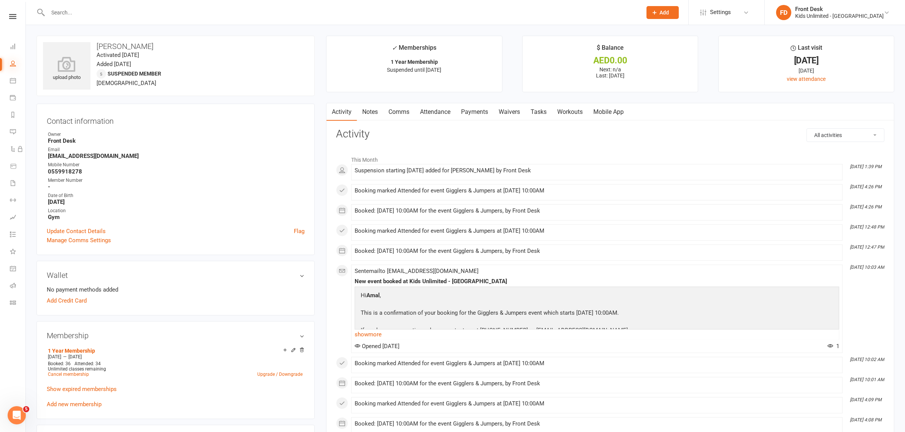
click at [13, 64] on icon at bounding box center [13, 63] width 6 height 6
select select "100"
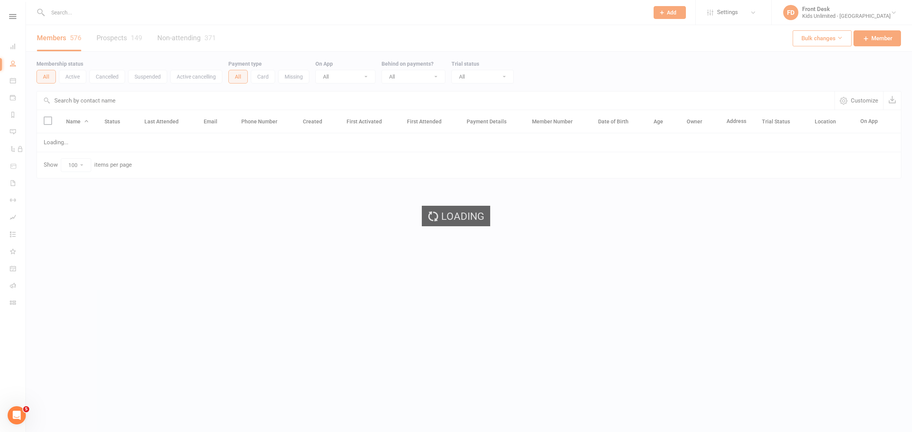
click at [100, 14] on div "Loading" at bounding box center [456, 216] width 912 height 432
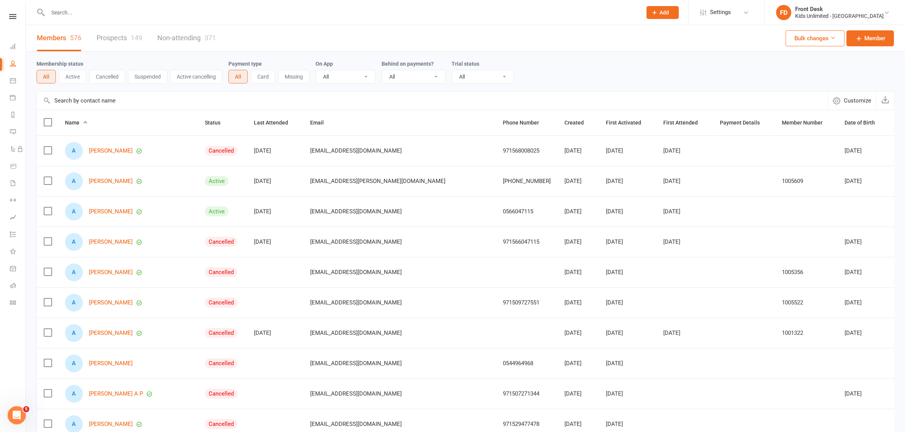
click at [211, 13] on input "text" at bounding box center [341, 12] width 591 height 11
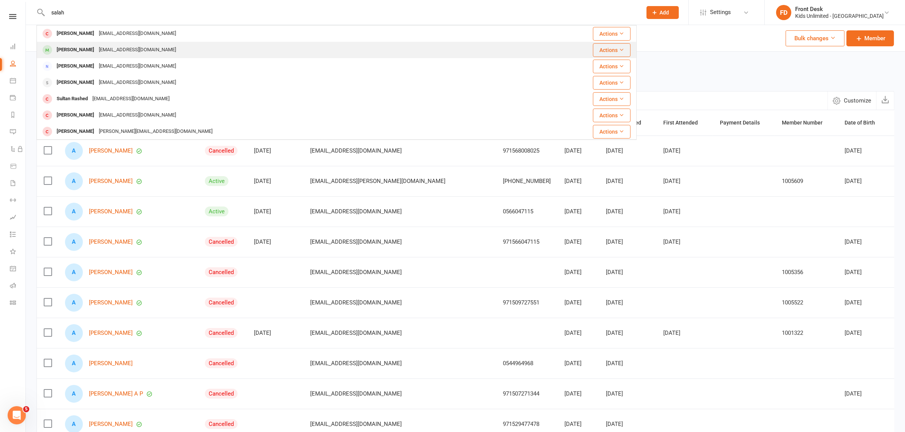
type input "salah"
click at [71, 52] on div "[PERSON_NAME]" at bounding box center [75, 49] width 42 height 11
